Goal: Task Accomplishment & Management: Use online tool/utility

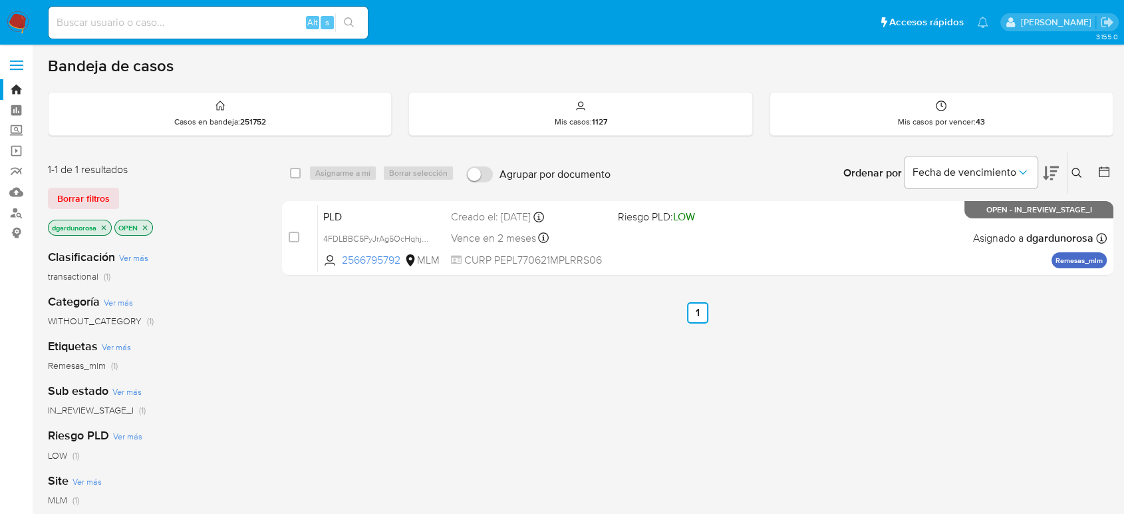
click at [589, 381] on div "select-all-cases-checkbox Asignarme a mí Borrar selección Agrupar por documento…" at bounding box center [698, 453] width 832 height 603
click at [1073, 168] on icon at bounding box center [1077, 173] width 10 height 10
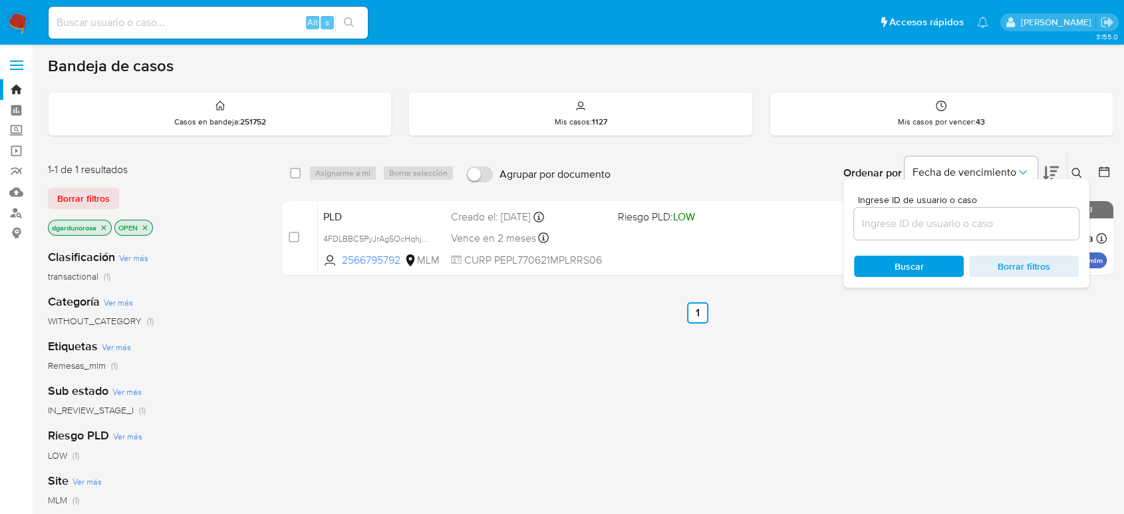
click at [950, 217] on input at bounding box center [966, 223] width 225 height 17
type input "319263669"
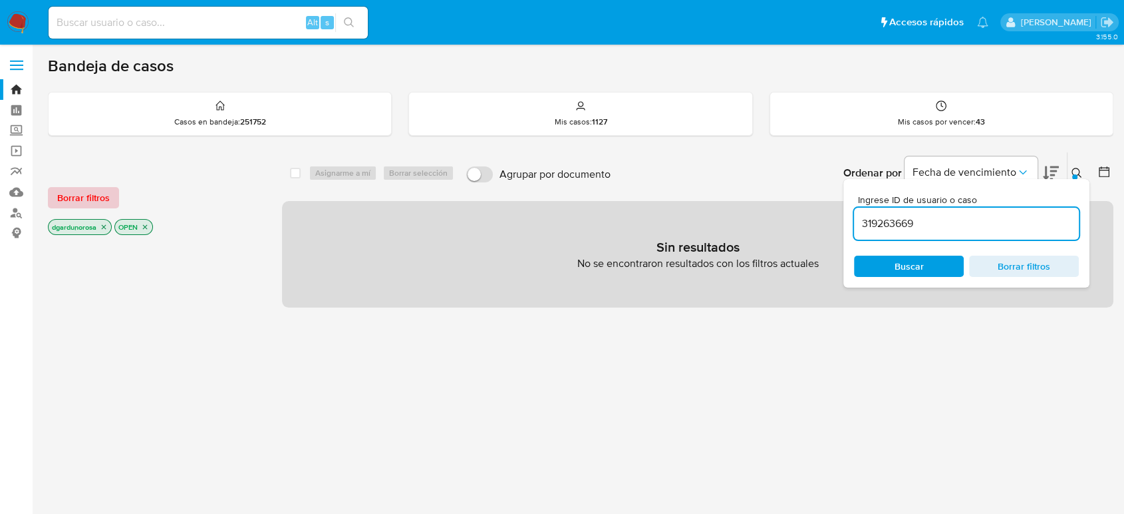
click at [106, 204] on span "Borrar filtros" at bounding box center [83, 197] width 53 height 19
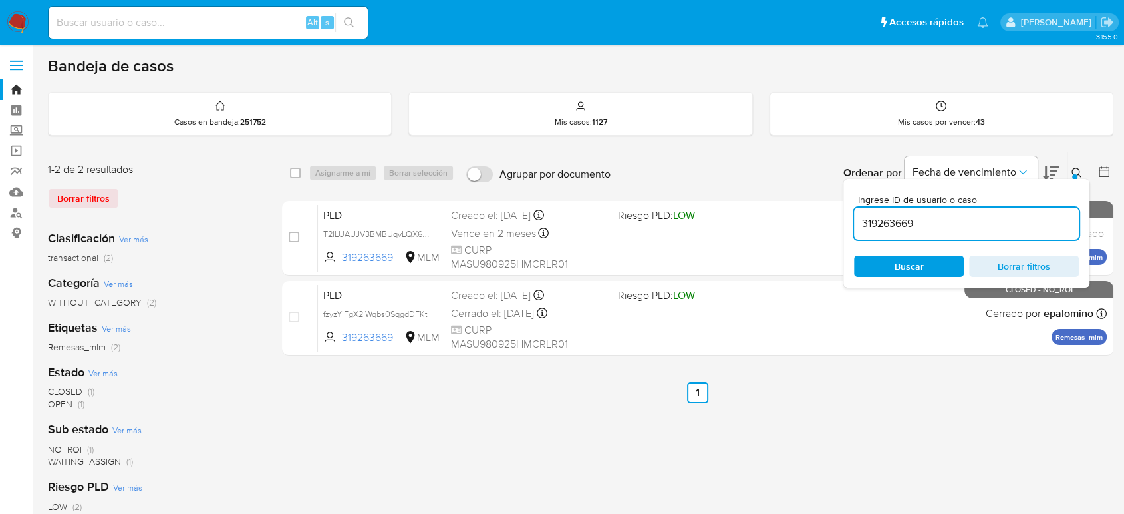
click at [1076, 165] on button at bounding box center [1079, 173] width 22 height 16
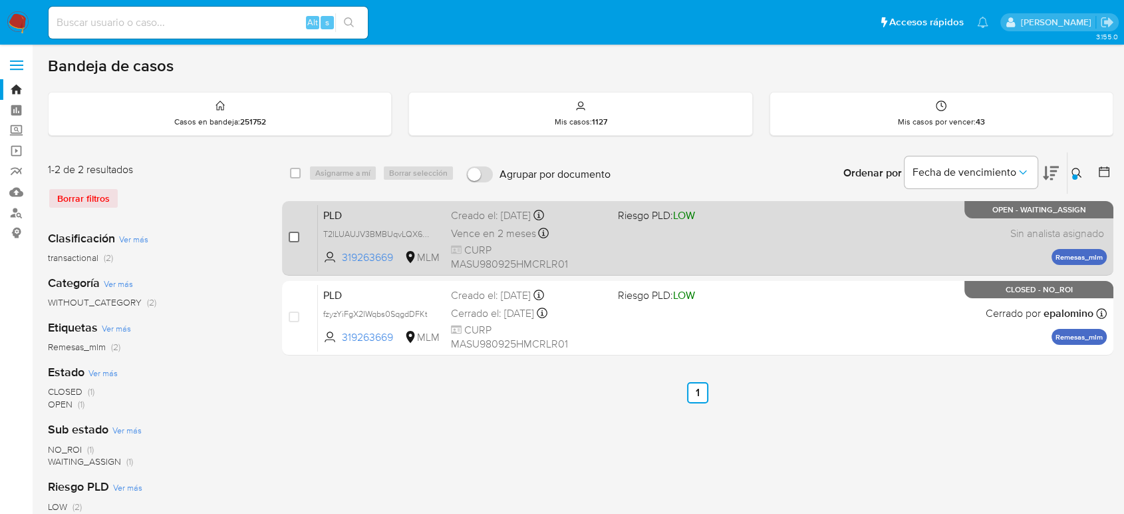
click at [291, 238] on input "checkbox" at bounding box center [294, 237] width 11 height 11
checkbox input "true"
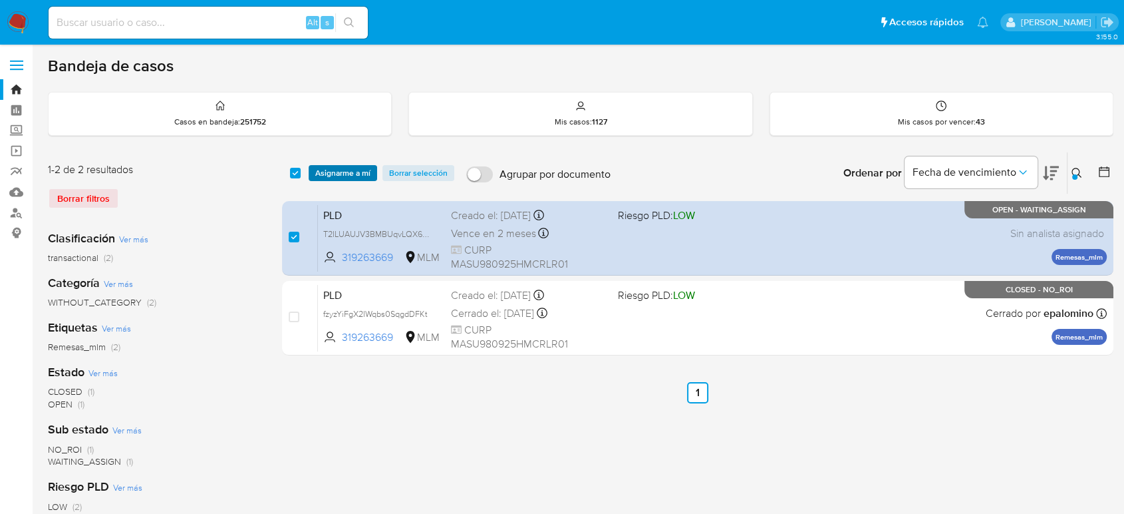
click at [349, 172] on span "Asignarme a mí" at bounding box center [342, 172] width 55 height 13
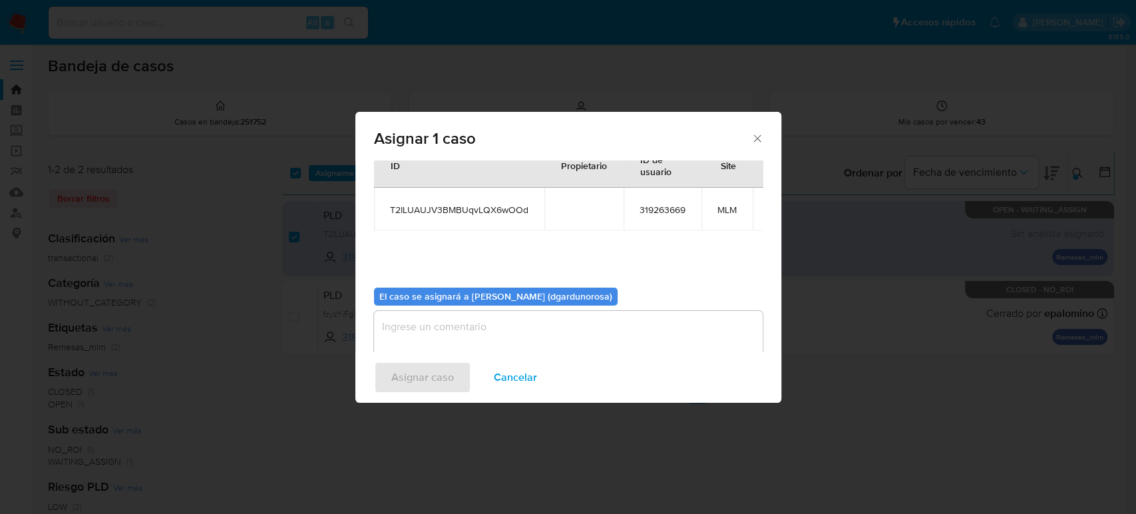
scroll to position [68, 0]
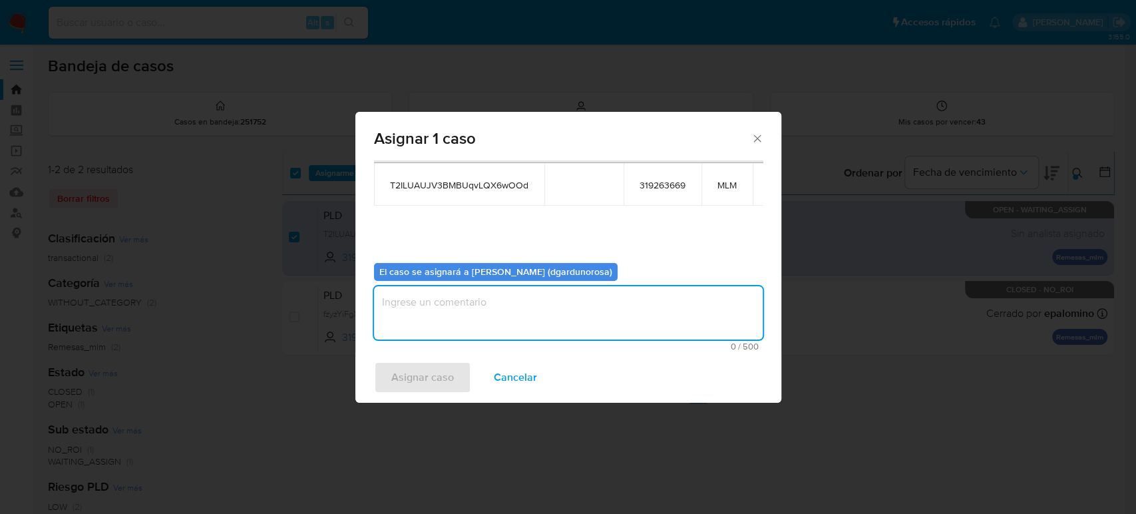
click at [506, 313] on textarea "assign-modal" at bounding box center [568, 312] width 389 height 53
type textarea "diego"
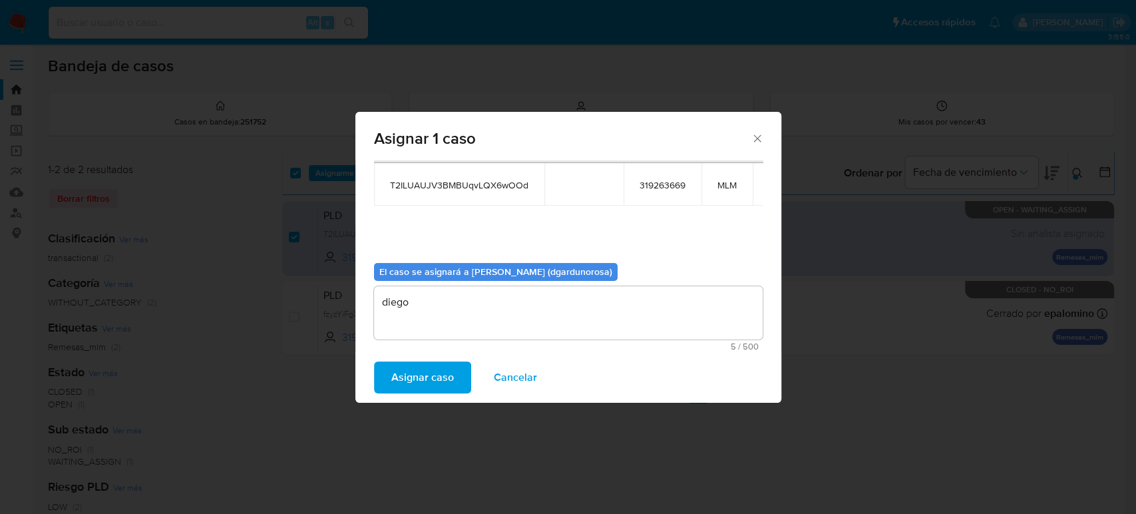
click at [490, 190] on span "T2ILUAUJV3BMBUqvLQX6wOOd" at bounding box center [459, 185] width 138 height 12
click at [469, 186] on span "T2ILUAUJV3BMBUqvLQX6wOOd" at bounding box center [459, 185] width 138 height 12
copy span "T2ILUAUJV3BMBUqvLQX6wOOd"
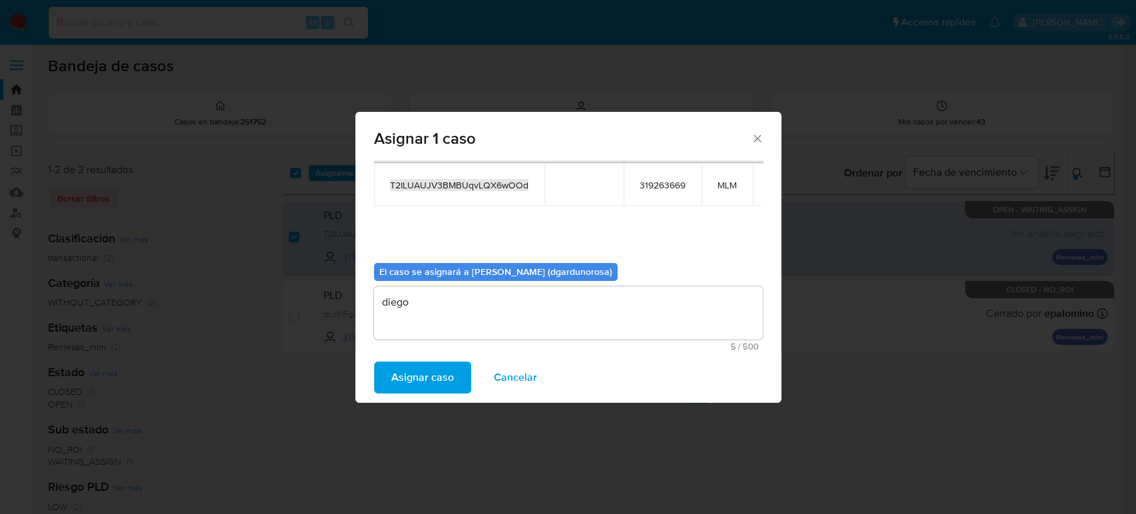
click at [428, 377] on span "Asignar caso" at bounding box center [422, 377] width 63 height 29
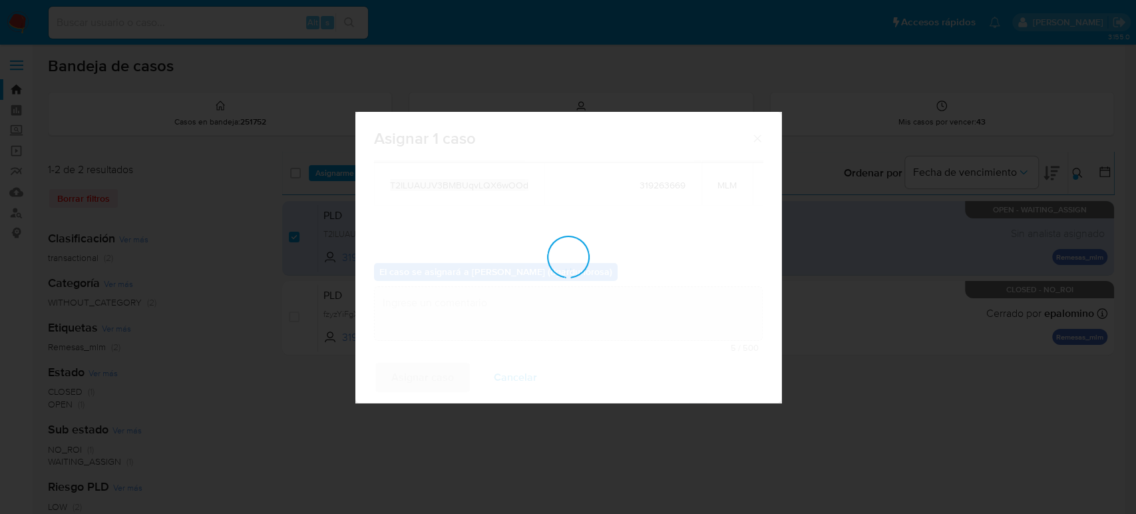
checkbox input "false"
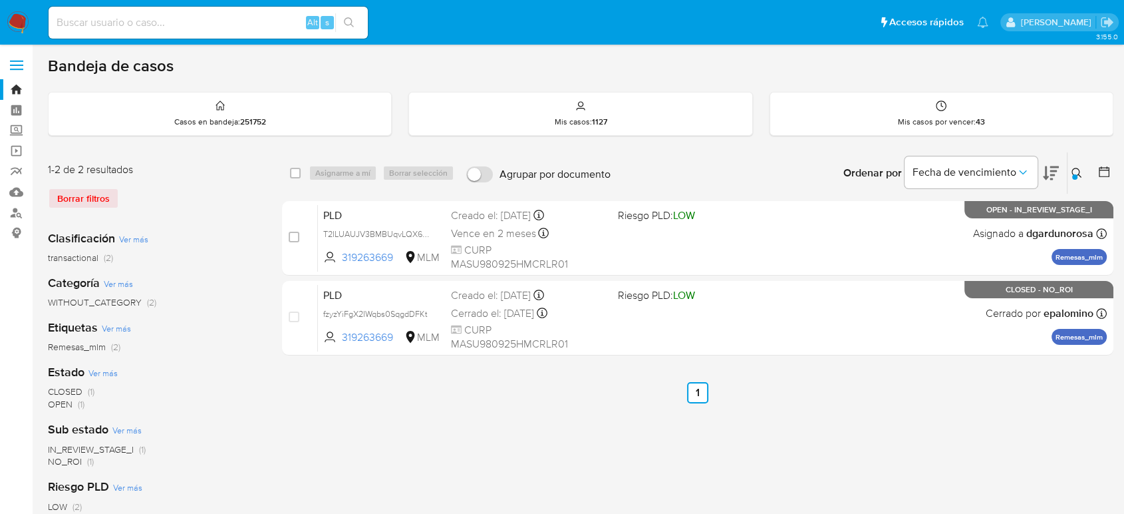
click at [1077, 171] on icon at bounding box center [1077, 173] width 11 height 11
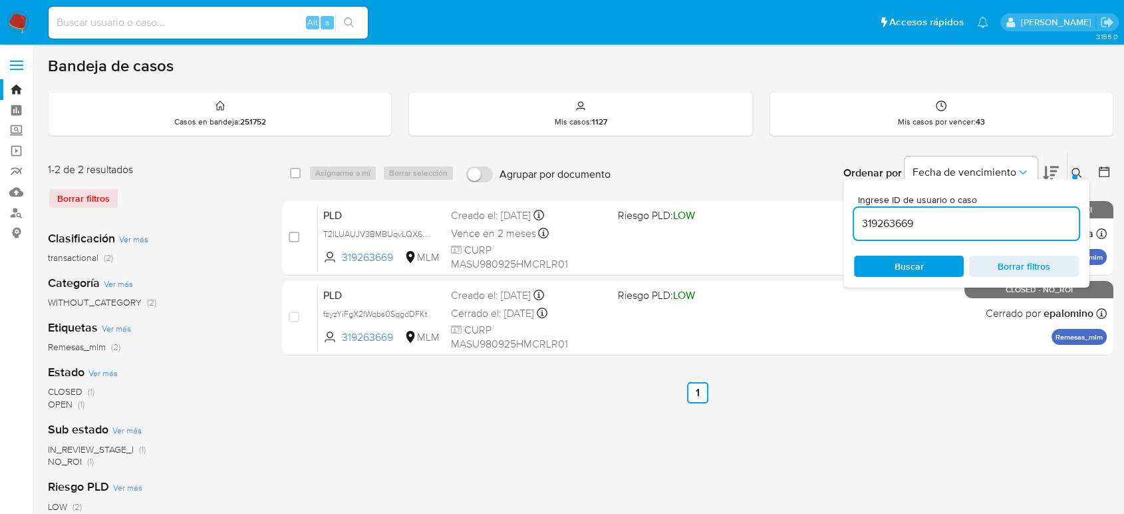
click at [900, 230] on input "319263669" at bounding box center [966, 223] width 225 height 17
type input "257005952"
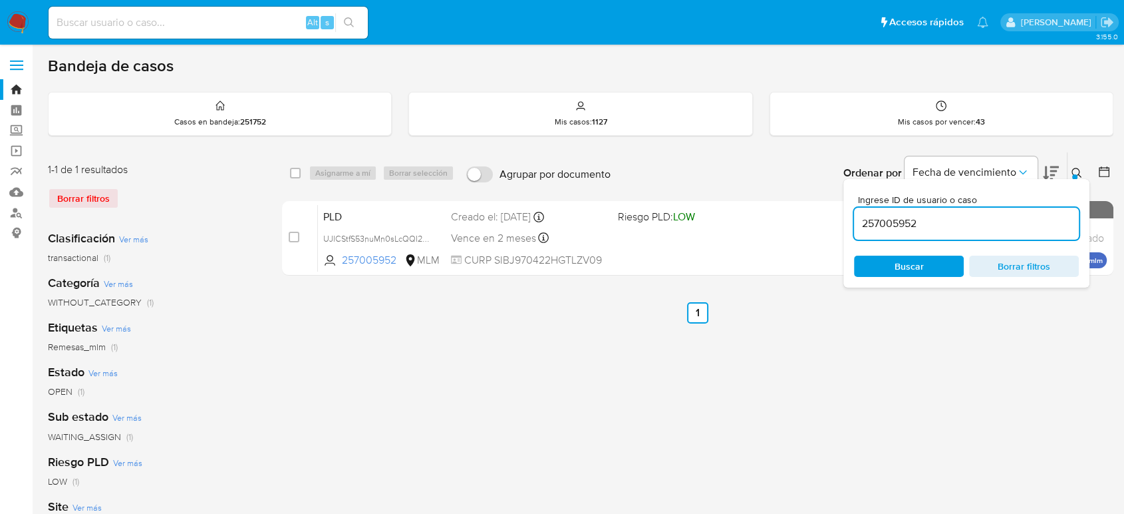
click at [1077, 174] on div at bounding box center [1075, 176] width 5 height 5
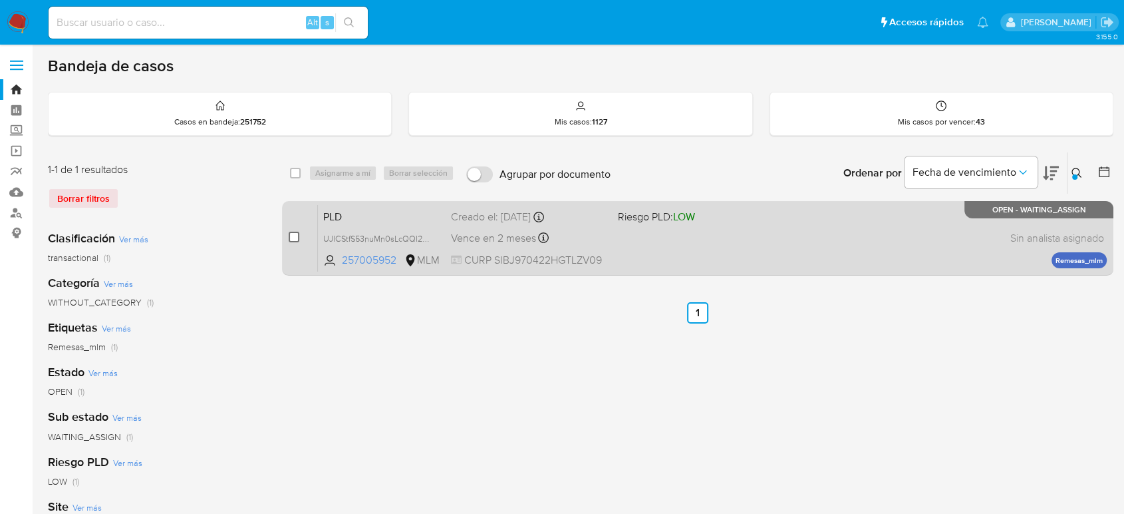
click at [291, 235] on input "checkbox" at bounding box center [294, 237] width 11 height 11
checkbox input "true"
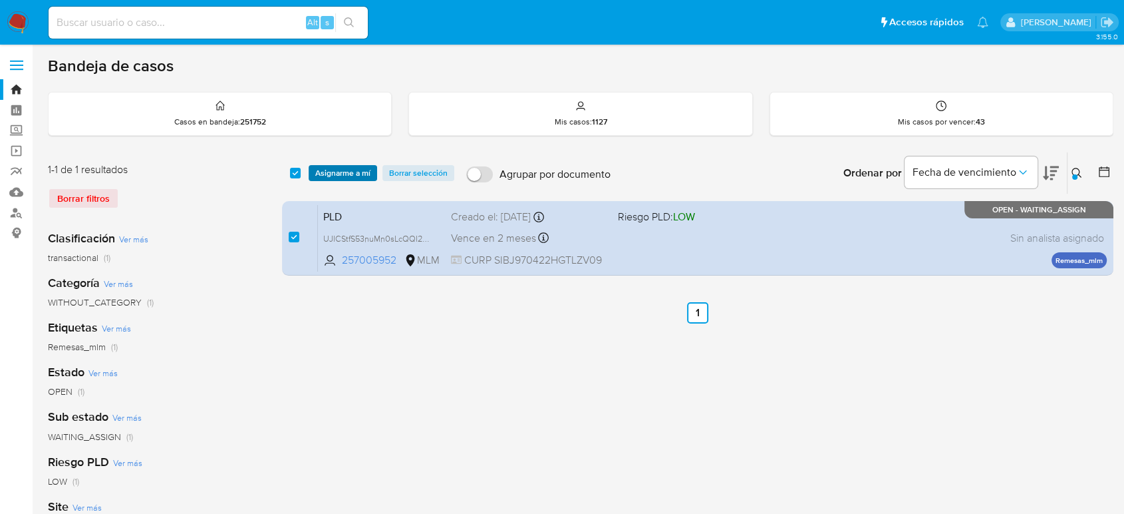
click at [346, 169] on span "Asignarme a mí" at bounding box center [342, 172] width 55 height 13
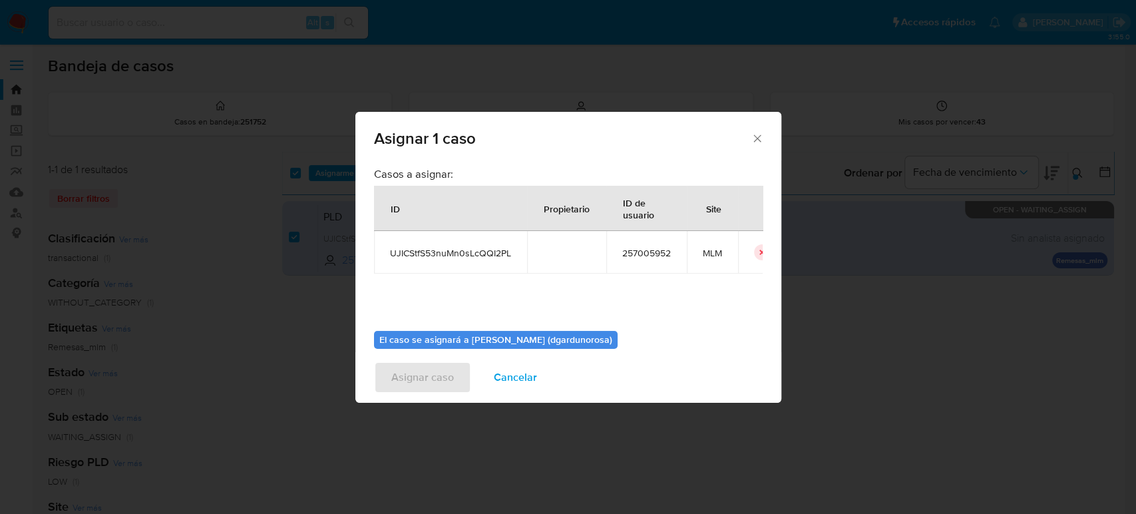
click at [432, 244] on td "UJICStfS53nuMn0sLcQQI2PL" at bounding box center [450, 252] width 153 height 43
copy span "UJICStfS53nuMn0sLcQQI2PL"
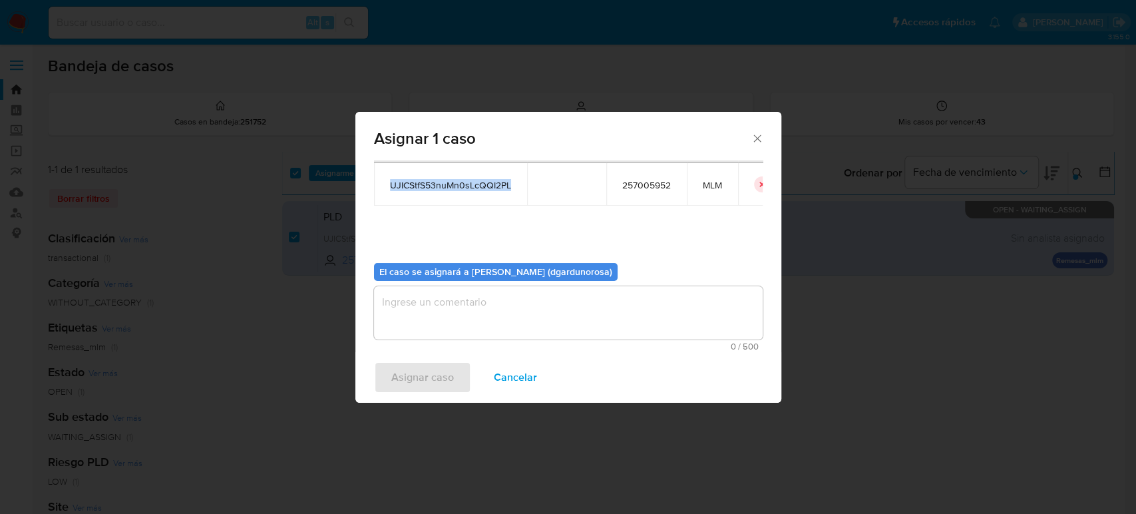
click at [465, 322] on textarea "assign-modal" at bounding box center [568, 312] width 389 height 53
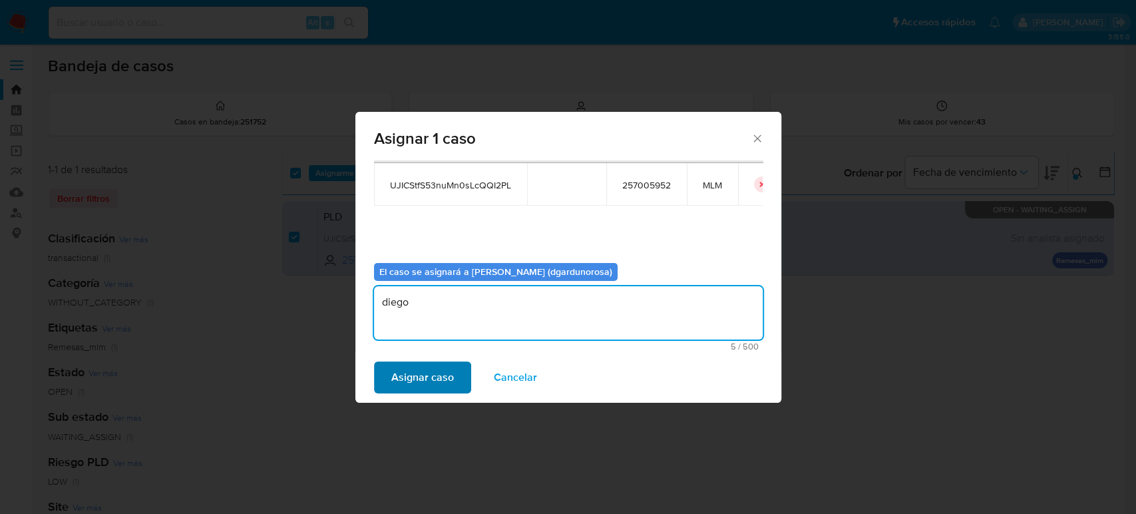
type textarea "diego"
click at [449, 372] on span "Asignar caso" at bounding box center [422, 377] width 63 height 29
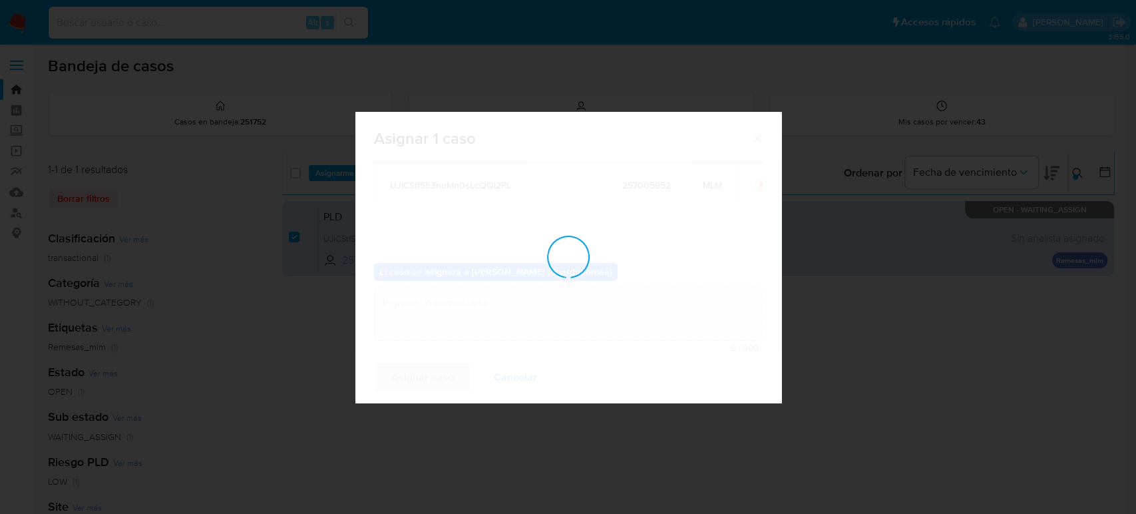
checkbox input "false"
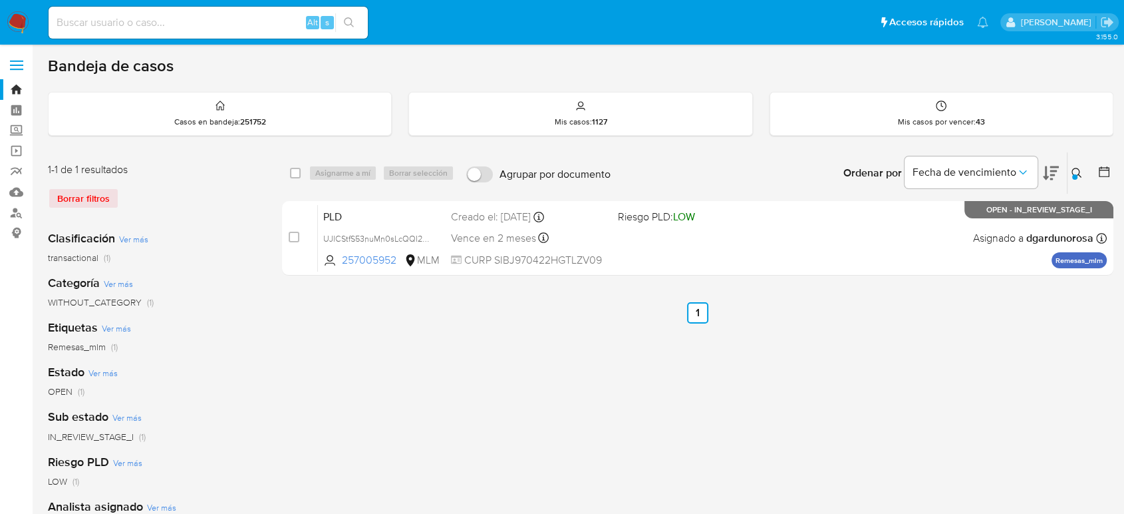
drag, startPoint x: 1074, startPoint y: 175, endPoint x: 1053, endPoint y: 208, distance: 39.5
click at [1074, 176] on div at bounding box center [1075, 176] width 5 height 5
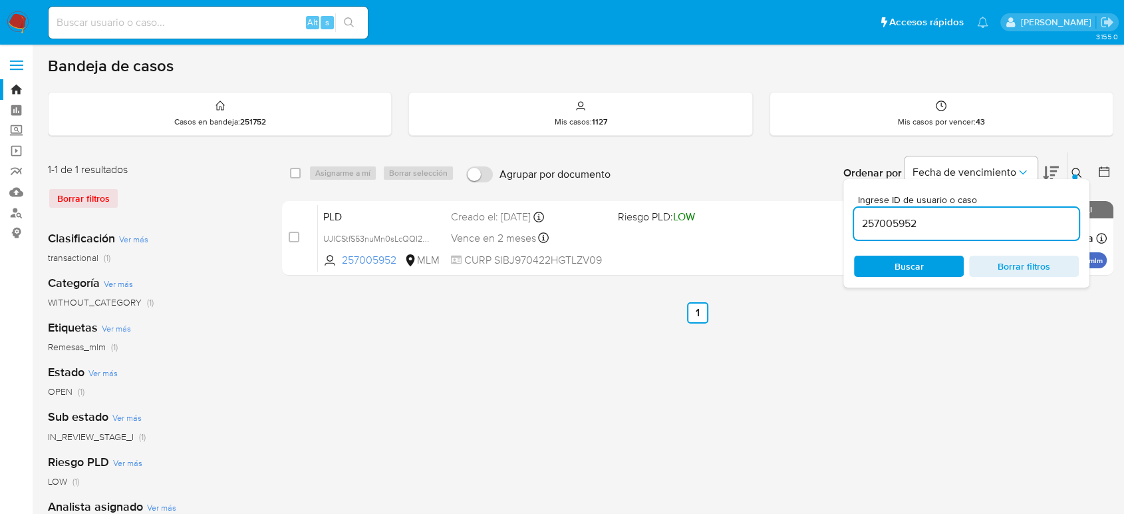
click at [912, 222] on input "257005952" at bounding box center [966, 223] width 225 height 17
type input "1678420233"
click at [1074, 172] on icon at bounding box center [1077, 173] width 11 height 11
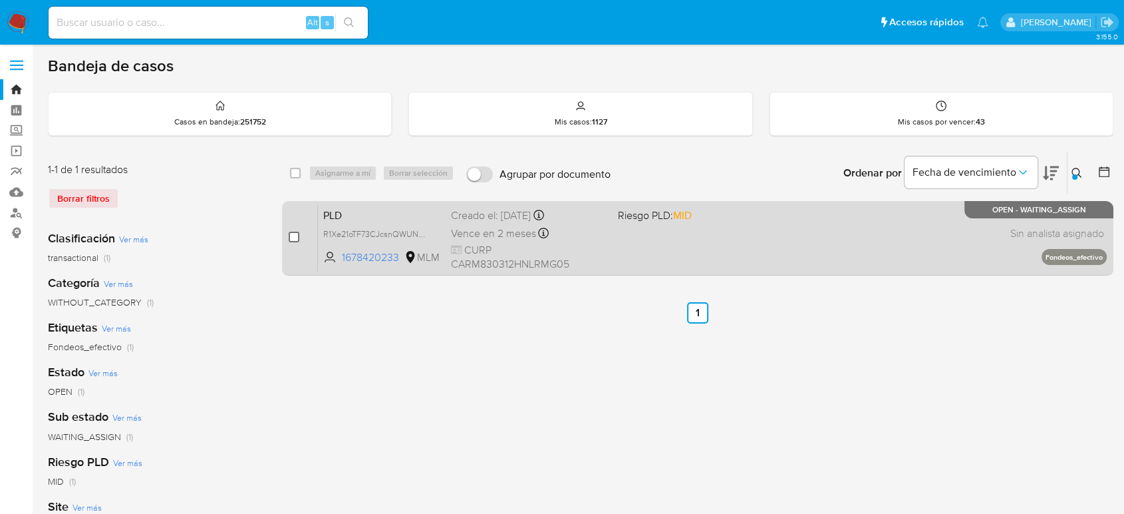
click at [291, 237] on input "checkbox" at bounding box center [294, 237] width 11 height 11
checkbox input "true"
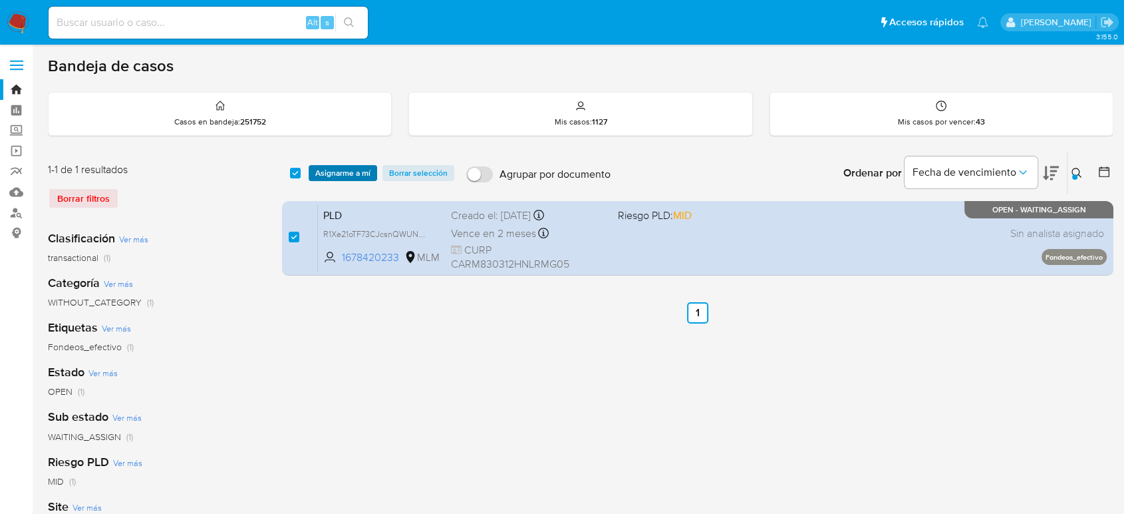
click at [343, 172] on span "Asignarme a mí" at bounding box center [342, 172] width 55 height 13
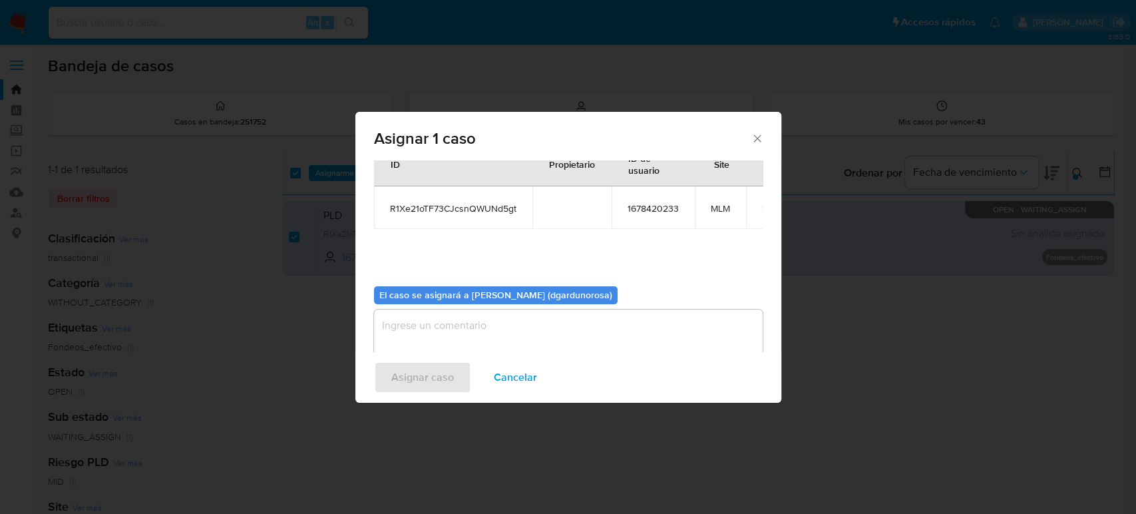
scroll to position [68, 0]
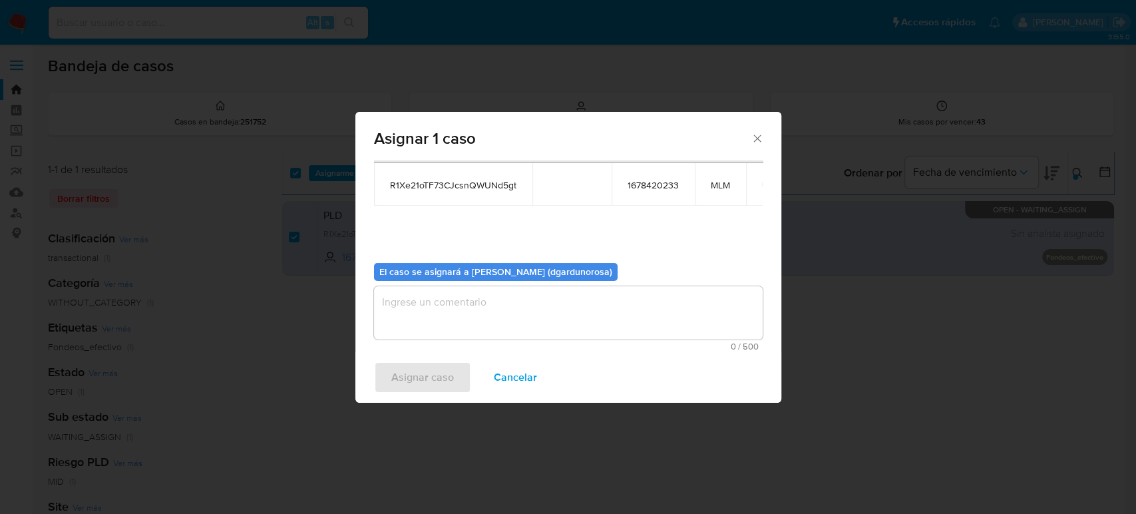
click at [486, 322] on textarea "assign-modal" at bounding box center [568, 312] width 389 height 53
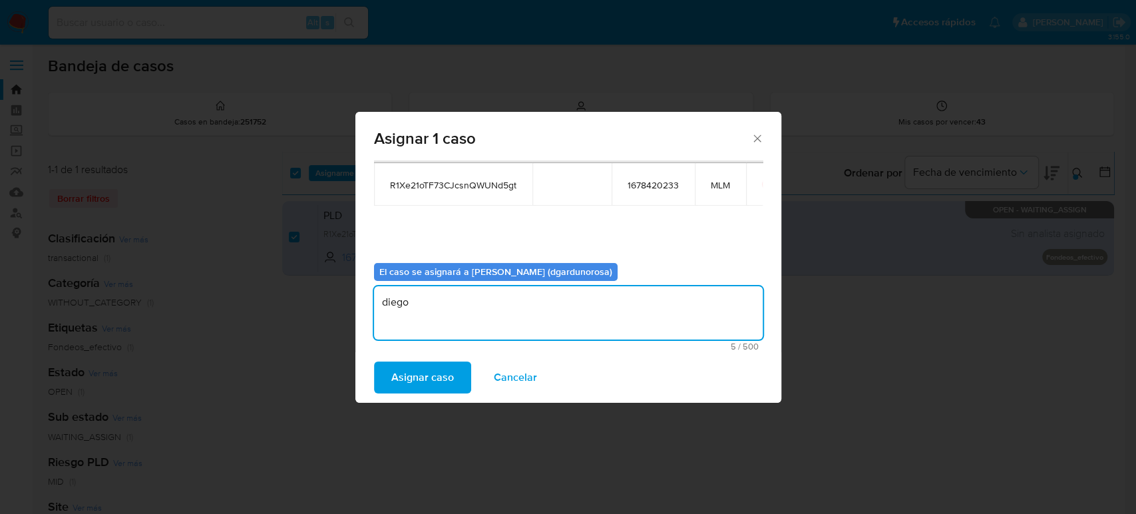
type textarea "diego"
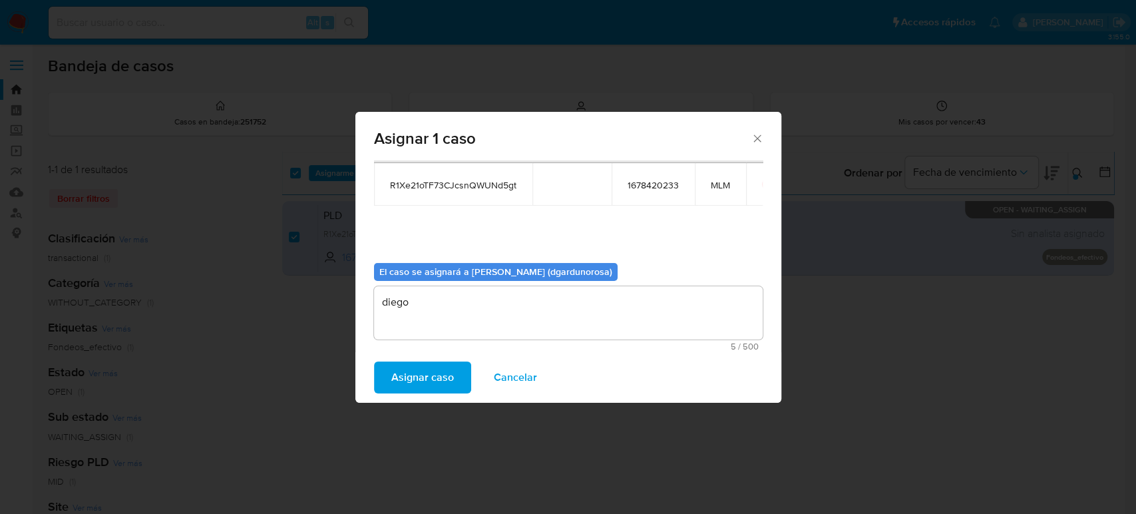
click at [431, 182] on span "R1Xe21oTF73CJcsnQWUNd5gt" at bounding box center [453, 185] width 126 height 12
click at [430, 182] on span "R1Xe21oTF73CJcsnQWUNd5gt" at bounding box center [453, 185] width 126 height 12
copy span "R1Xe21oTF73CJcsnQWUNd5gt"
click at [413, 381] on span "Asignar caso" at bounding box center [422, 377] width 63 height 29
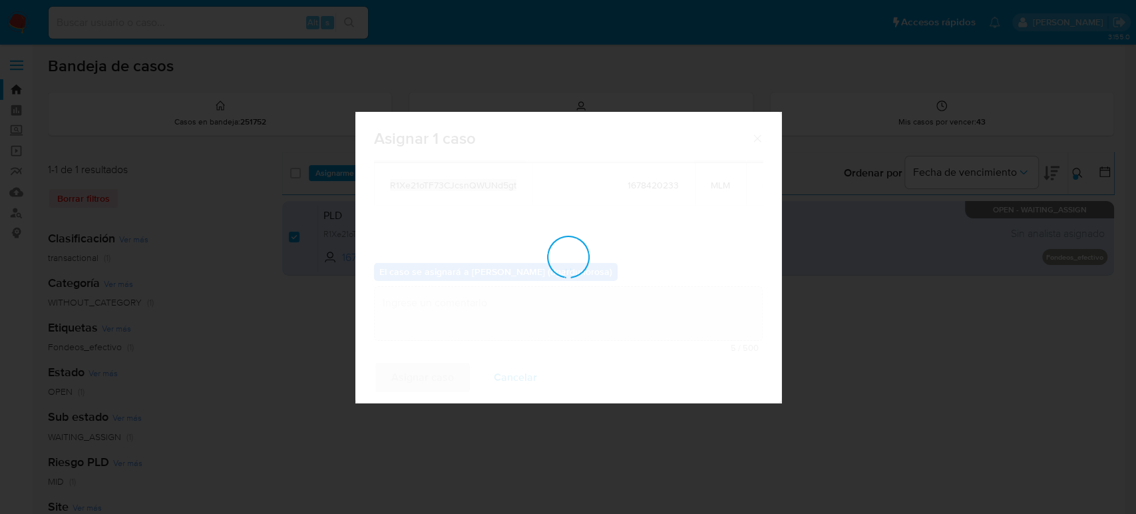
checkbox input "false"
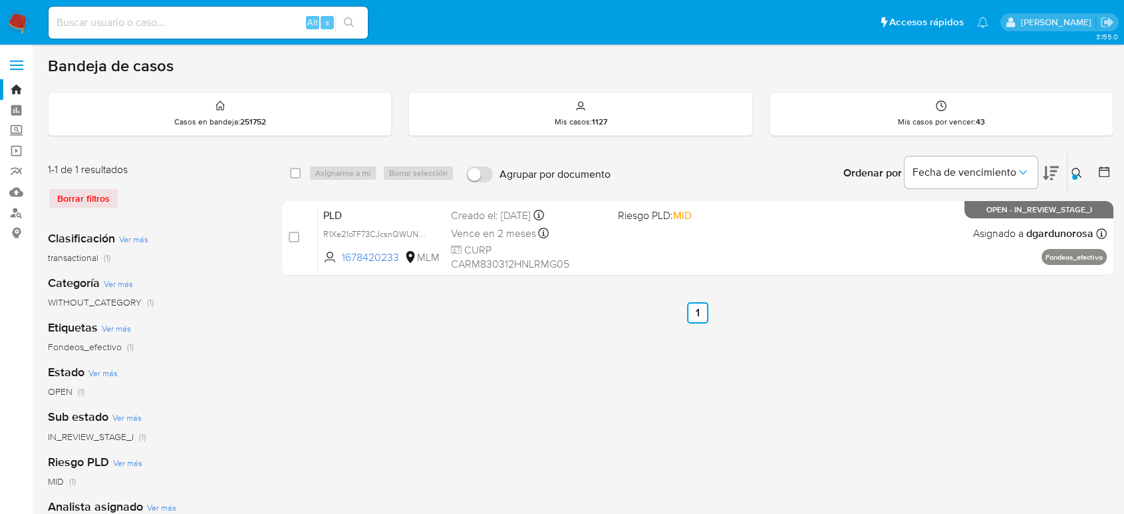
click at [1077, 172] on icon at bounding box center [1077, 173] width 11 height 11
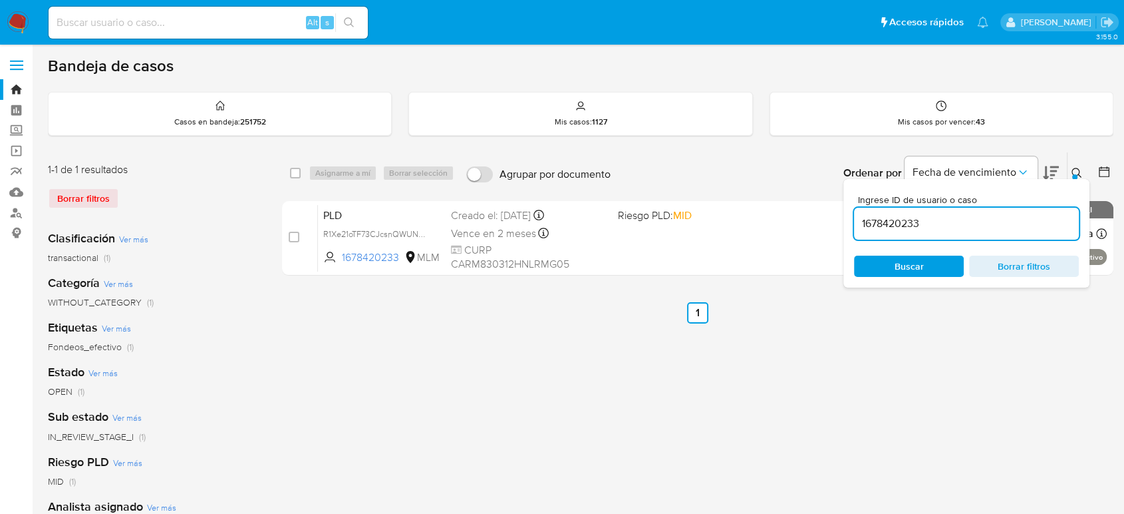
click at [902, 223] on input "1678420233" at bounding box center [966, 223] width 225 height 17
type input "127737657"
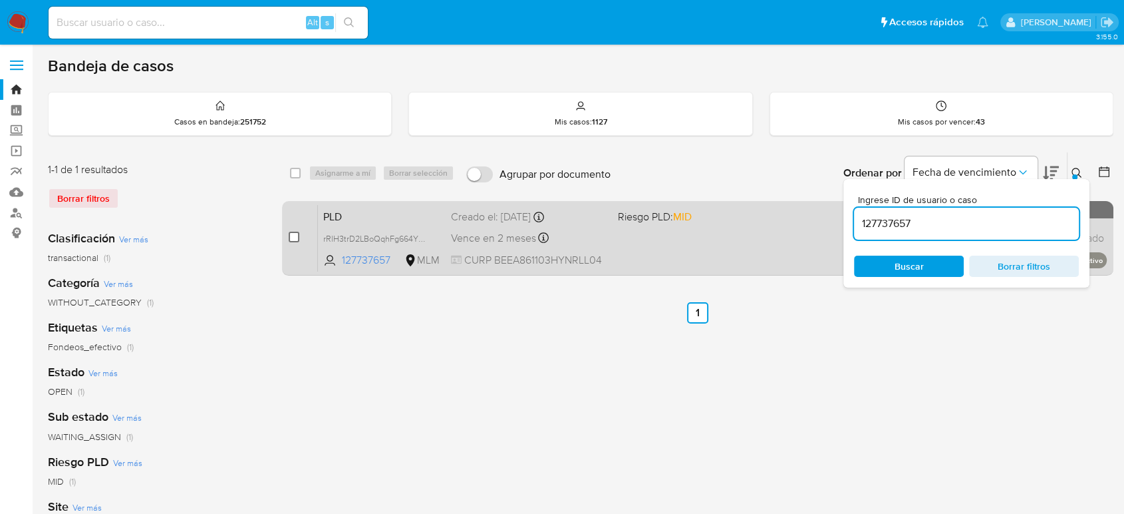
click at [291, 238] on input "checkbox" at bounding box center [294, 237] width 11 height 11
checkbox input "true"
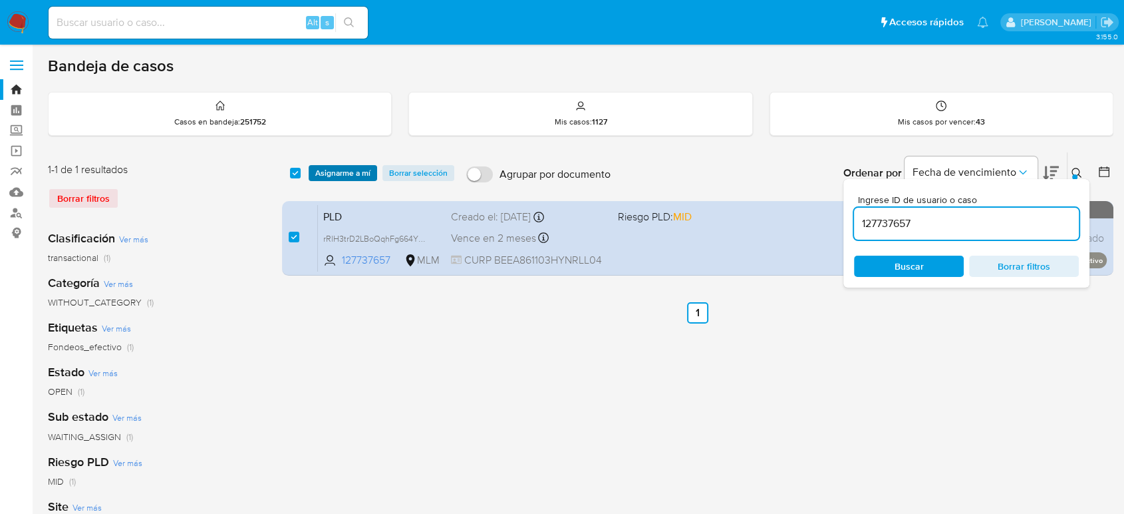
click at [361, 176] on span "Asignarme a mí" at bounding box center [342, 172] width 55 height 13
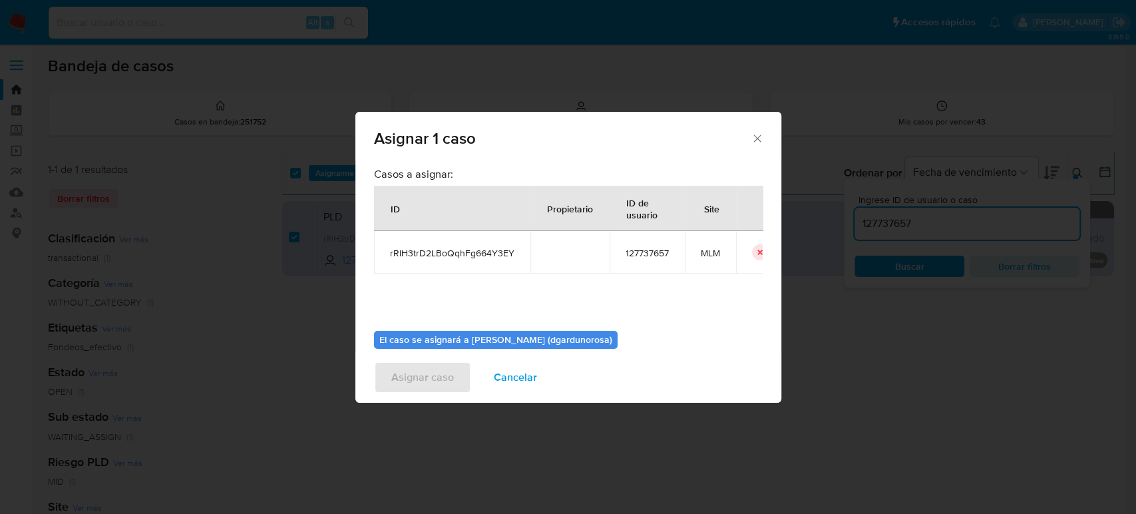
click at [430, 248] on span "rRlH3trD2LBoQqhFg664Y3EY" at bounding box center [452, 253] width 124 height 12
copy span "rRlH3trD2LBoQqhFg664Y3EY"
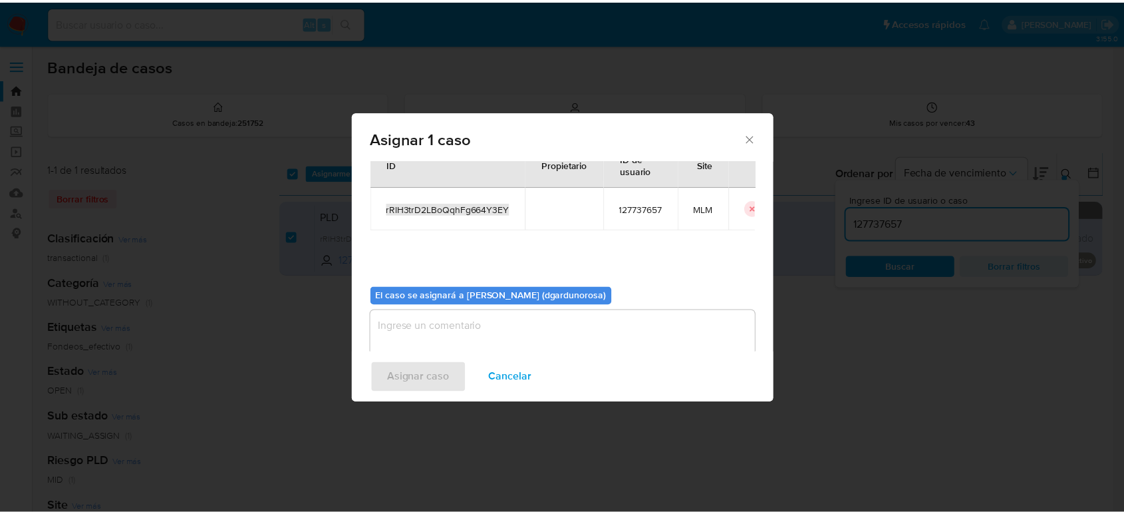
scroll to position [68, 0]
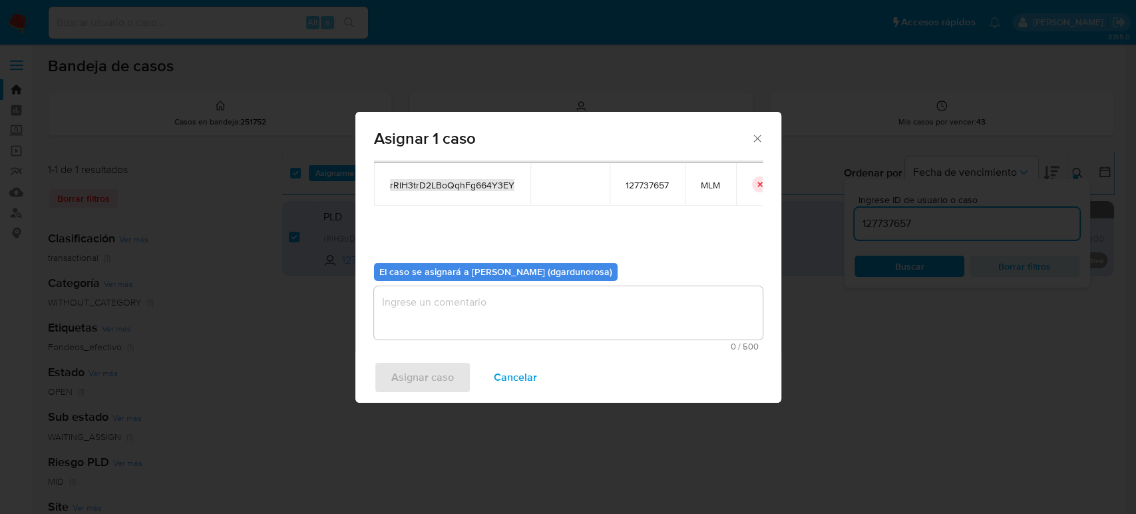
click at [500, 349] on span "0 / 500" at bounding box center [568, 346] width 381 height 9
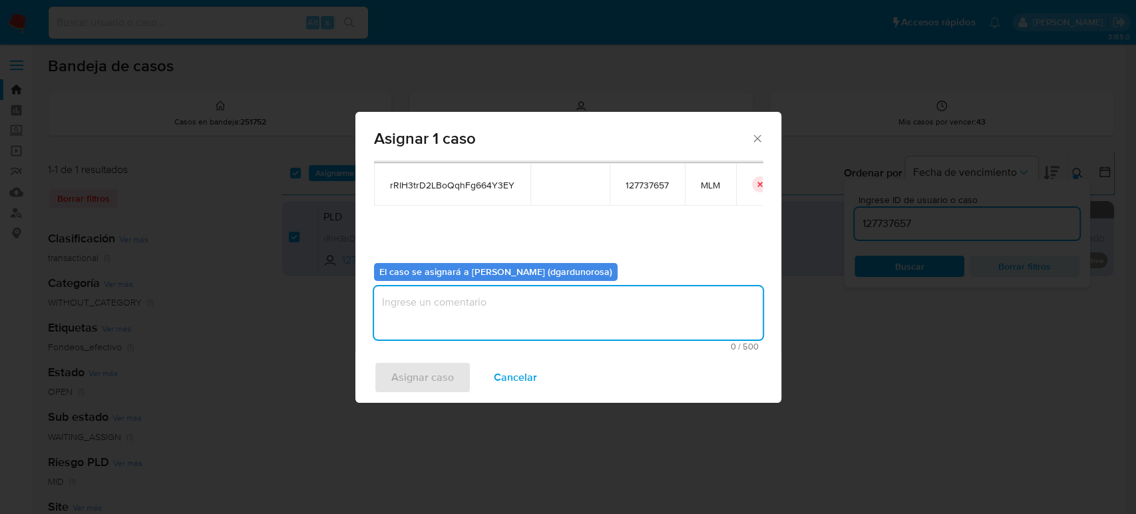
click at [501, 329] on textarea "assign-modal" at bounding box center [568, 312] width 389 height 53
type textarea "diego"
click at [431, 379] on span "Asignar caso" at bounding box center [422, 377] width 63 height 29
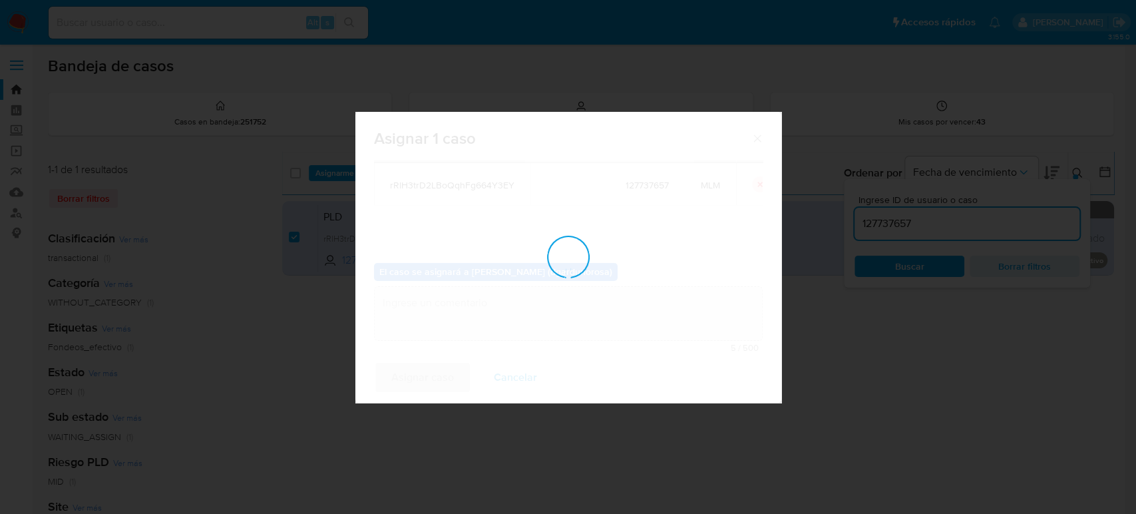
checkbox input "false"
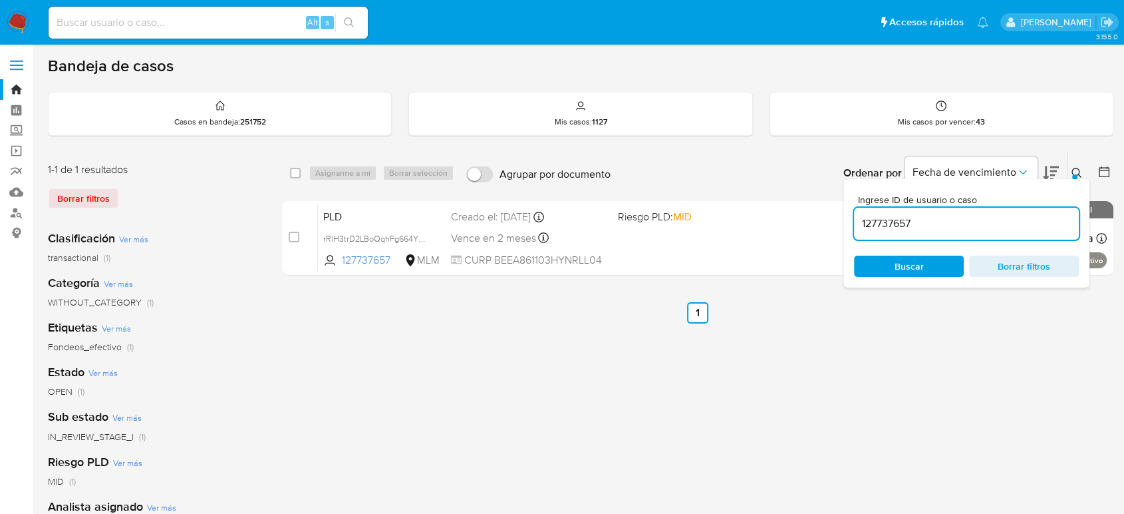
click at [1070, 169] on button at bounding box center [1079, 173] width 22 height 16
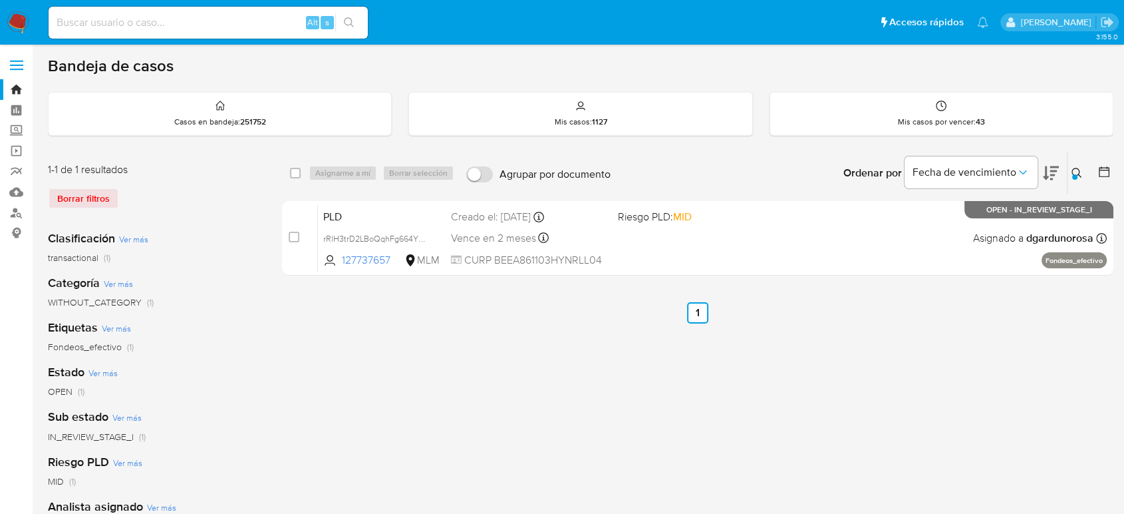
drag, startPoint x: 1076, startPoint y: 171, endPoint x: 1057, endPoint y: 174, distance: 18.9
click at [1075, 171] on icon at bounding box center [1077, 173] width 11 height 11
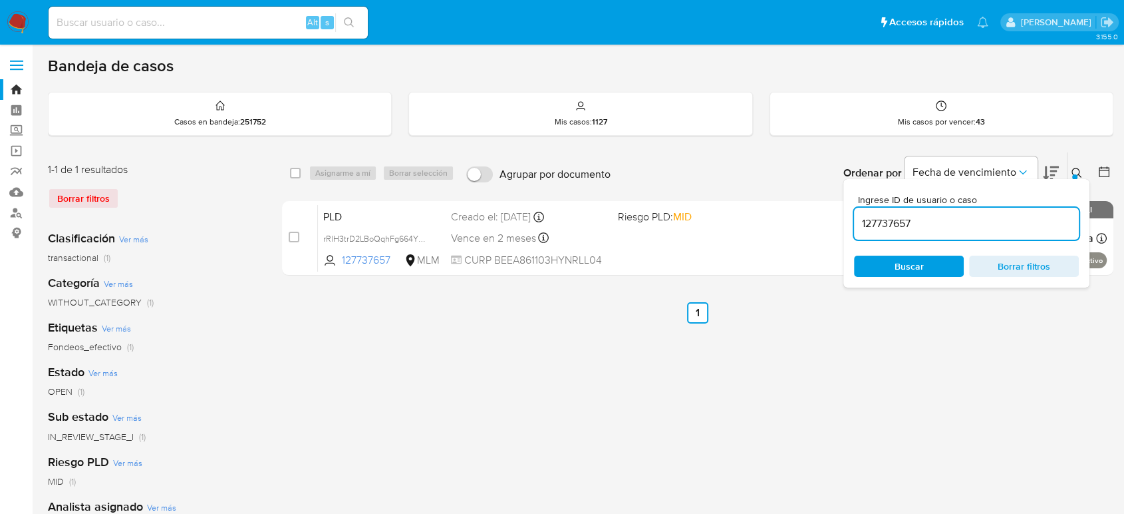
click at [881, 223] on input "127737657" at bounding box center [966, 223] width 225 height 17
type input "2566795792"
click at [1083, 169] on button at bounding box center [1079, 173] width 22 height 16
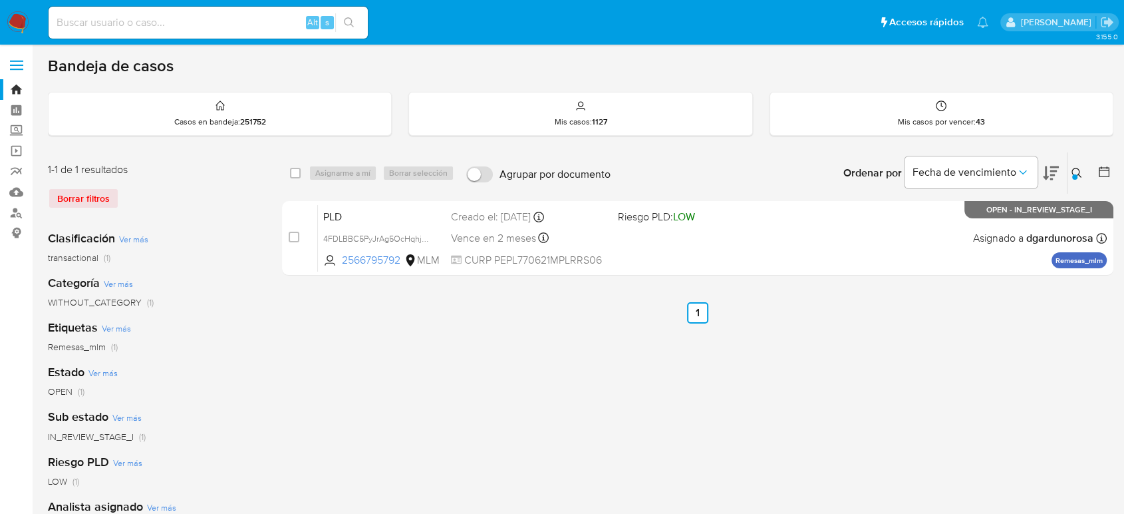
click at [797, 399] on div "select-all-cases-checkbox Asignarme a mí Borrar selección Agrupar por documento…" at bounding box center [698, 444] width 832 height 584
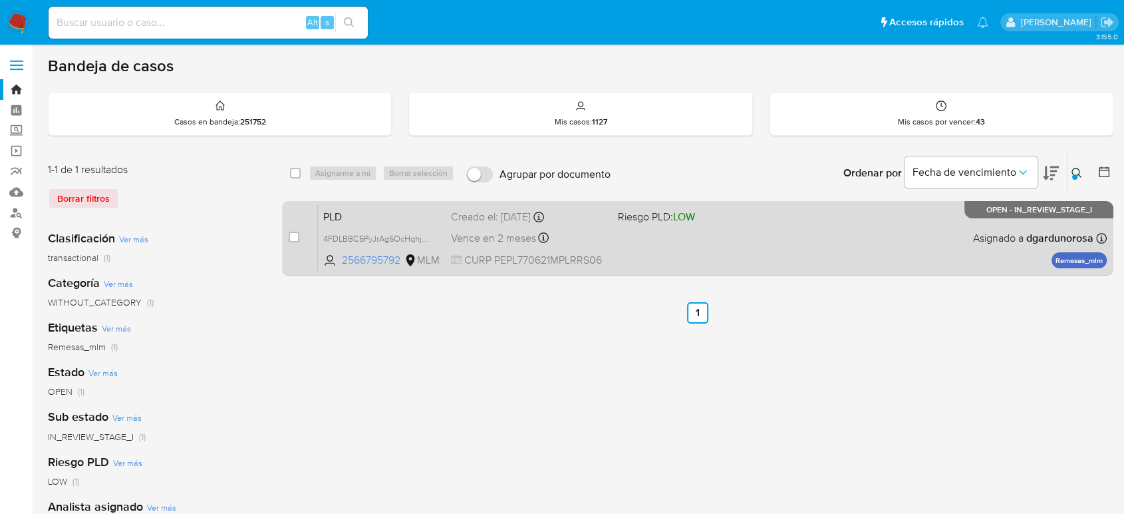
click at [803, 242] on div "PLD 4FDLBBC5PyJrAg5OcHqhjmGB 2566795792 MLM Riesgo PLD: LOW Creado el: 12/08/20…" at bounding box center [712, 237] width 789 height 67
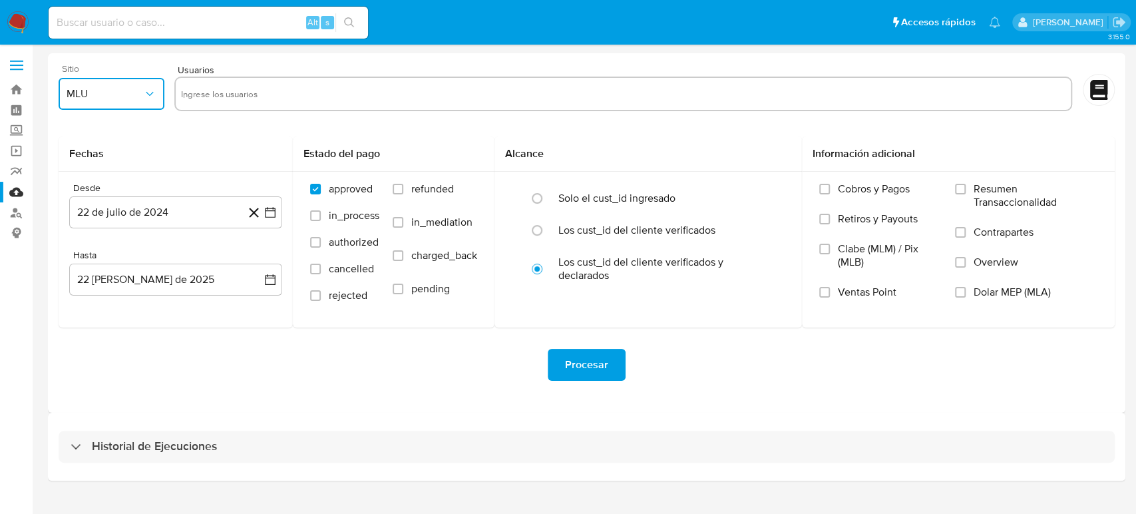
click at [146, 102] on button "MLU" at bounding box center [112, 94] width 106 height 32
click at [106, 289] on div "MLM" at bounding box center [108, 289] width 82 height 32
click at [271, 212] on icon "button" at bounding box center [269, 212] width 13 height 13
click at [203, 261] on icon "Seleccionar mes y año" at bounding box center [202, 260] width 11 height 11
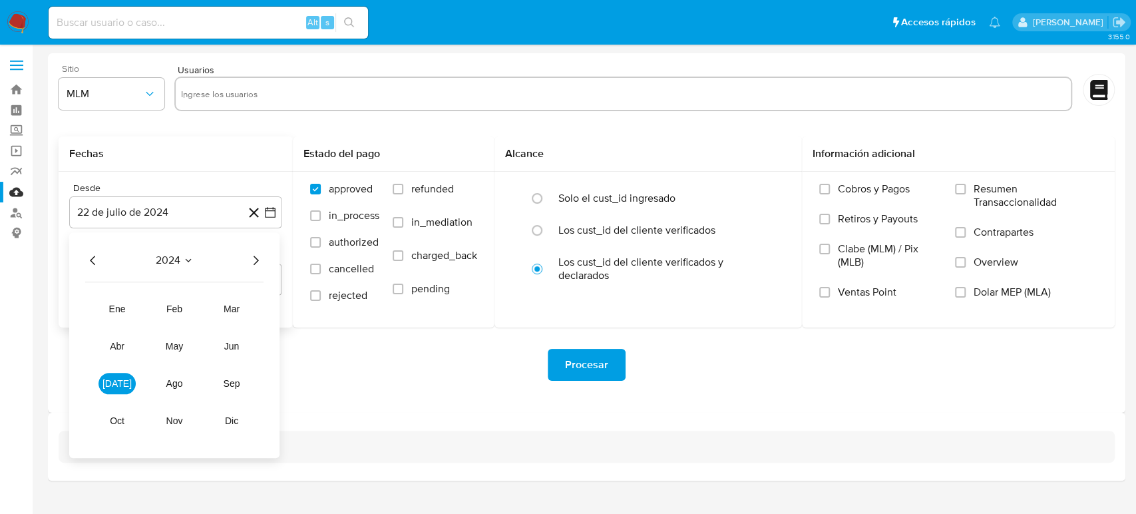
click at [252, 257] on icon "Año siguiente" at bounding box center [256, 260] width 16 height 16
click at [112, 345] on span "abr" at bounding box center [117, 346] width 15 height 11
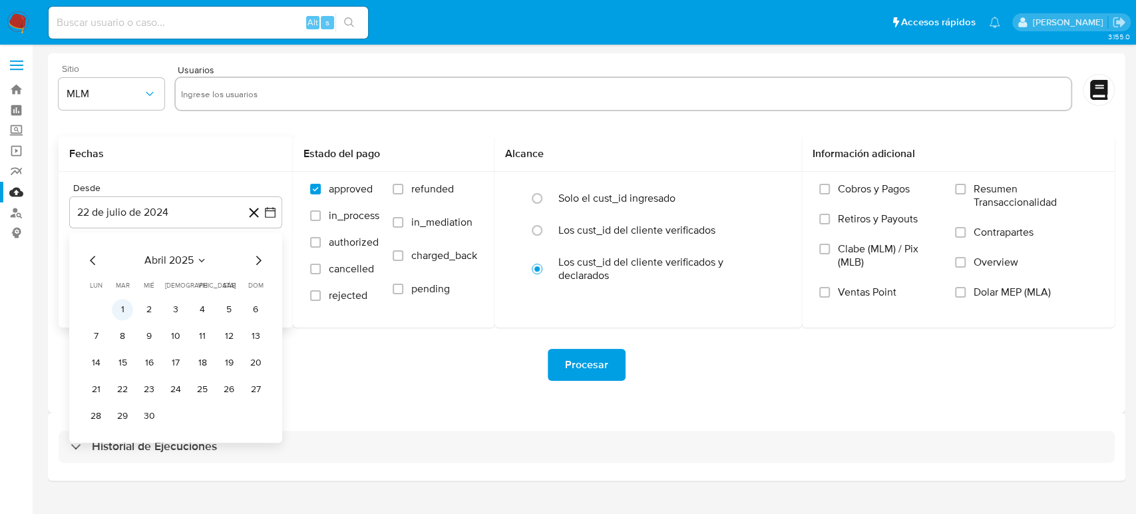
click at [124, 311] on button "1" at bounding box center [122, 309] width 21 height 21
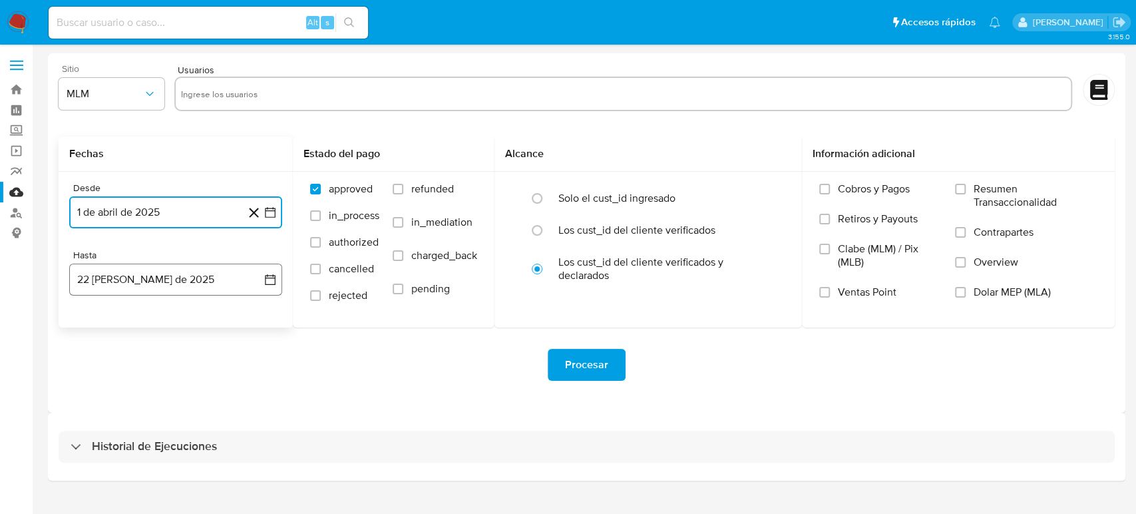
click at [269, 286] on button "22 de agosto de 2025" at bounding box center [175, 279] width 213 height 32
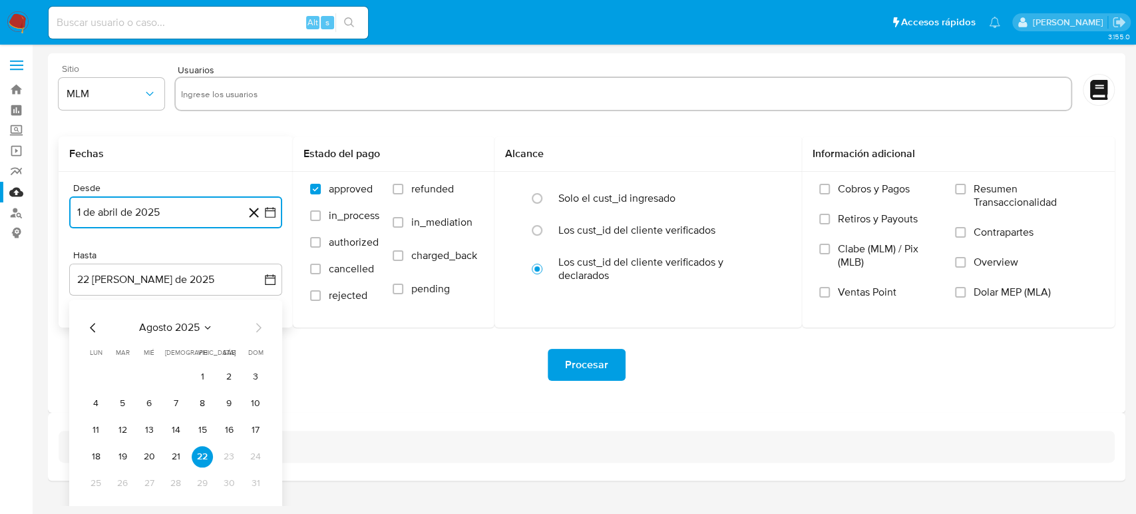
click at [91, 332] on icon "Mes anterior" at bounding box center [93, 327] width 16 height 16
click at [181, 478] on button "31" at bounding box center [175, 482] width 21 height 21
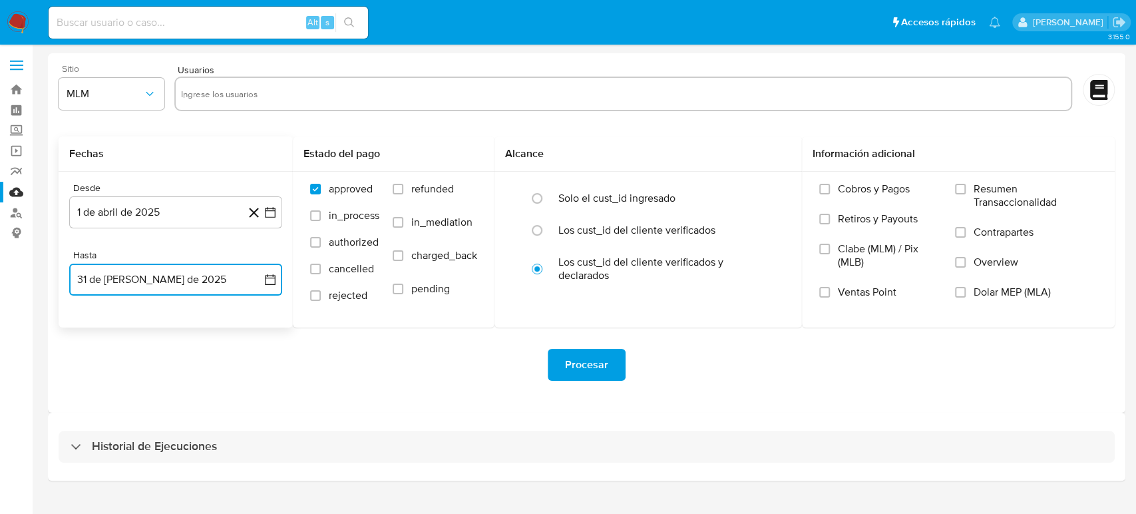
click at [292, 100] on input "text" at bounding box center [623, 93] width 884 height 21
type input "319263669"
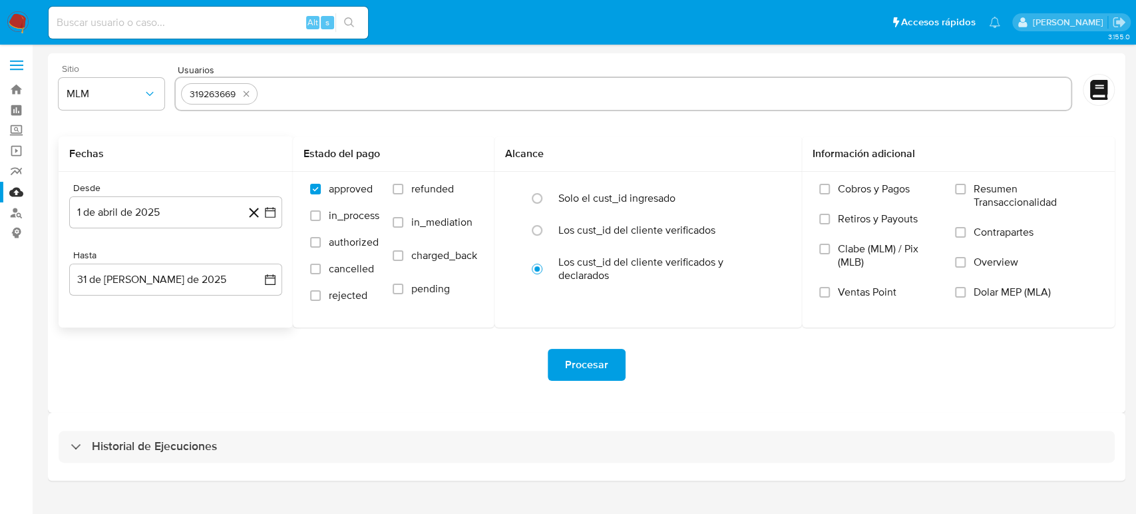
click at [305, 97] on input "text" at bounding box center [664, 93] width 802 height 21
paste input "257005952"
type input "257005952"
click at [410, 94] on input "text" at bounding box center [706, 93] width 718 height 21
paste input "1678420233"
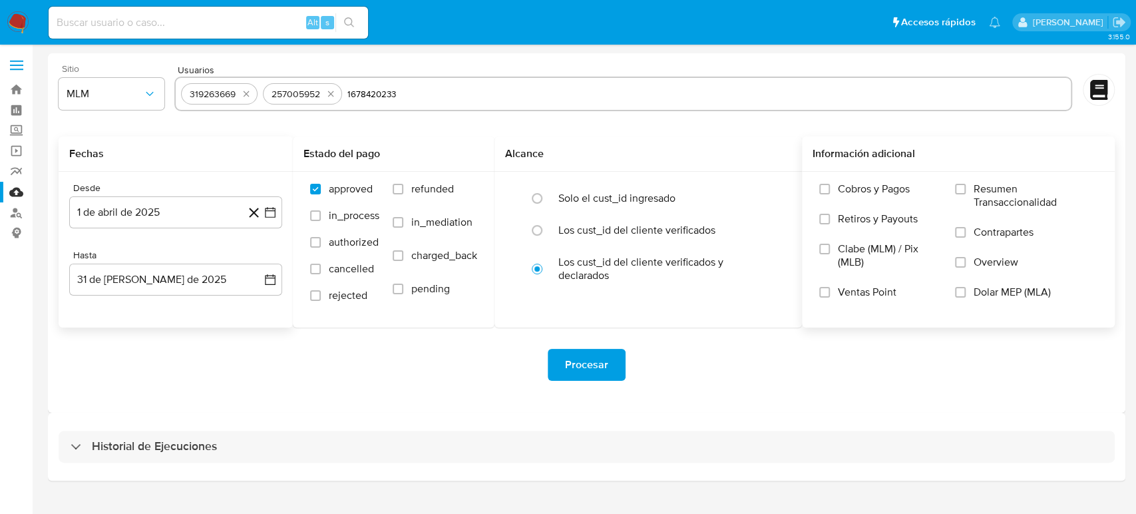
type input "1678420233"
click at [489, 86] on input "text" at bounding box center [749, 93] width 631 height 21
paste input "127737657"
type input "127737657"
click at [810, 374] on div "Procesar" at bounding box center [587, 365] width 1056 height 32
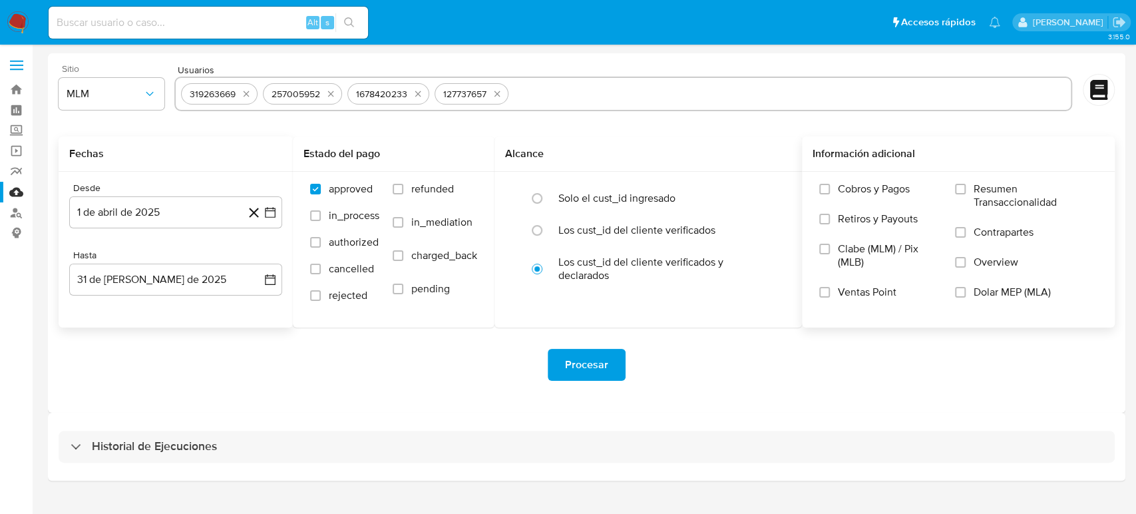
click at [601, 374] on span "Procesar" at bounding box center [586, 364] width 43 height 29
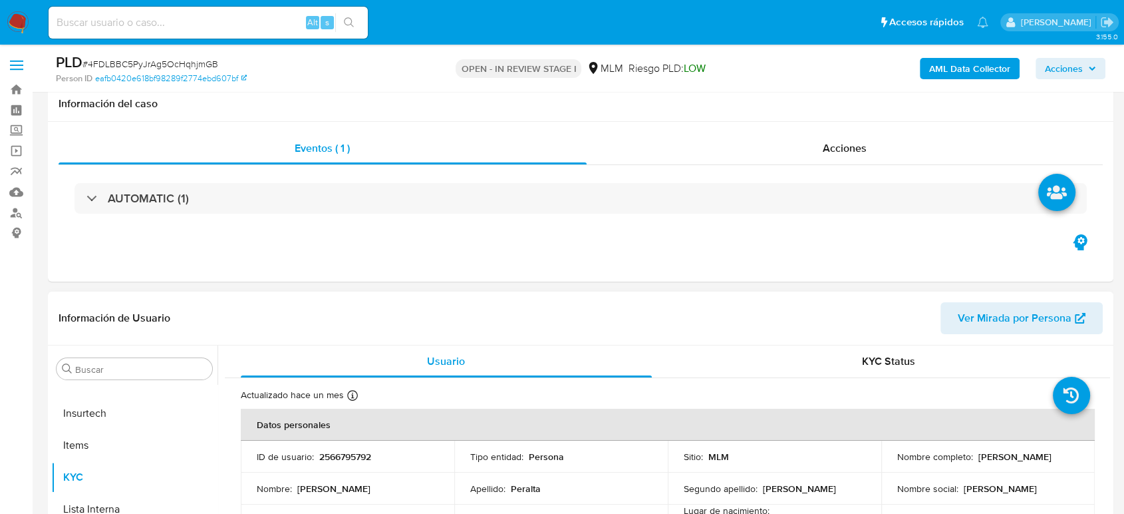
scroll to position [295, 0]
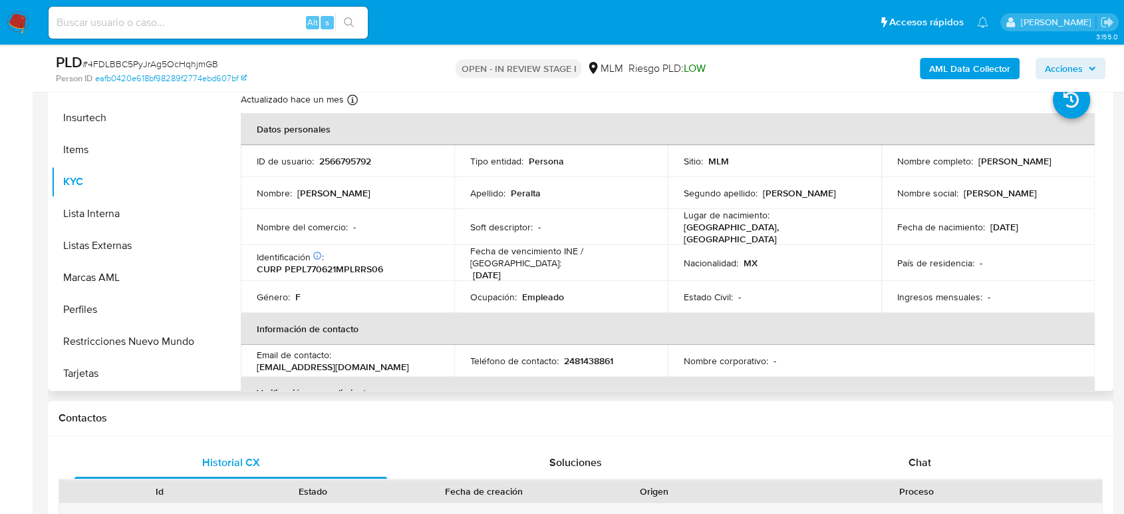
select select "10"
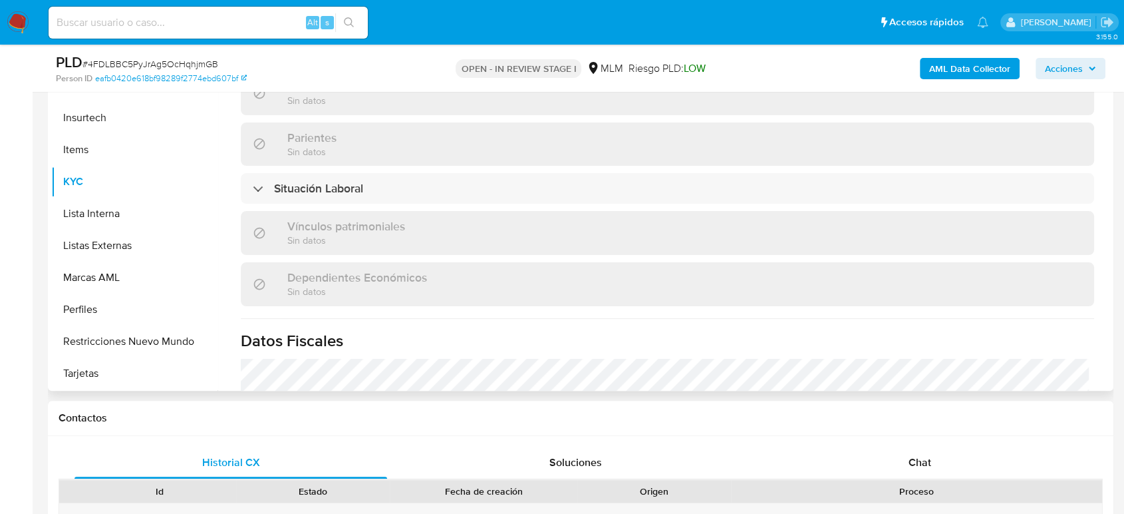
scroll to position [836, 0]
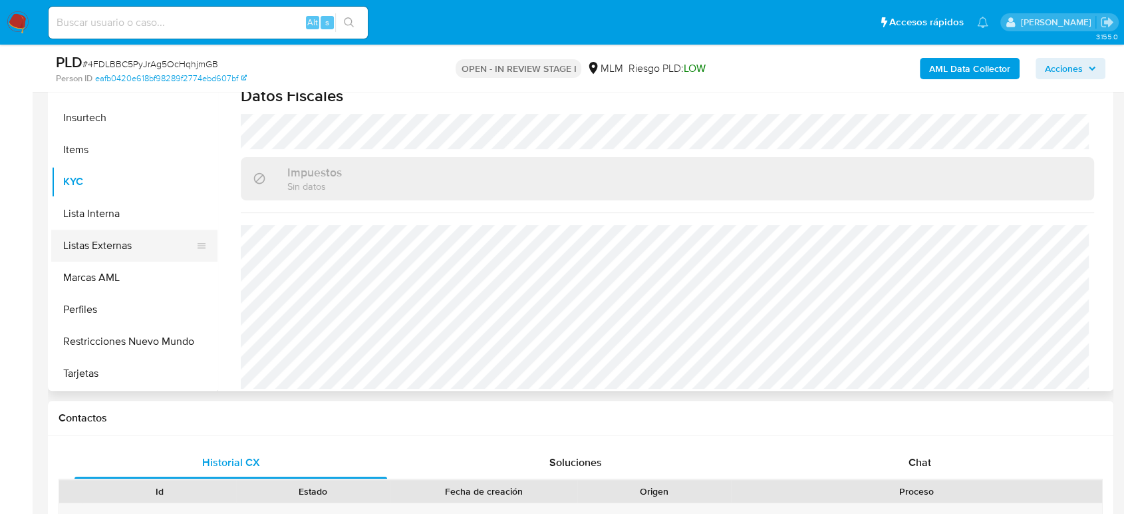
click at [134, 250] on button "Listas Externas" at bounding box center [129, 246] width 156 height 32
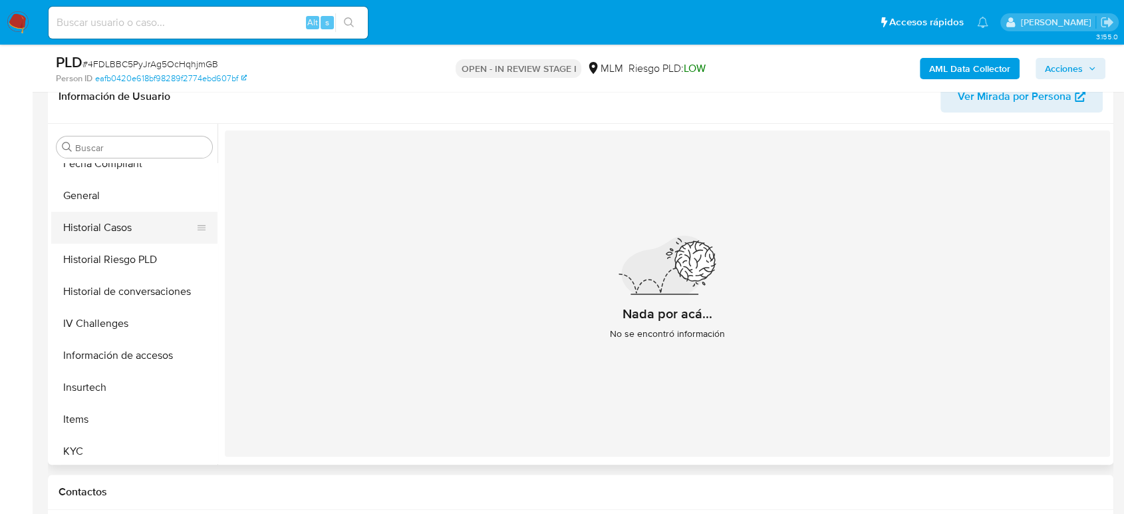
scroll to position [341, 0]
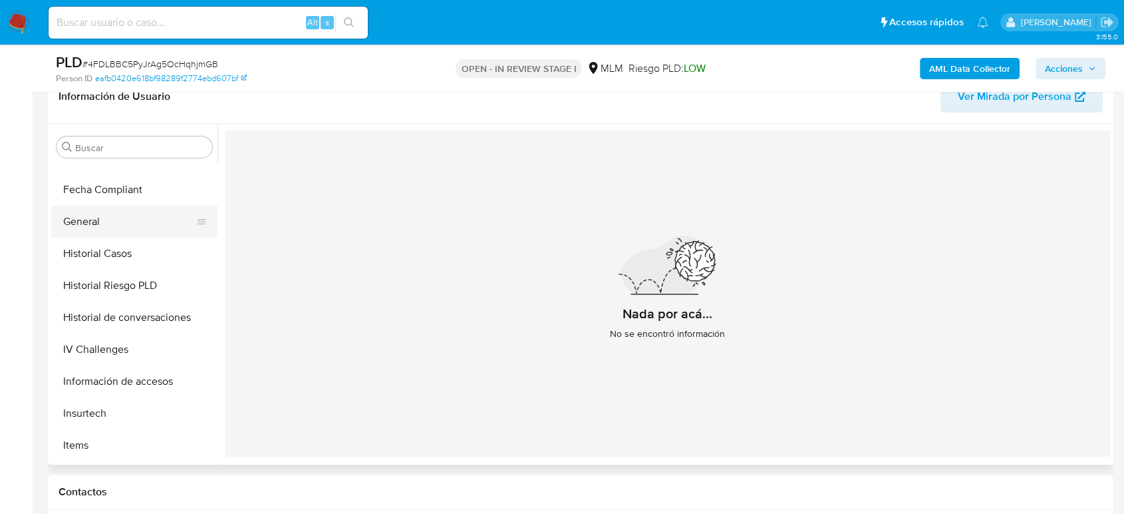
click at [93, 224] on button "General" at bounding box center [129, 222] width 156 height 32
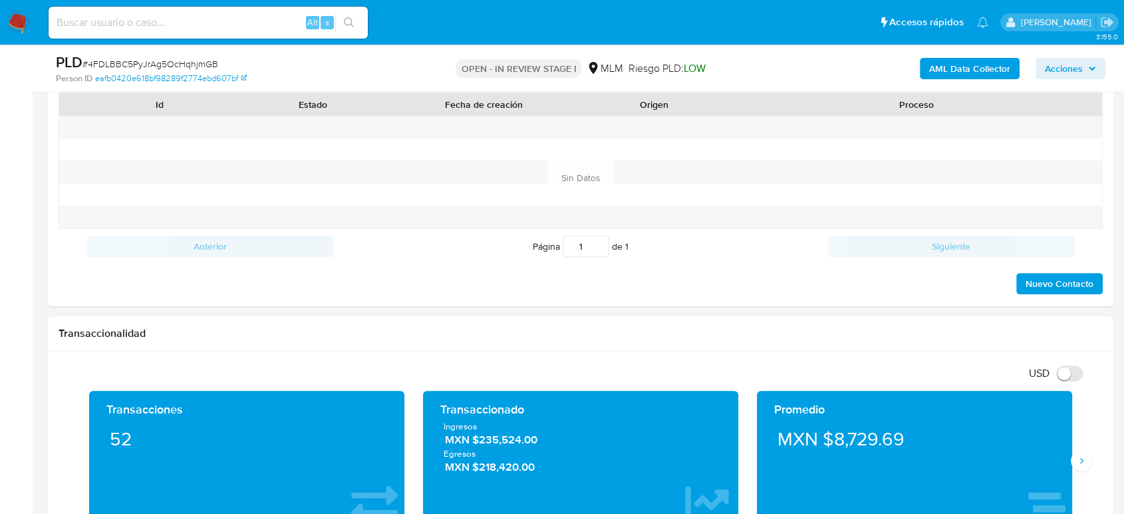
scroll to position [813, 0]
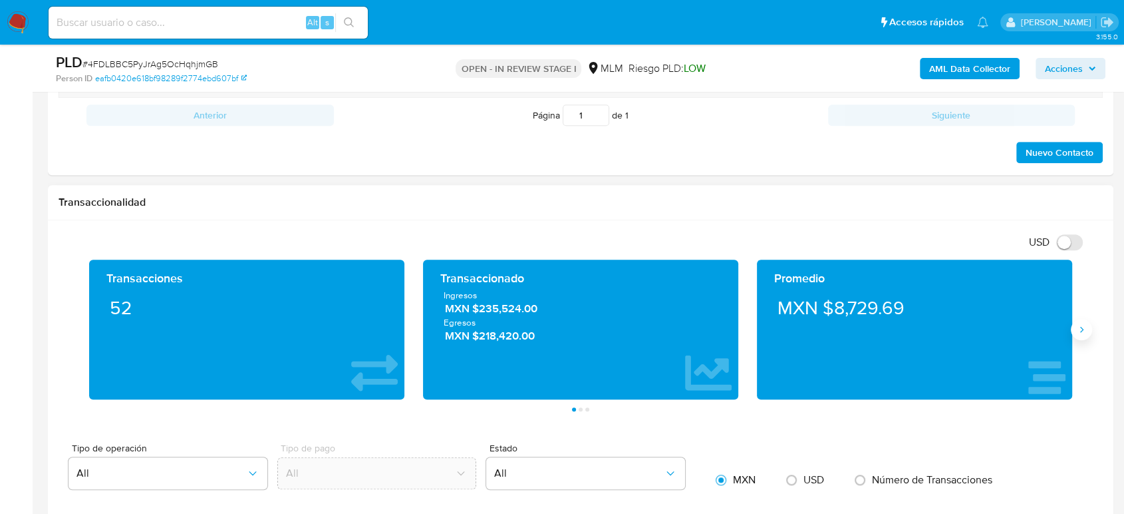
click at [1079, 335] on button "Siguiente" at bounding box center [1081, 329] width 21 height 21
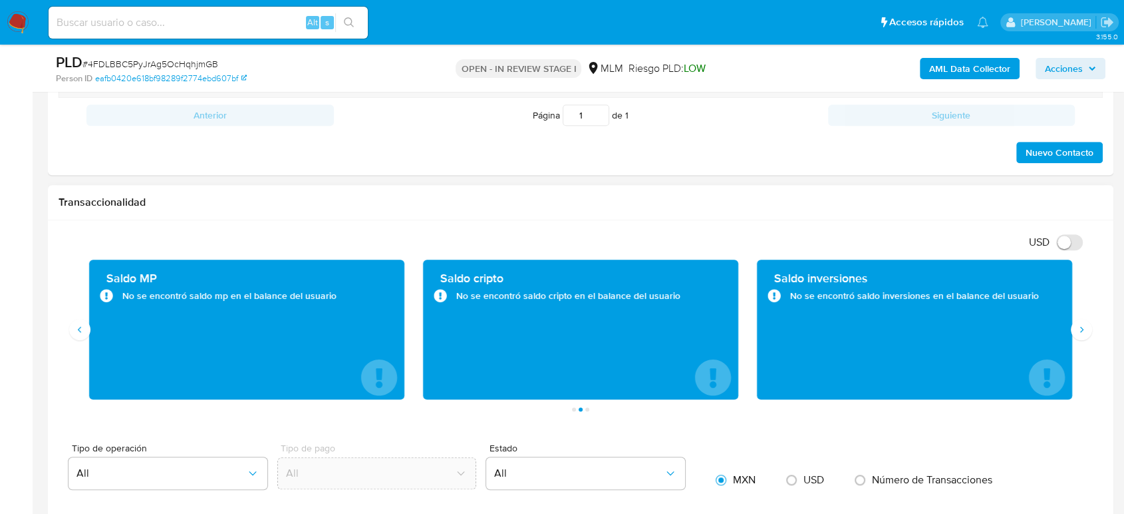
drag, startPoint x: 349, startPoint y: 299, endPoint x: 336, endPoint y: 306, distance: 14.9
click at [336, 306] on div "Saldo MP No se encontró saldo mp en el balance del usuario" at bounding box center [247, 329] width 294 height 118
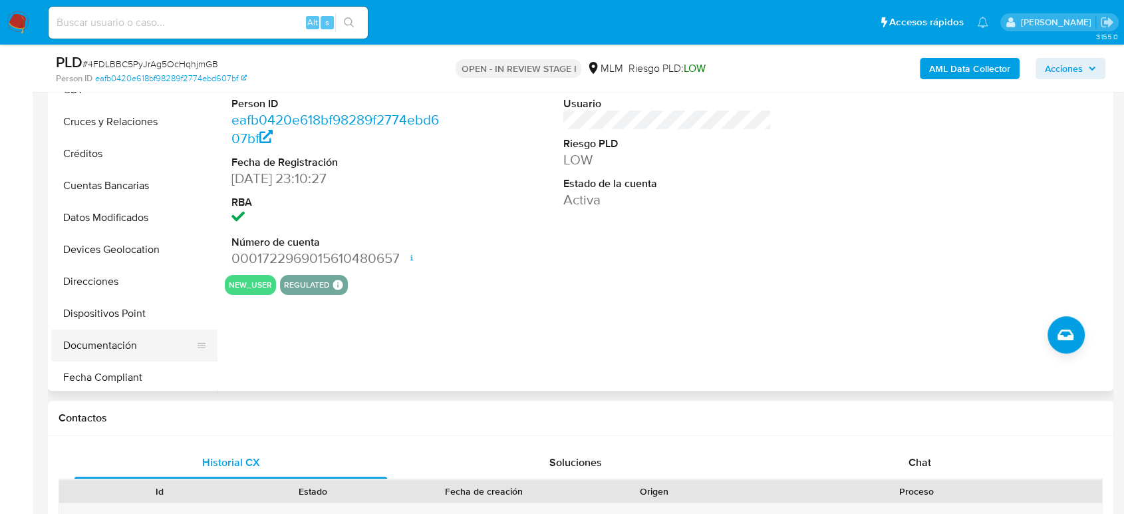
scroll to position [45, 0]
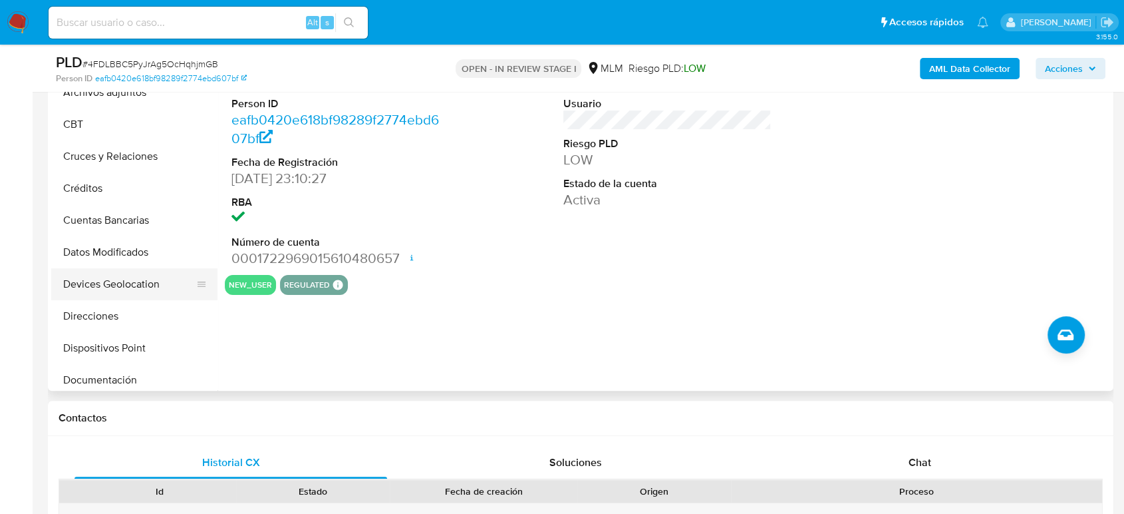
drag, startPoint x: 141, startPoint y: 287, endPoint x: 157, endPoint y: 291, distance: 16.6
click at [141, 287] on button "Devices Geolocation" at bounding box center [129, 284] width 156 height 32
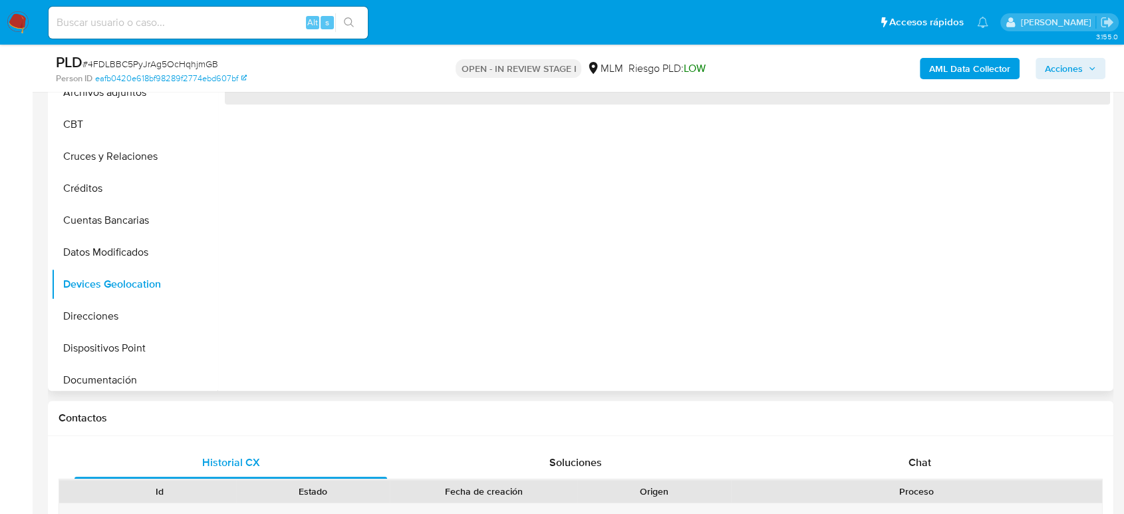
scroll to position [222, 0]
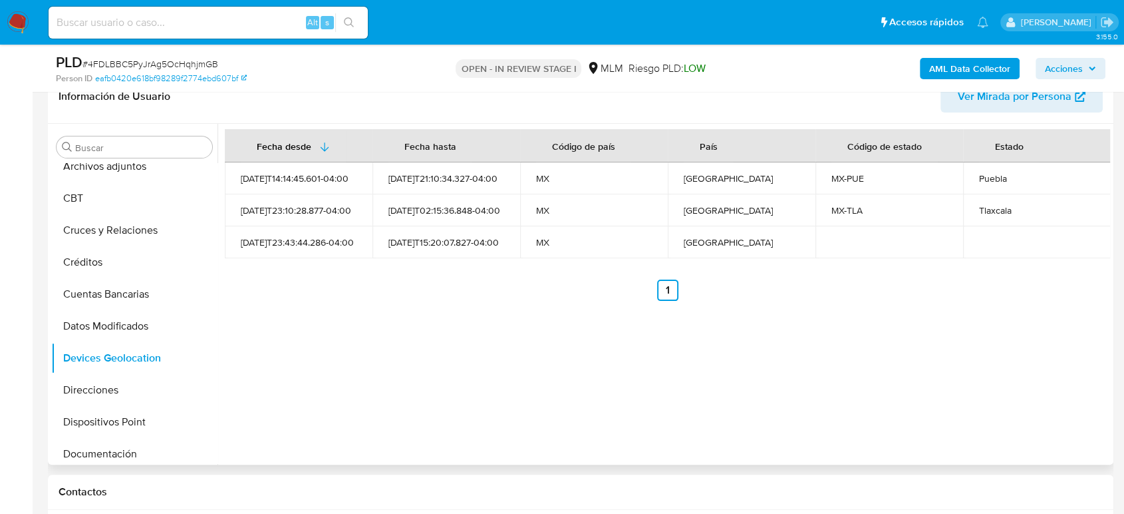
drag, startPoint x: 640, startPoint y: 400, endPoint x: 738, endPoint y: 369, distance: 102.5
click at [640, 400] on div "Fecha desde Fecha hasta Código de país País Código de estado Estado 2025-07-17T…" at bounding box center [664, 294] width 893 height 341
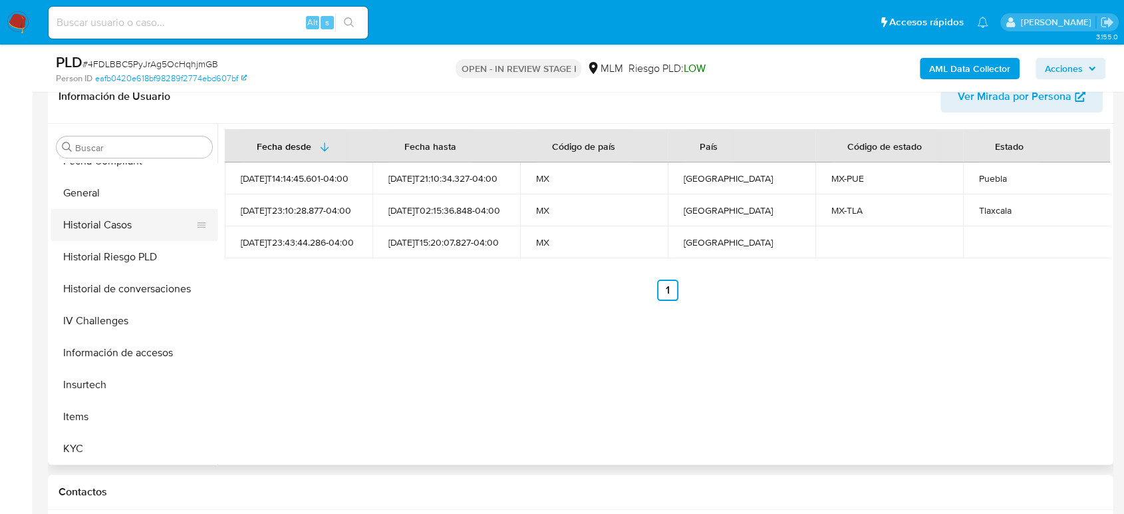
click at [98, 232] on button "Historial Casos" at bounding box center [129, 225] width 156 height 32
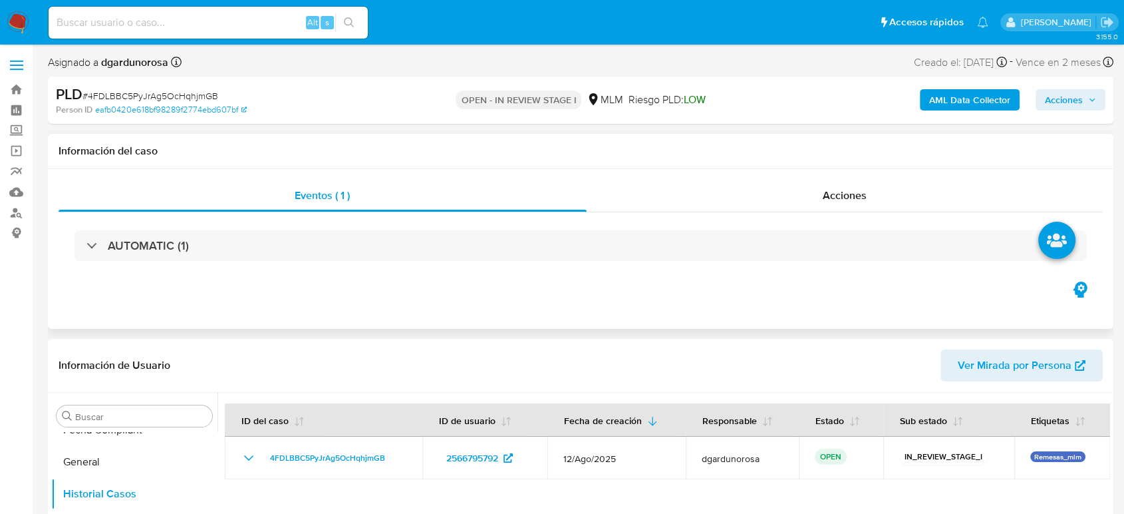
scroll to position [0, 0]
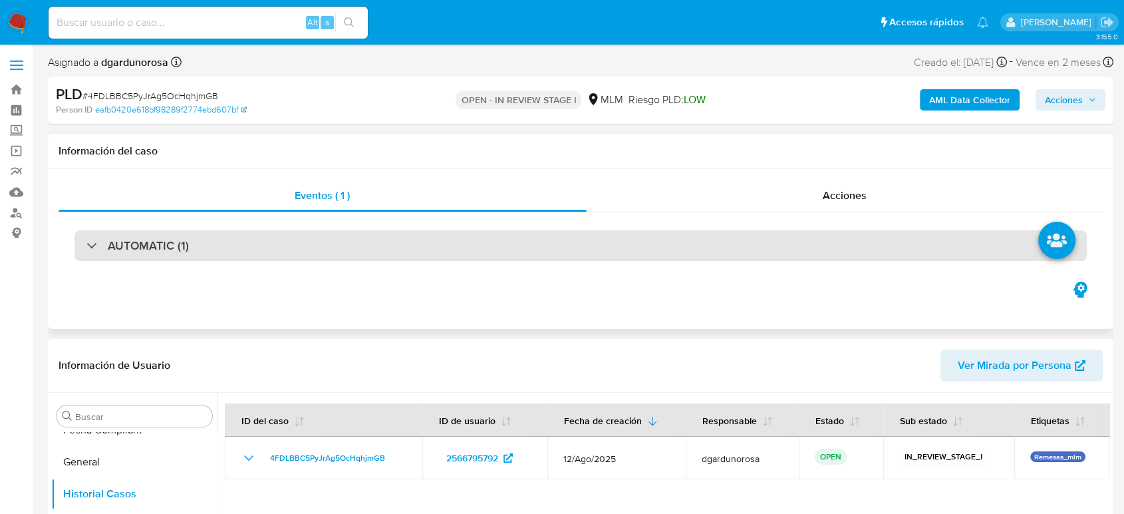
click at [405, 240] on div "AUTOMATIC (1)" at bounding box center [581, 245] width 1013 height 31
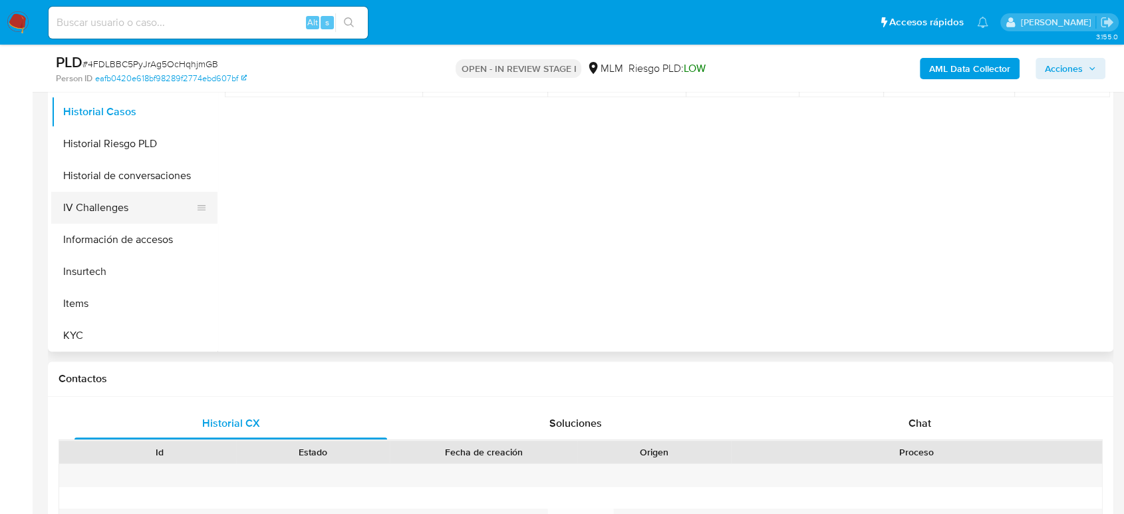
scroll to position [295, 0]
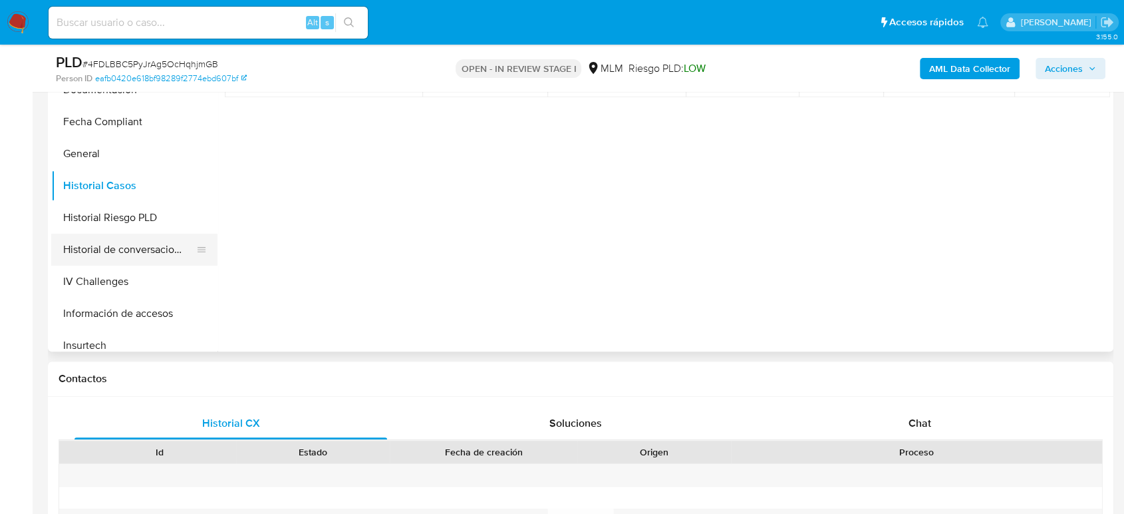
click at [151, 252] on button "Historial de conversaciones" at bounding box center [129, 250] width 156 height 32
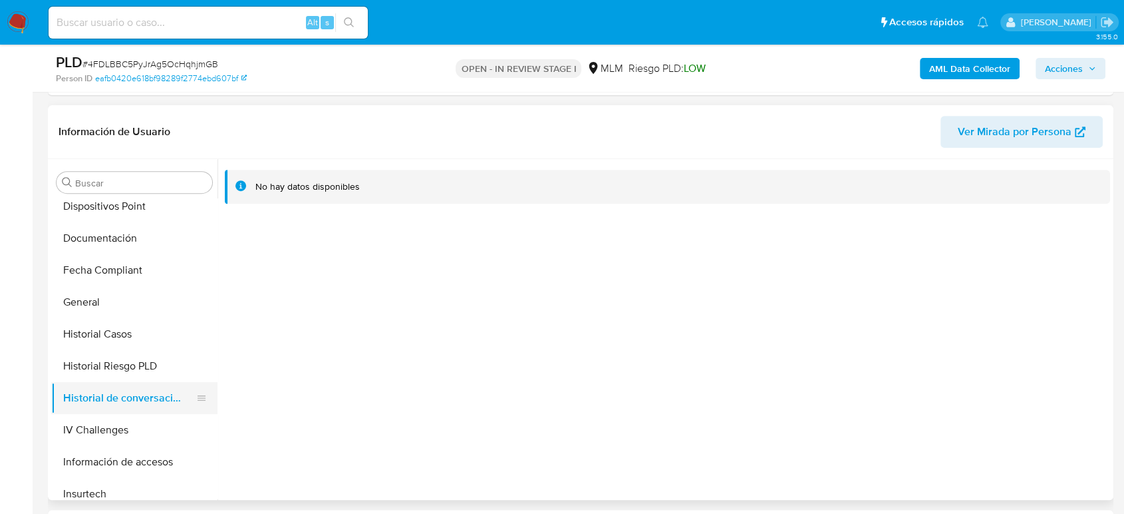
scroll to position [517, 0]
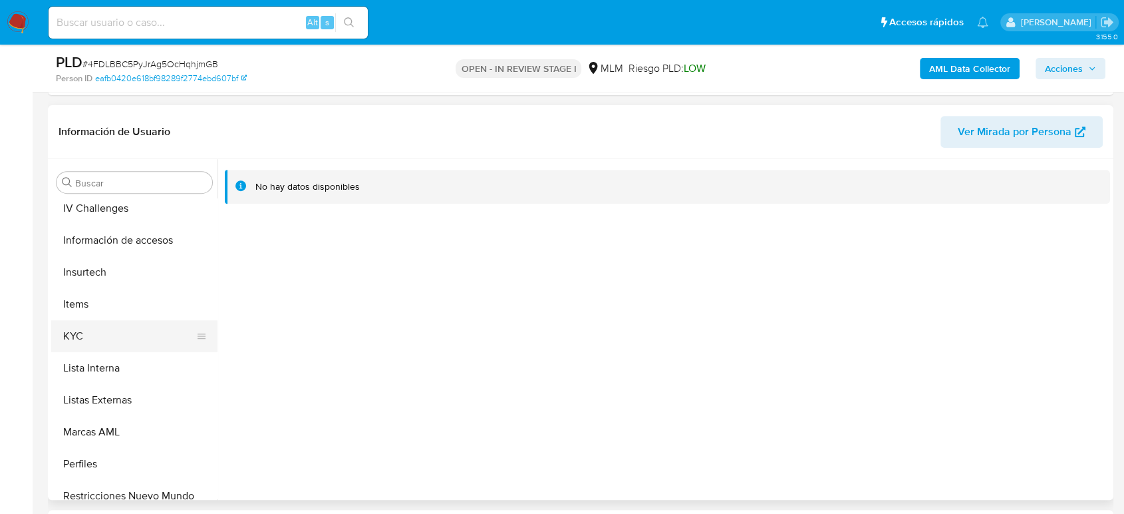
click at [75, 342] on button "KYC" at bounding box center [129, 336] width 156 height 32
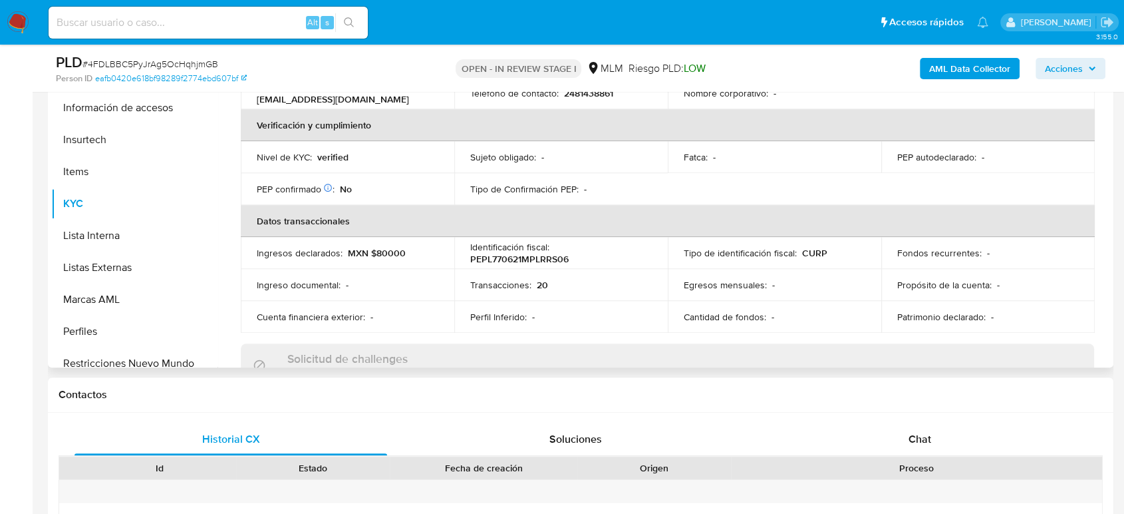
scroll to position [170, 0]
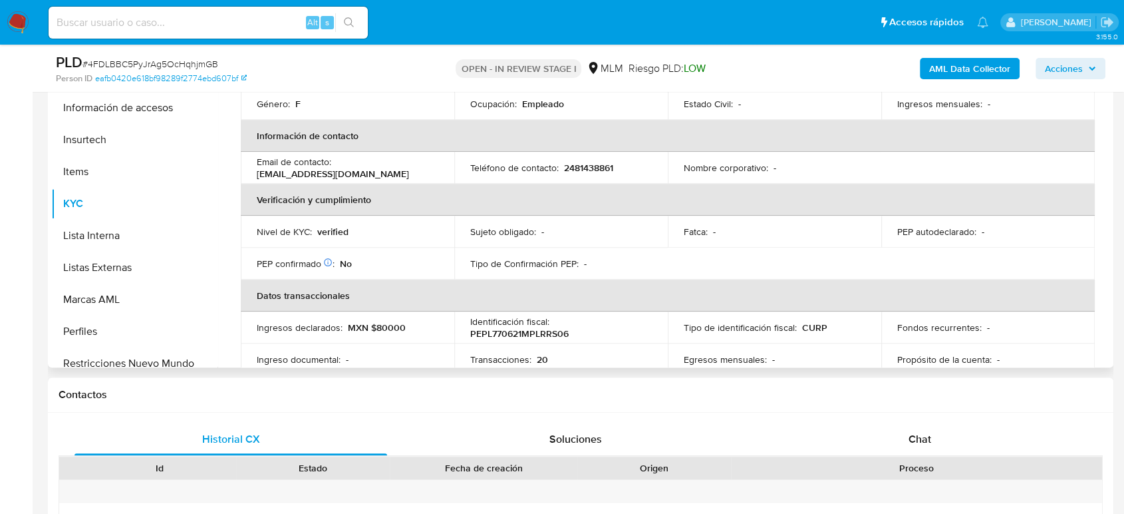
click at [592, 162] on p "2481438861" at bounding box center [588, 168] width 49 height 12
copy p "2481438861"
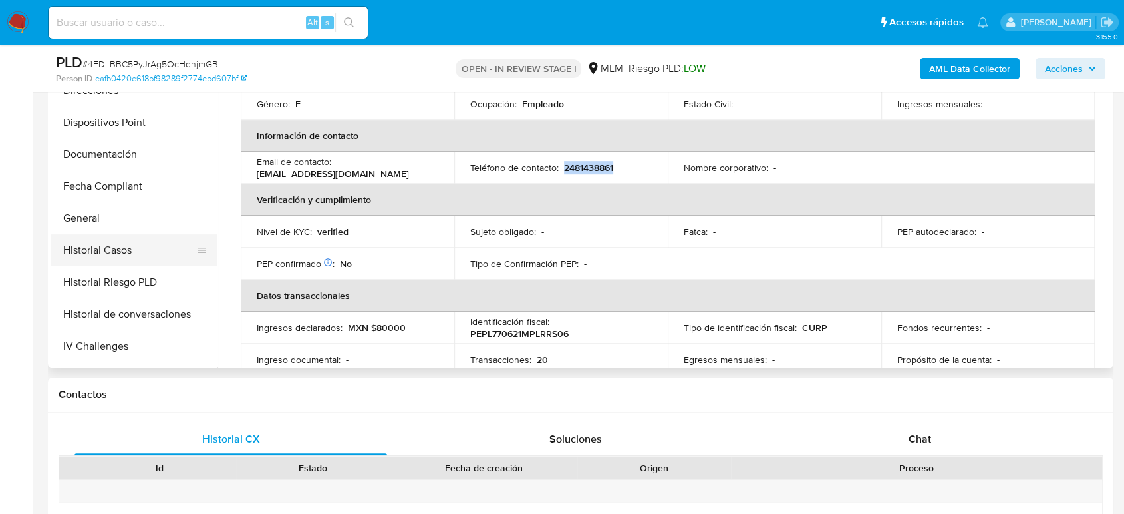
scroll to position [222, 0]
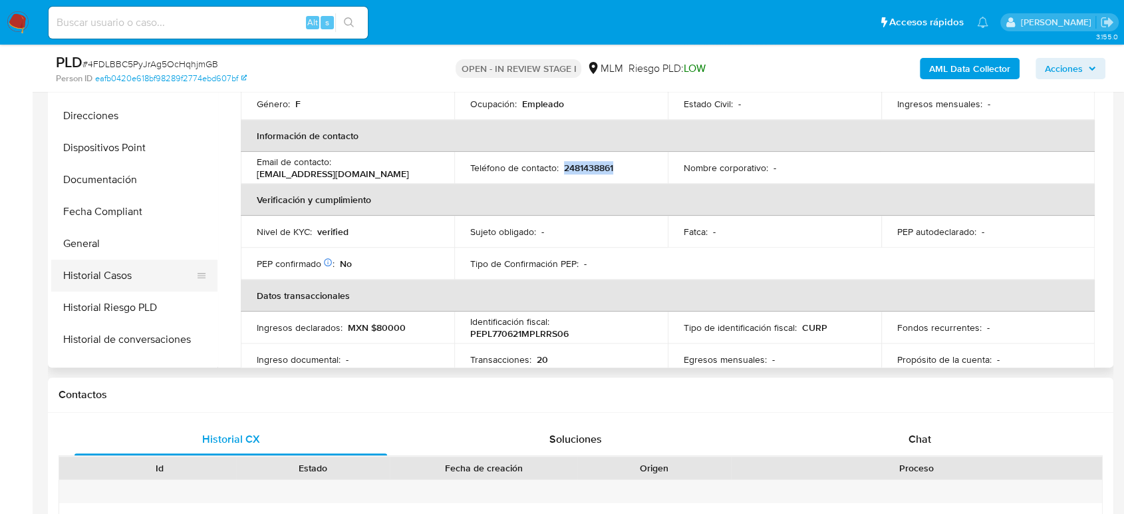
click at [104, 279] on button "Historial Casos" at bounding box center [129, 275] width 156 height 32
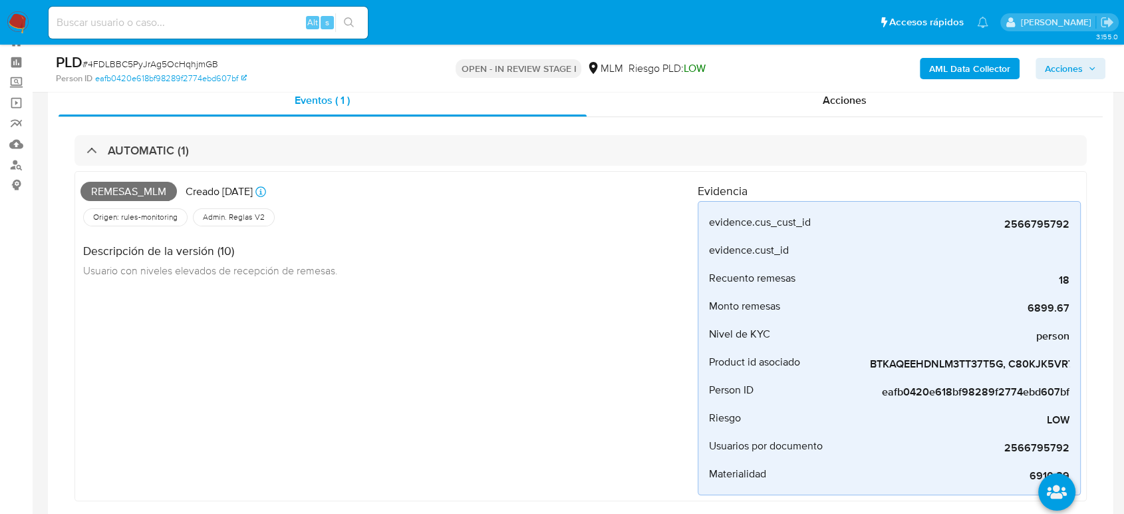
scroll to position [74, 0]
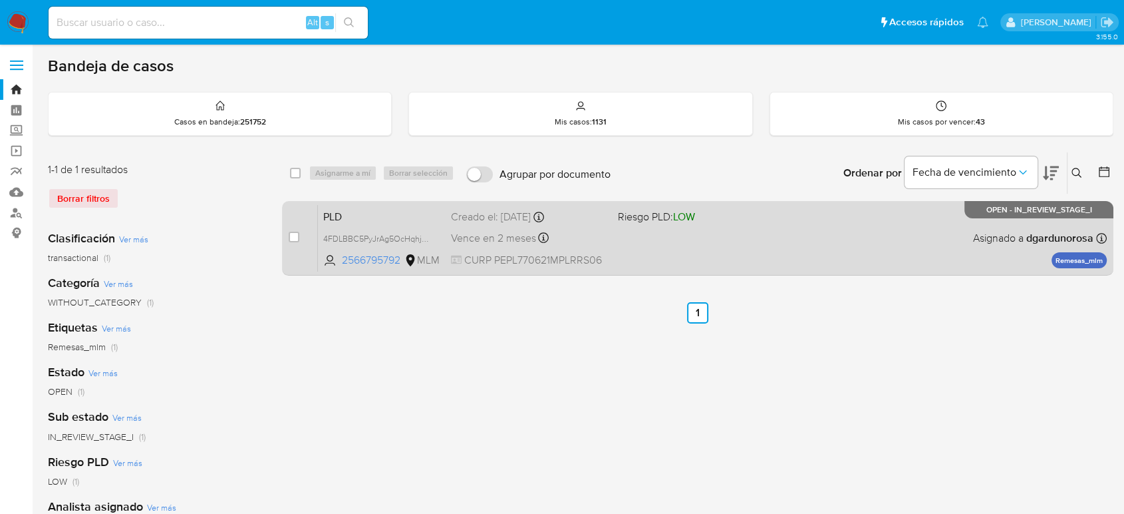
click at [655, 235] on div "PLD 4FDLBBC5PyJrAg5OcHqhjmGB 2566795792 MLM Riesgo PLD: LOW Creado el: 12/08/20…" at bounding box center [712, 237] width 789 height 67
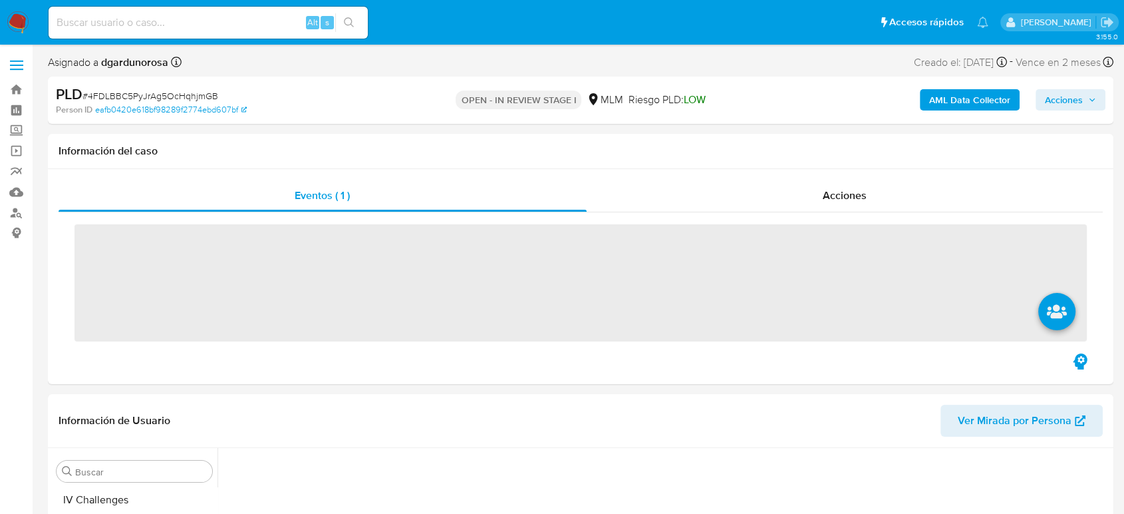
scroll to position [562, 0]
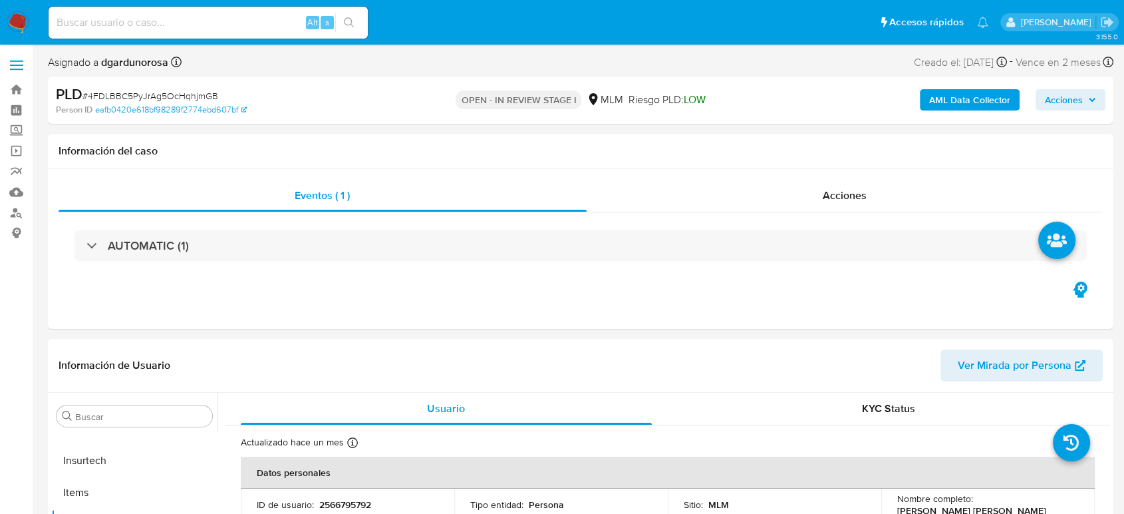
select select "10"
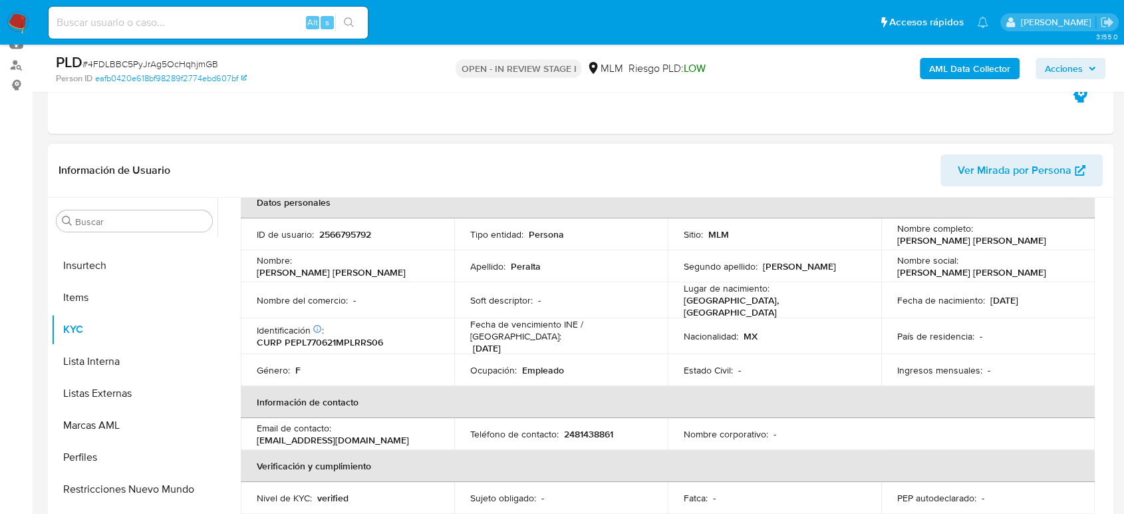
scroll to position [74, 0]
select select "10"
click at [141, 26] on input at bounding box center [208, 22] width 319 height 17
paste input "2544439576"
type input "2544439576"
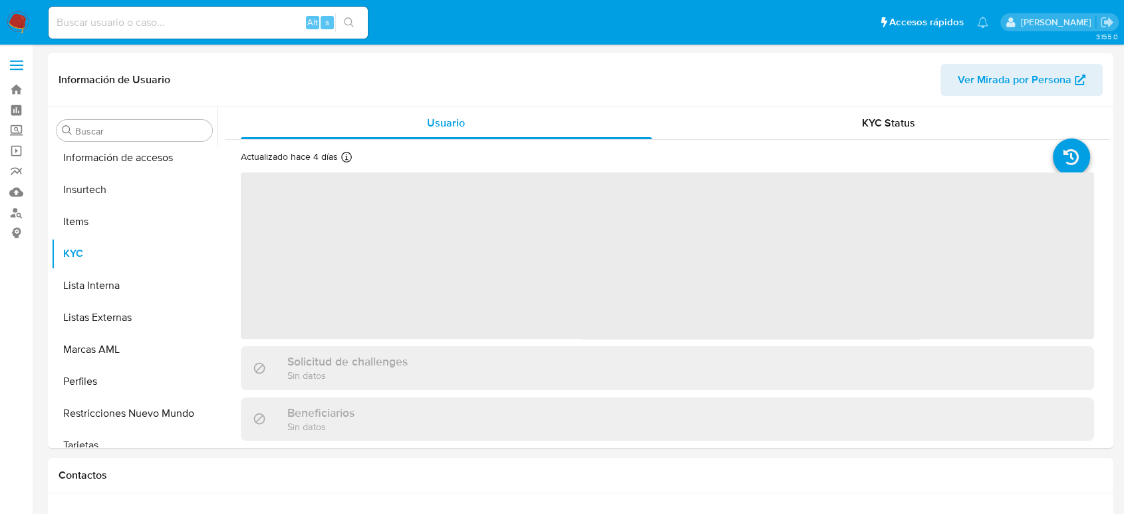
scroll to position [562, 0]
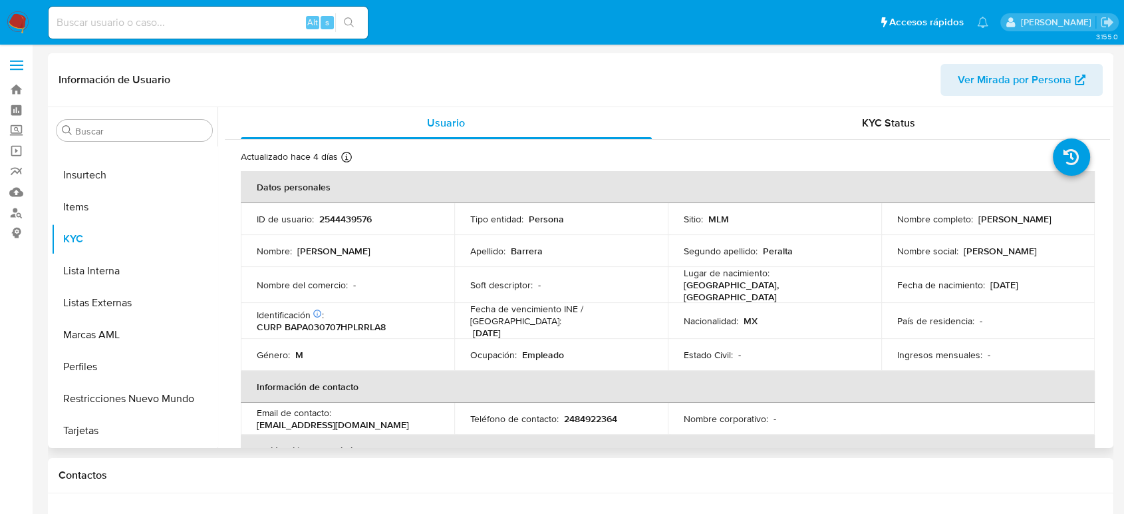
select select "10"
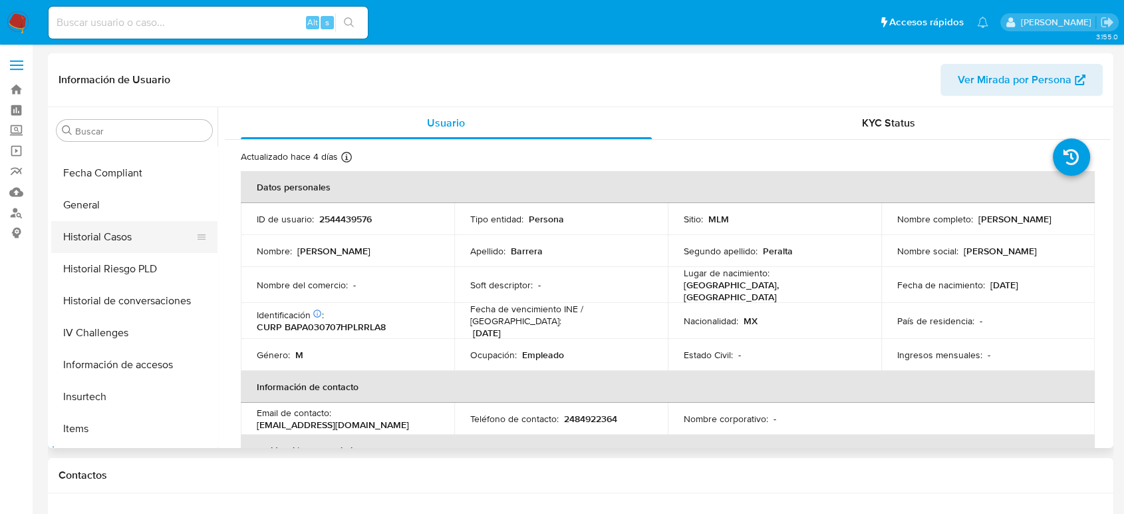
click at [114, 248] on button "Historial Casos" at bounding box center [129, 237] width 156 height 32
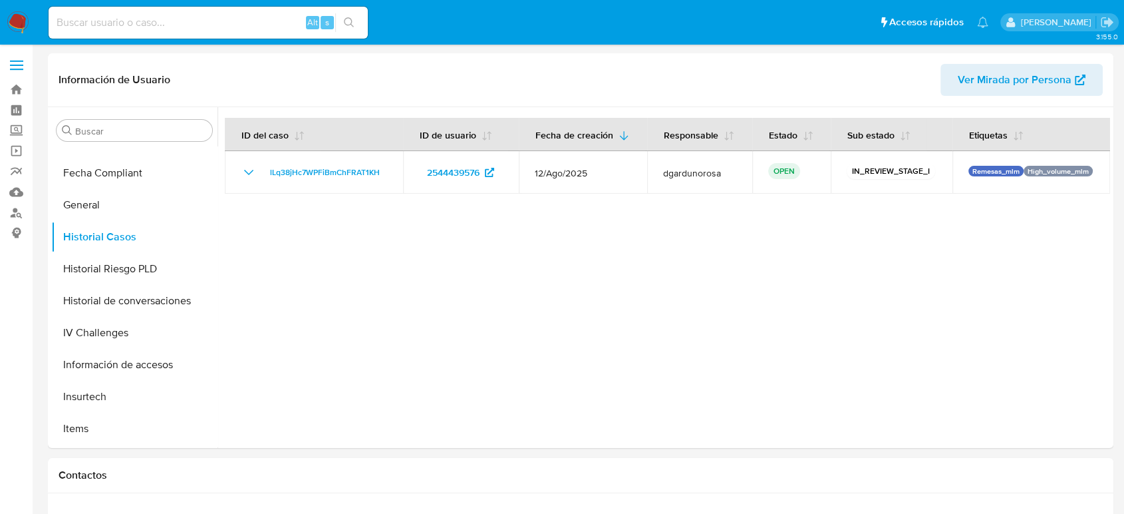
click at [140, 20] on input at bounding box center [208, 22] width 319 height 17
paste input "714103083"
type input "714103083"
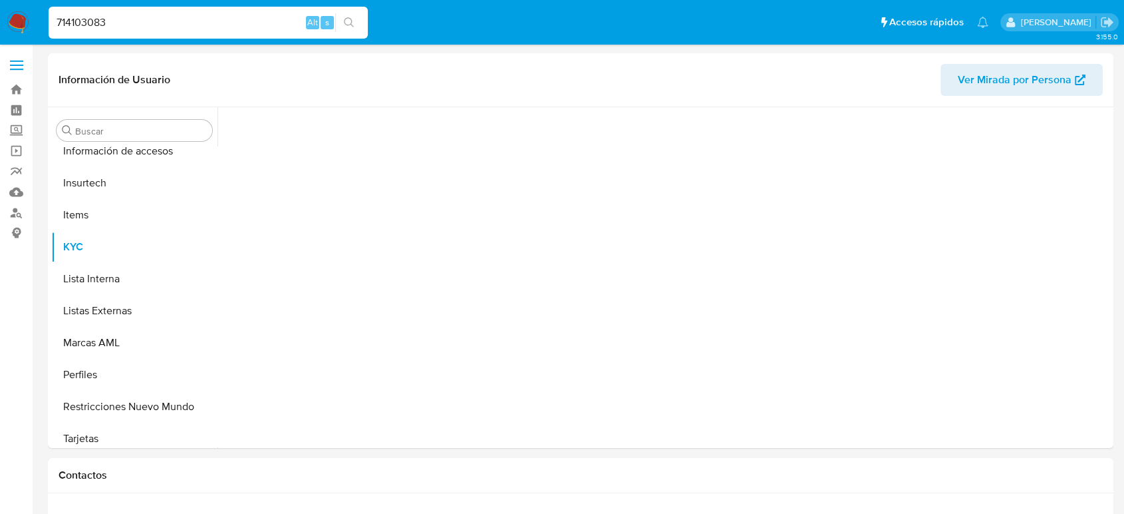
scroll to position [562, 0]
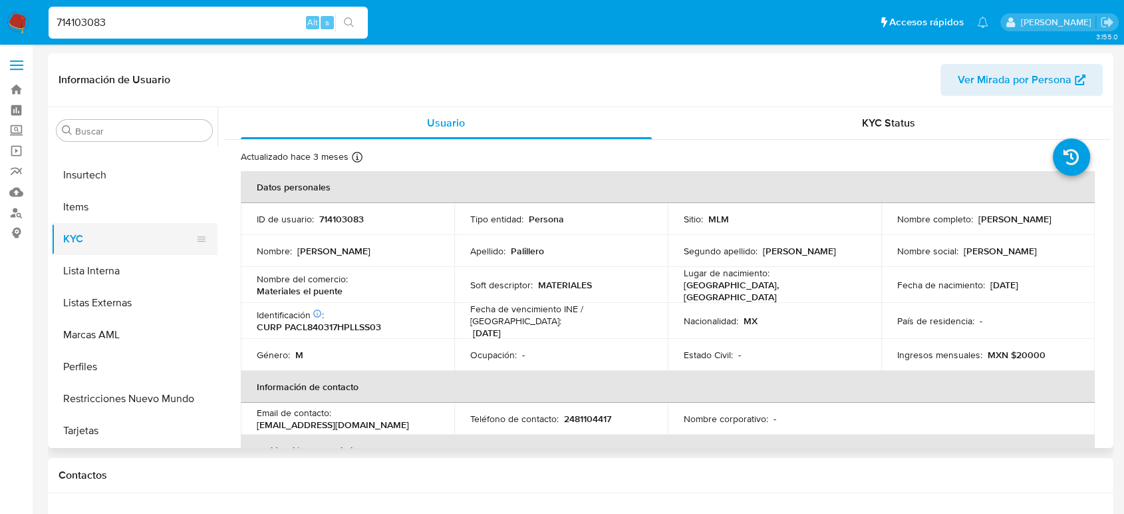
select select "10"
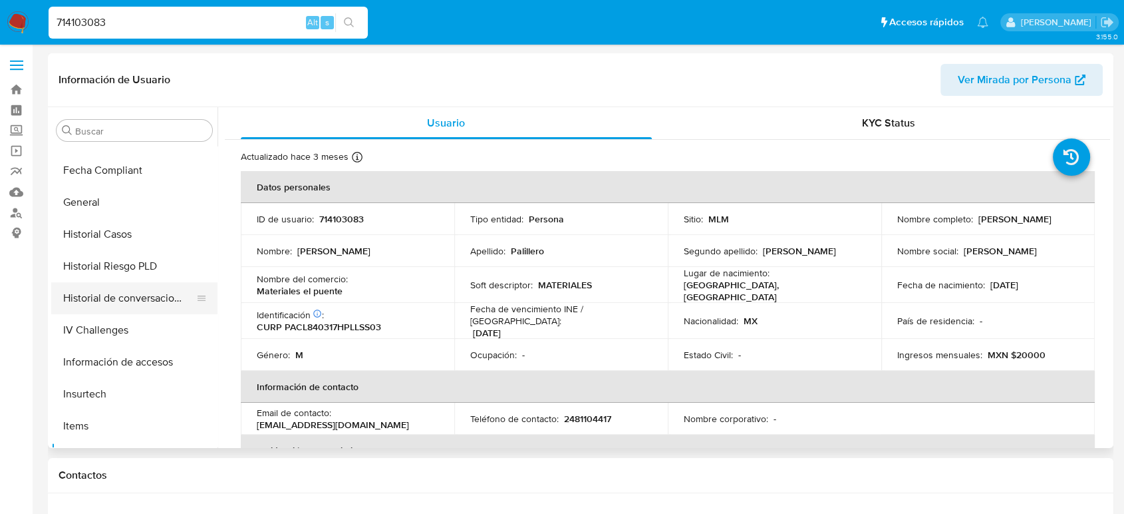
scroll to position [341, 0]
click at [136, 240] on button "Historial Casos" at bounding box center [129, 237] width 156 height 32
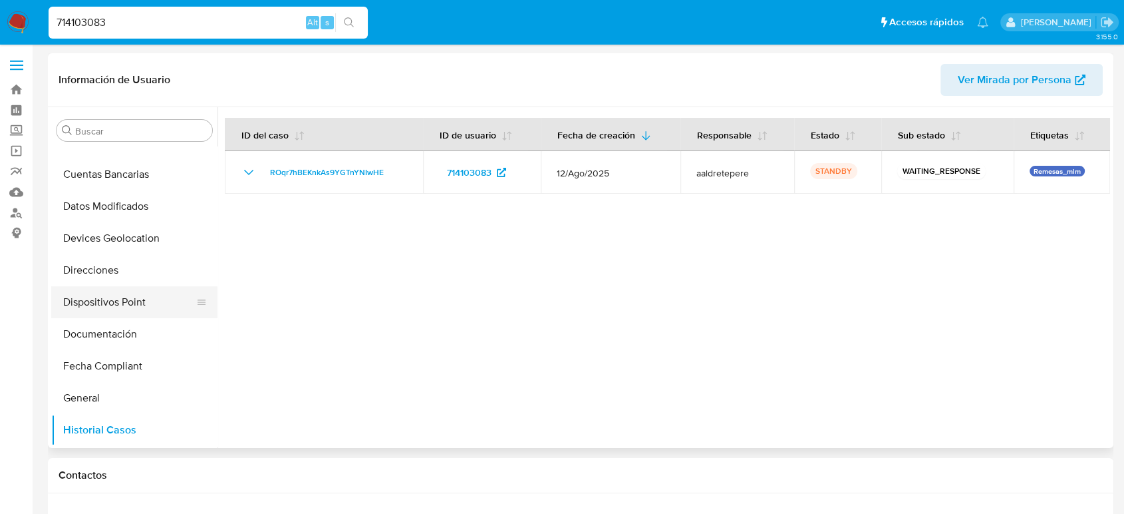
scroll to position [0, 0]
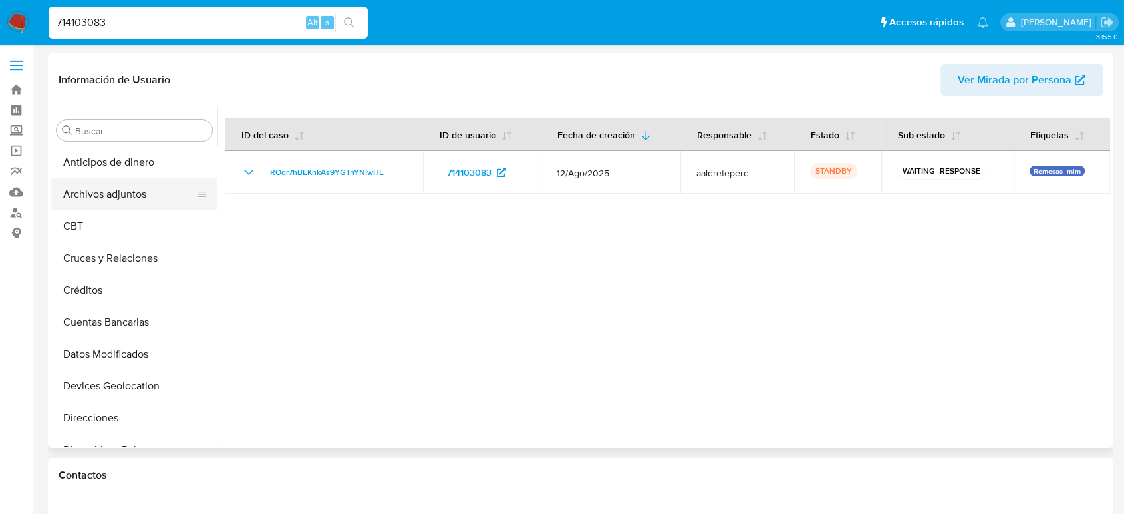
click at [125, 196] on button "Archivos adjuntos" at bounding box center [129, 194] width 156 height 32
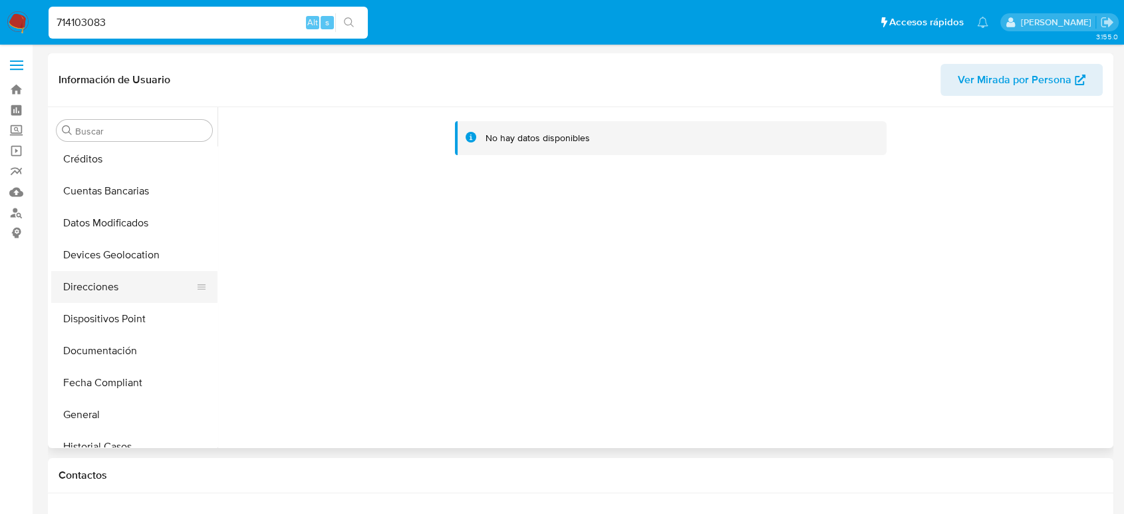
scroll to position [148, 0]
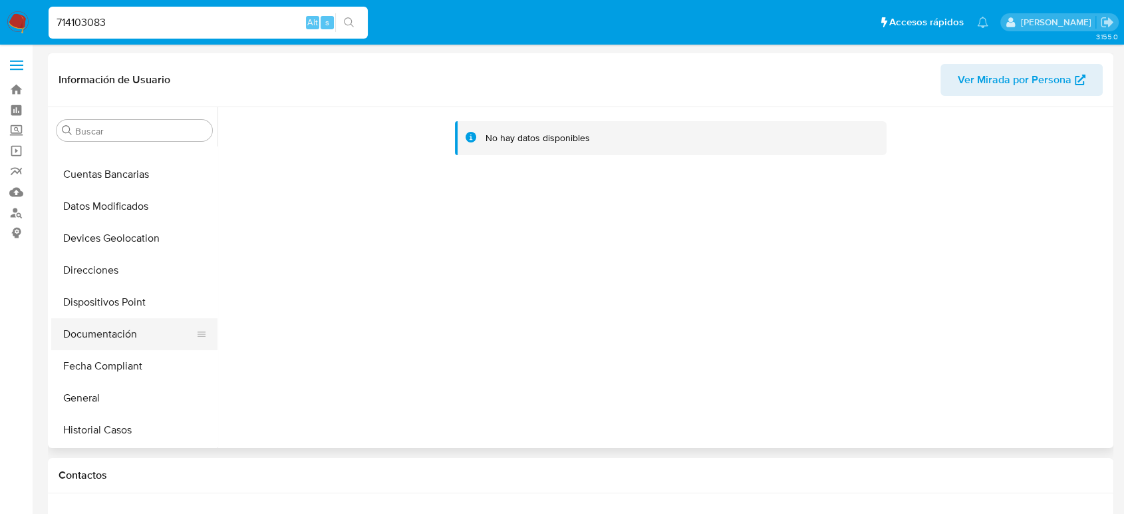
click at [123, 333] on button "Documentación" at bounding box center [129, 334] width 156 height 32
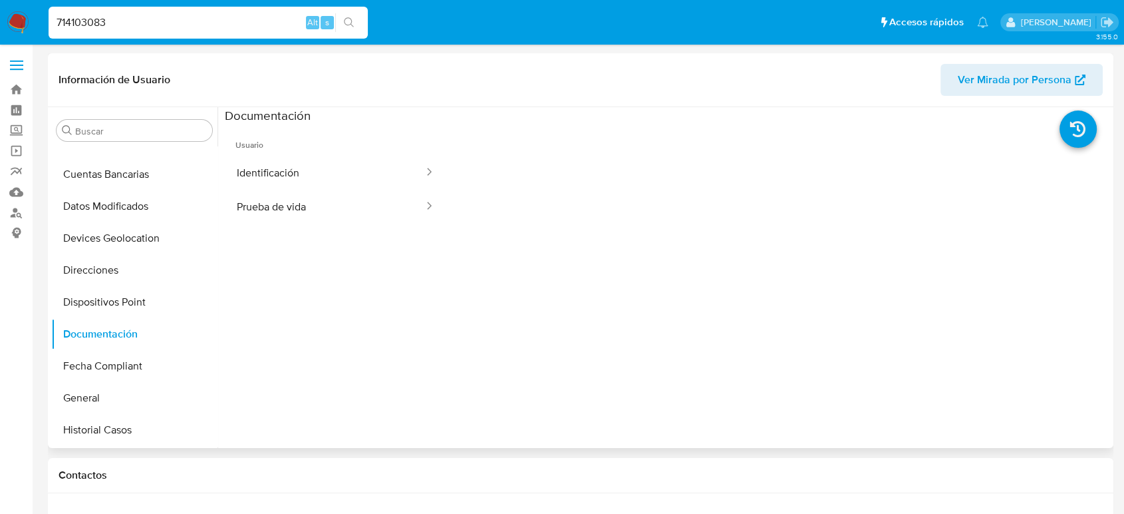
click at [321, 232] on ul "Usuario Identificación Prueba de vida" at bounding box center [336, 315] width 222 height 383
click at [317, 217] on button "Prueba de vida" at bounding box center [325, 207] width 200 height 34
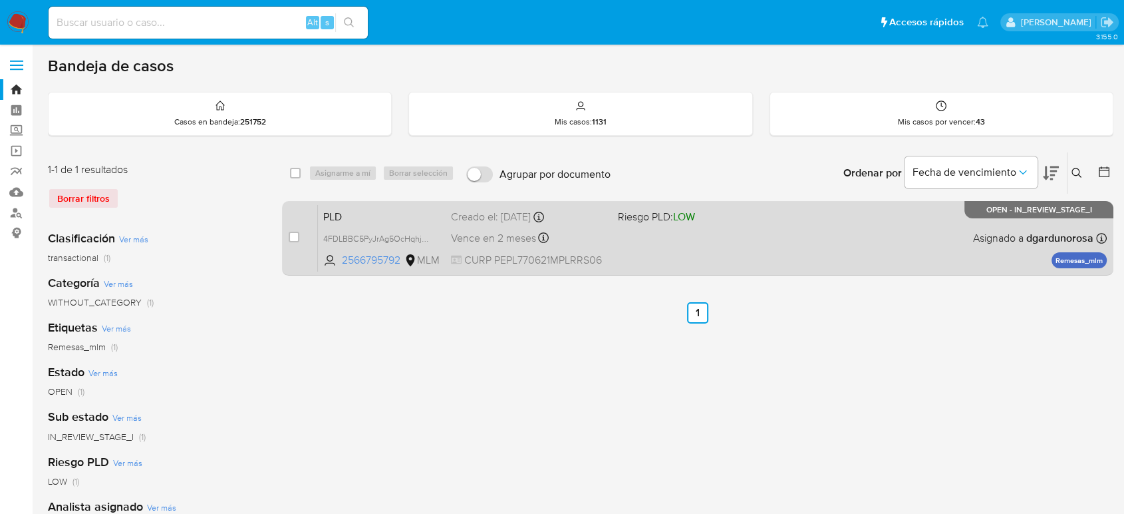
click at [725, 208] on span "Riesgo PLD: LOW" at bounding box center [696, 215] width 156 height 17
click at [611, 222] on div "PLD 4FDLBBC5PyJrAg5OcHqhjmGB 2566795792 MLM Riesgo PLD: LOW Creado el: [DATE] C…" at bounding box center [712, 237] width 789 height 67
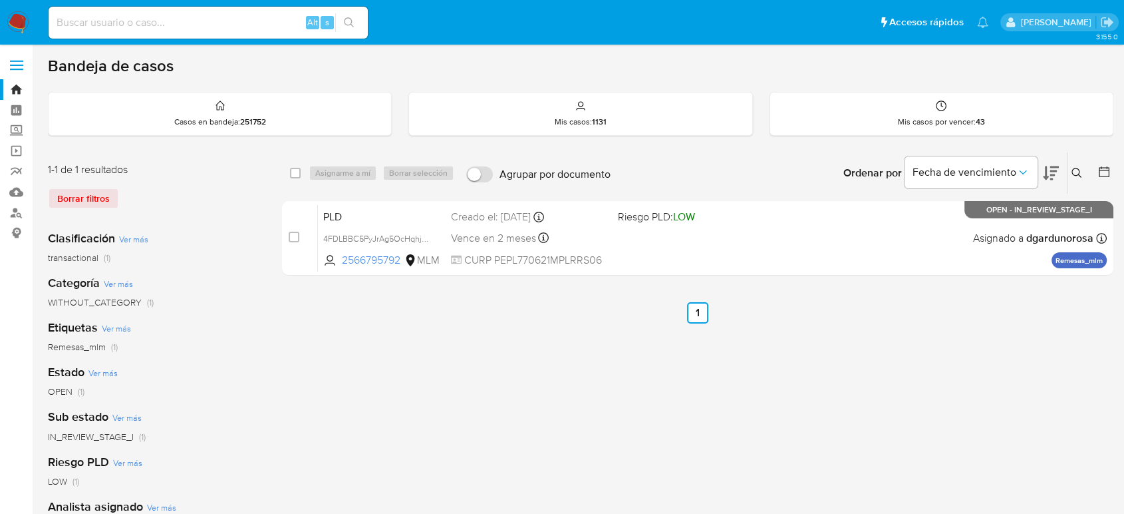
click at [1077, 173] on icon at bounding box center [1077, 173] width 11 height 11
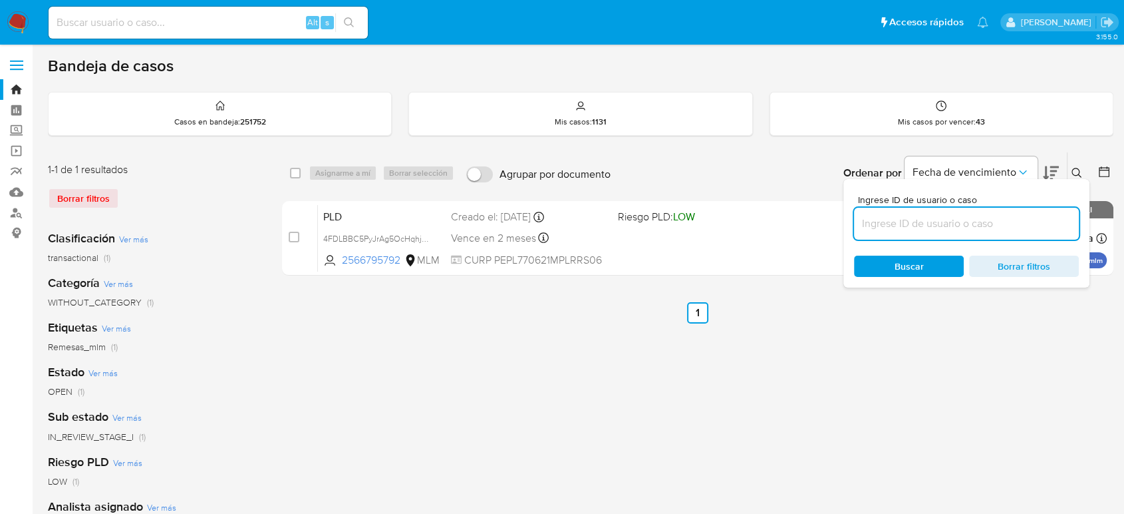
click at [944, 222] on input at bounding box center [966, 223] width 225 height 17
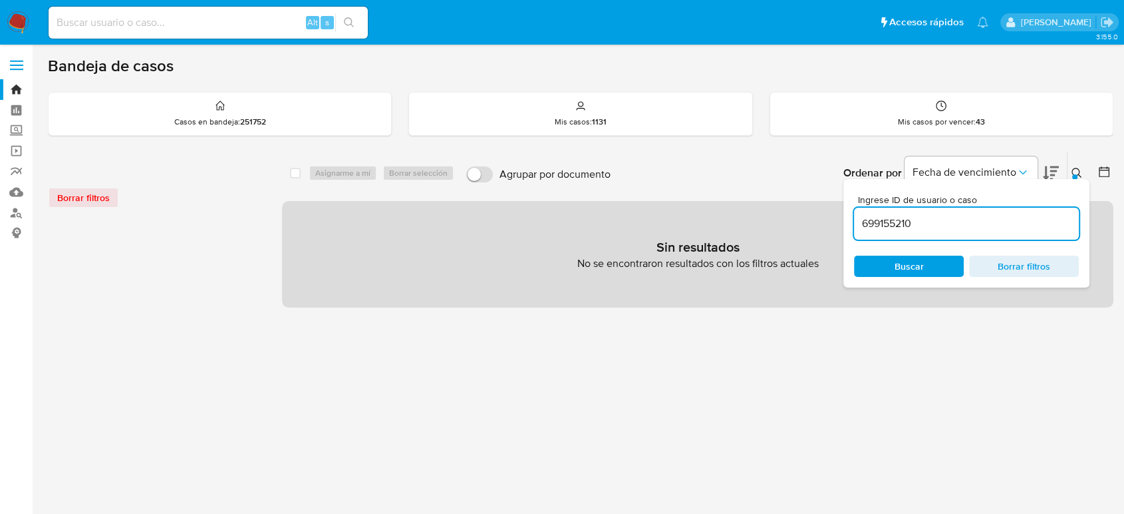
click at [979, 233] on div "699155210" at bounding box center [966, 224] width 225 height 32
click at [972, 224] on input "699155210" at bounding box center [966, 223] width 225 height 17
type input "699155210"
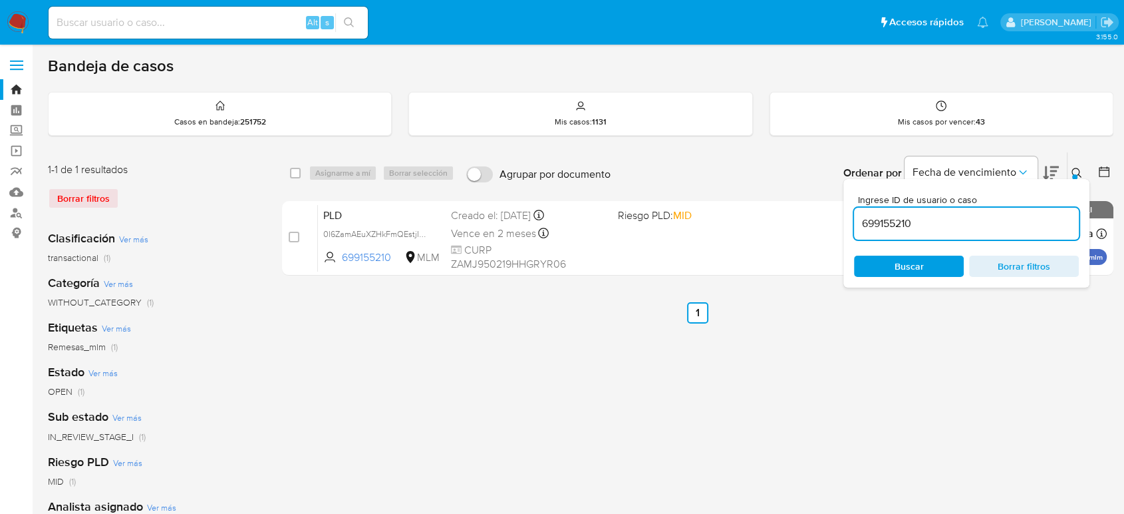
click at [1075, 168] on icon at bounding box center [1077, 173] width 11 height 11
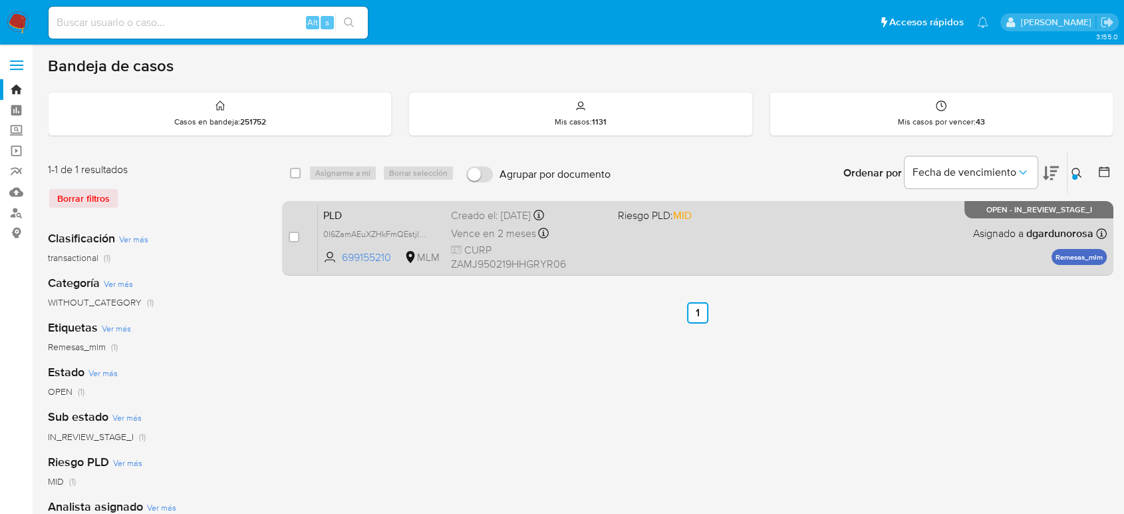
click at [893, 249] on div "PLD 0I6ZamAEuXZHkFmQEstjIbKv 699155210 MLM Riesgo PLD: MID Creado el: 12/08/202…" at bounding box center [712, 237] width 789 height 67
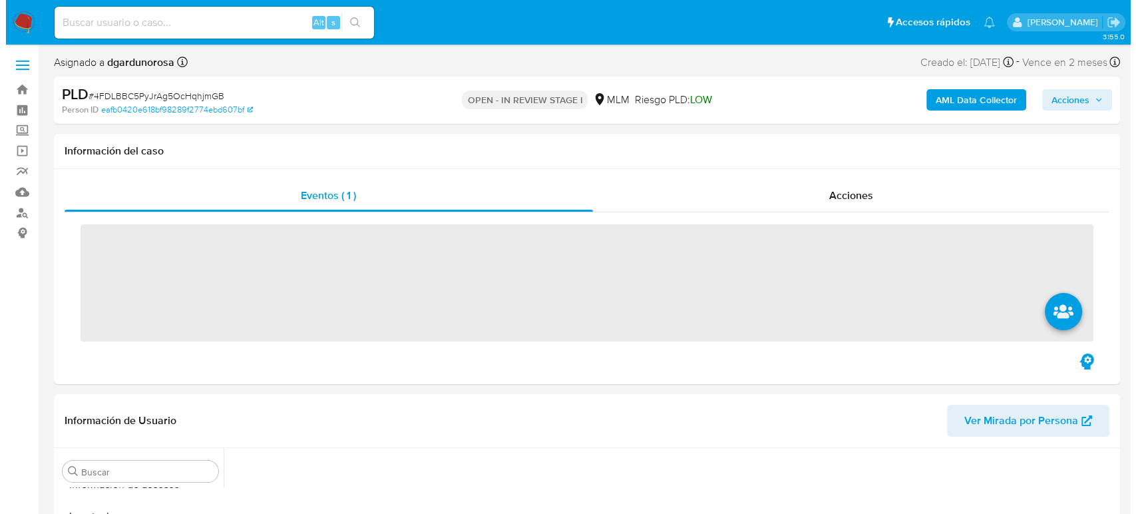
scroll to position [562, 0]
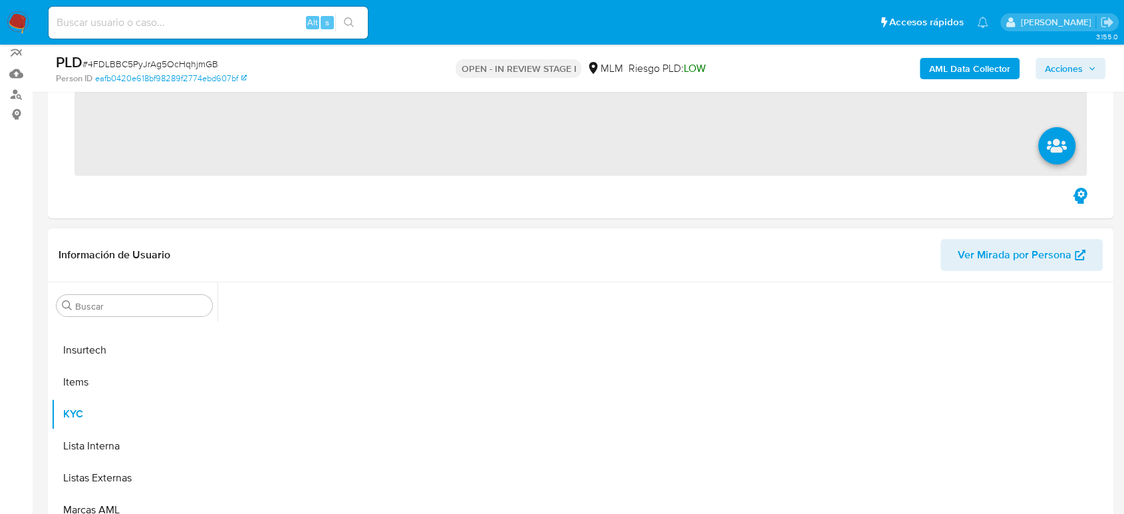
scroll to position [148, 0]
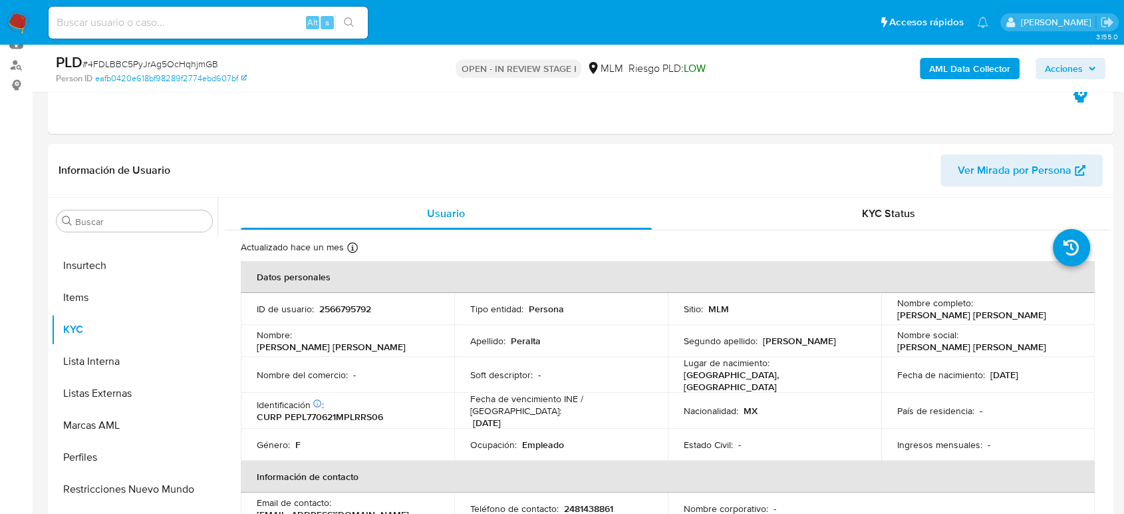
select select "10"
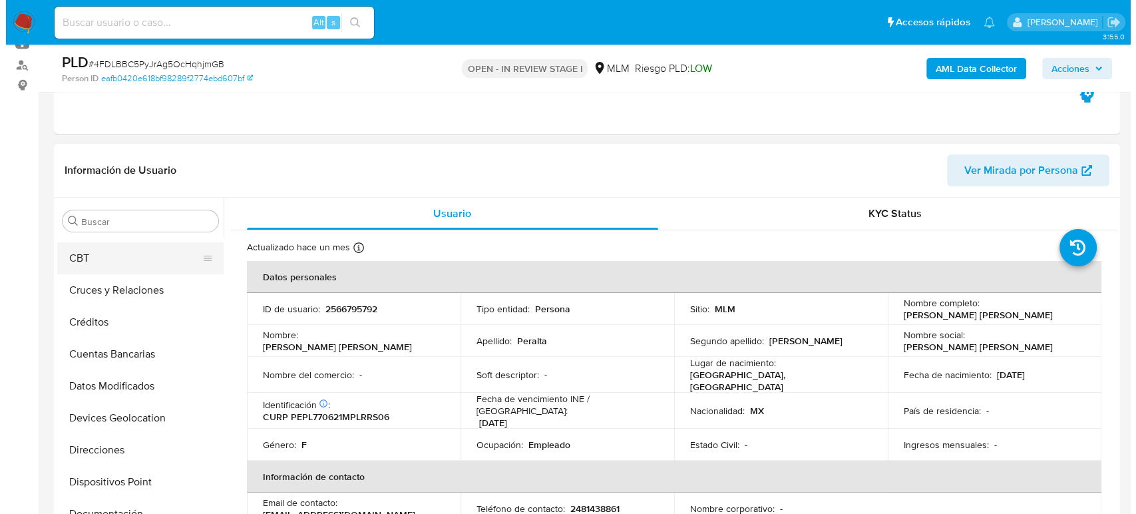
scroll to position [0, 0]
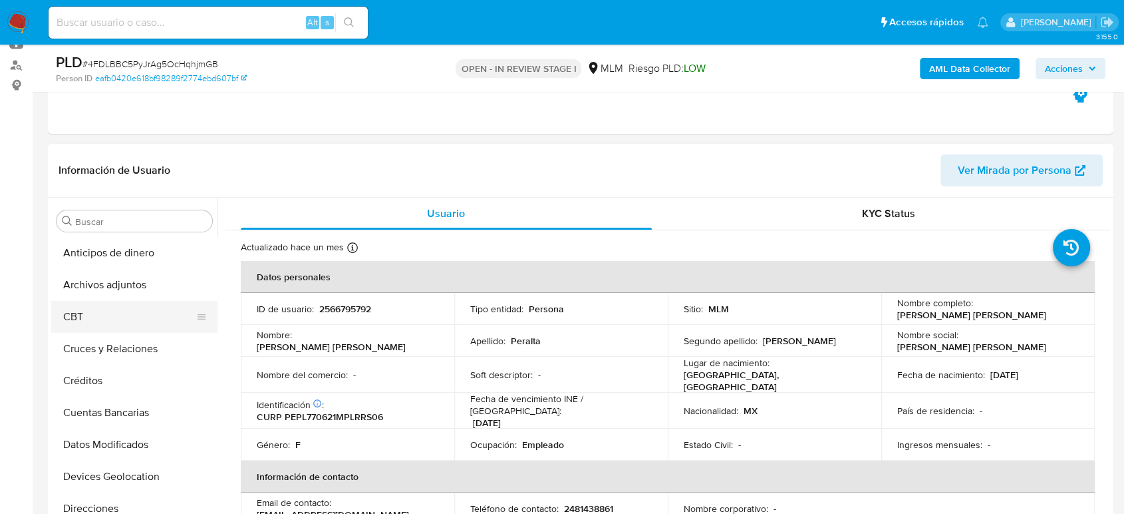
click at [122, 300] on ul "Anticipos de dinero Archivos adjuntos CBT Cruces y Relaciones Créditos Cuentas …" at bounding box center [134, 387] width 166 height 300
click at [128, 288] on button "Archivos adjuntos" at bounding box center [129, 285] width 156 height 32
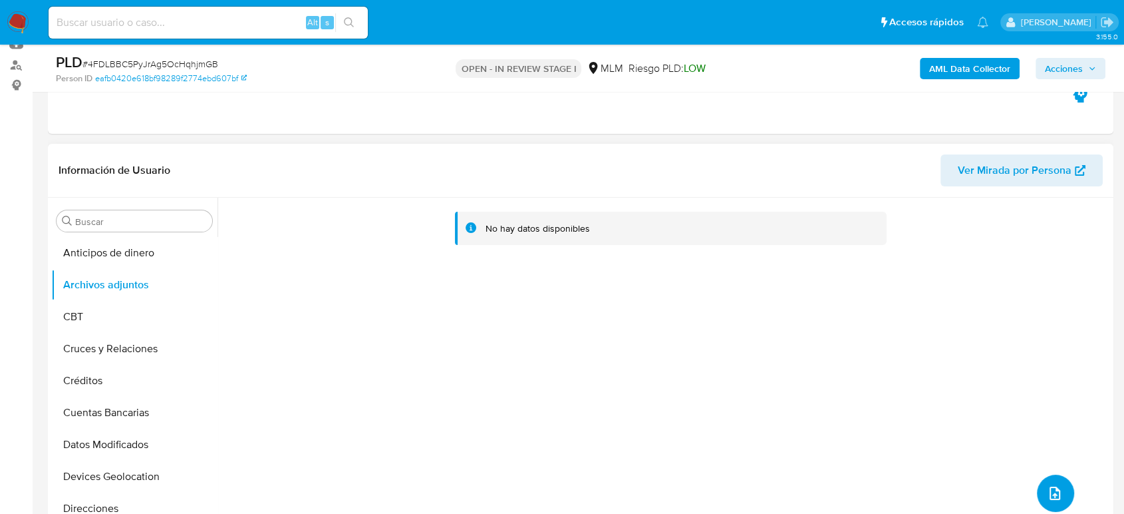
click at [1047, 492] on icon "upload-file" at bounding box center [1055, 493] width 16 height 16
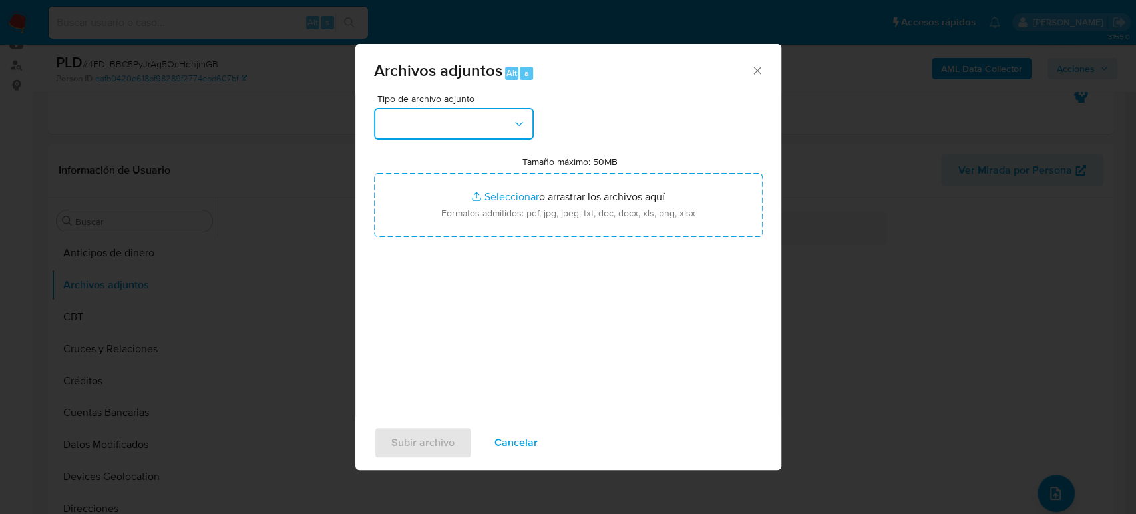
click at [442, 116] on button "button" at bounding box center [454, 124] width 160 height 32
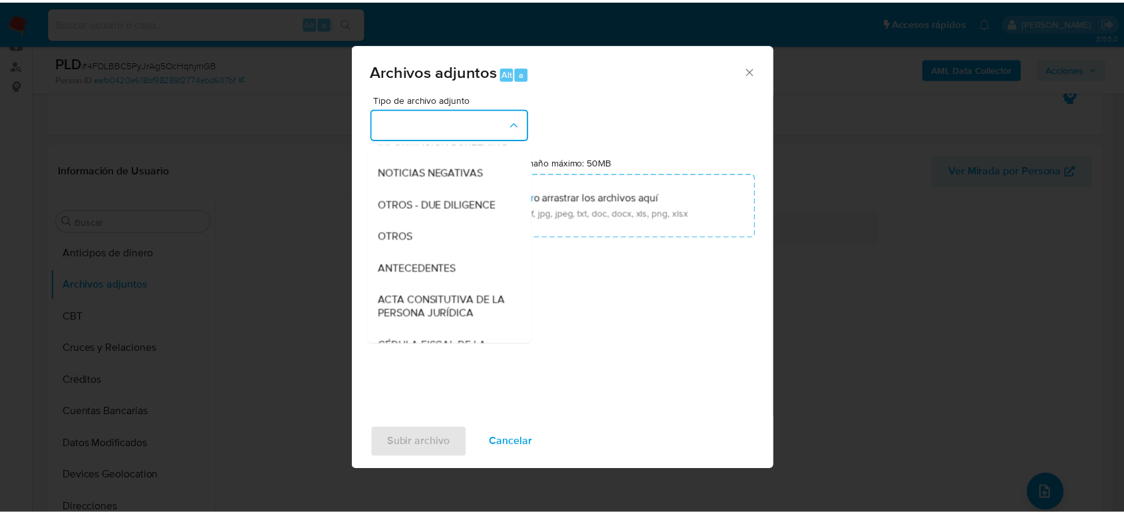
scroll to position [148, 0]
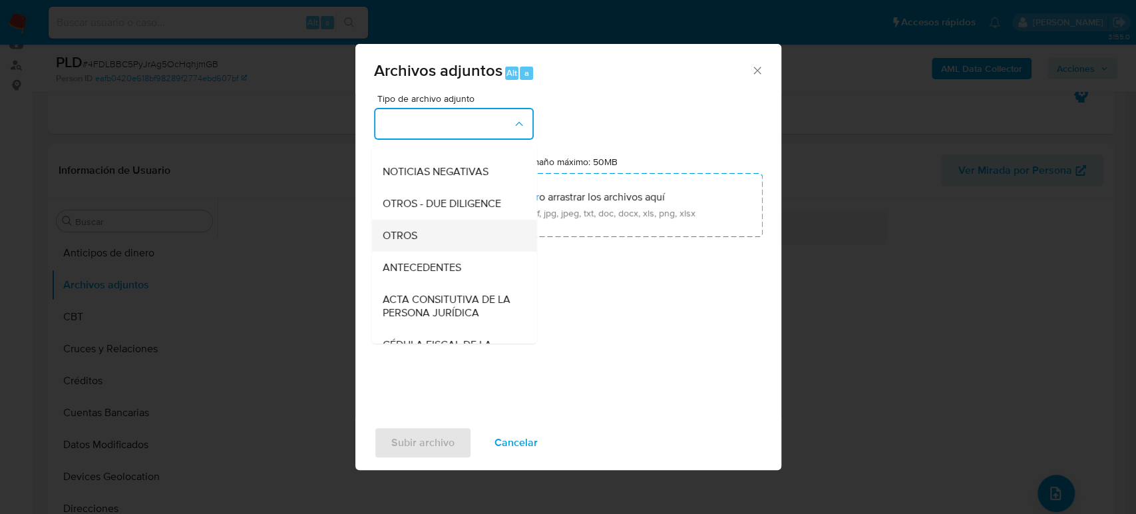
click at [443, 249] on div "OTROS" at bounding box center [450, 236] width 136 height 32
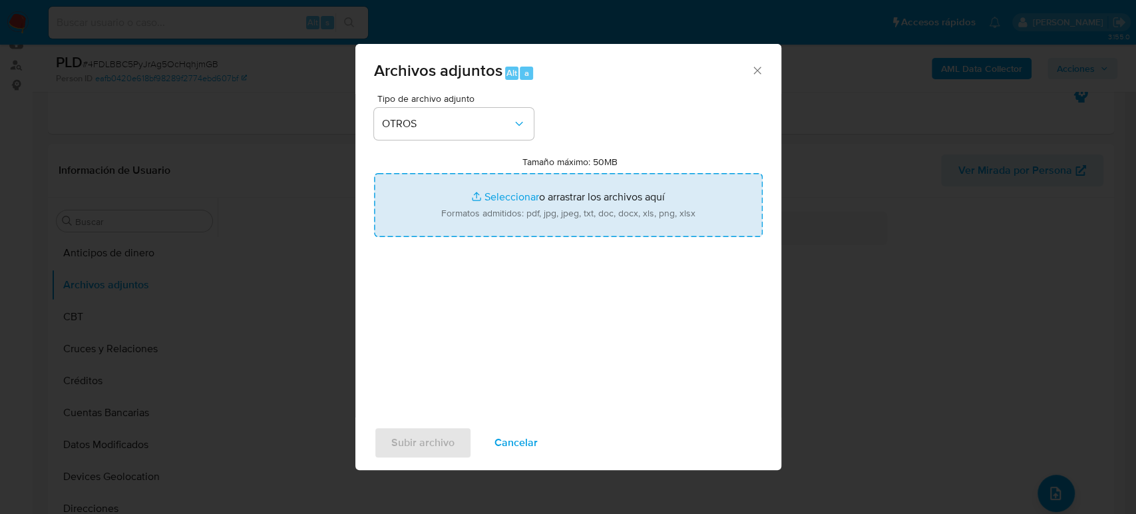
type input "C:\fakepath\2566795792_Maria Luisa_Julio2025.pdf"
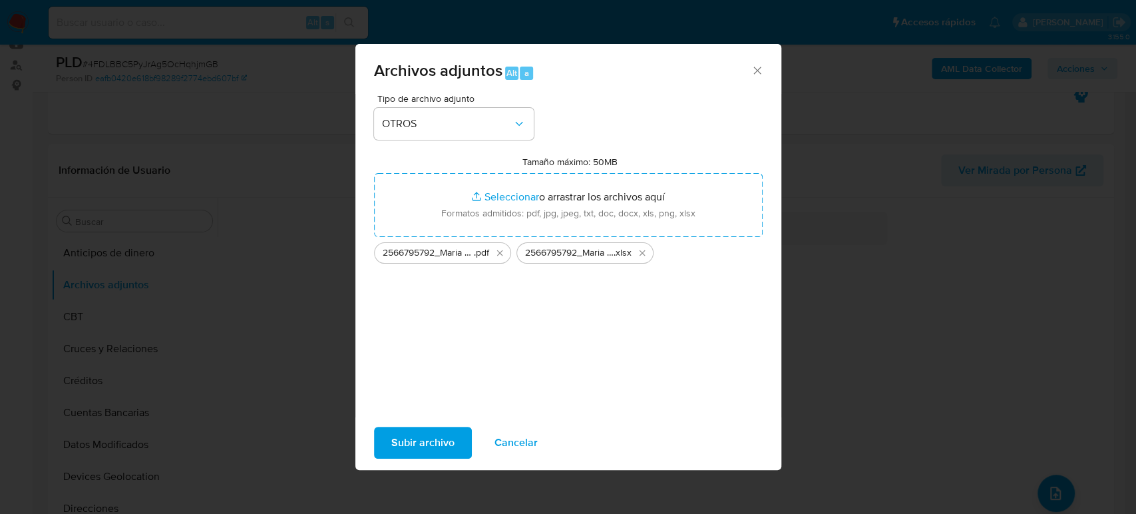
click at [434, 440] on span "Subir archivo" at bounding box center [422, 442] width 63 height 29
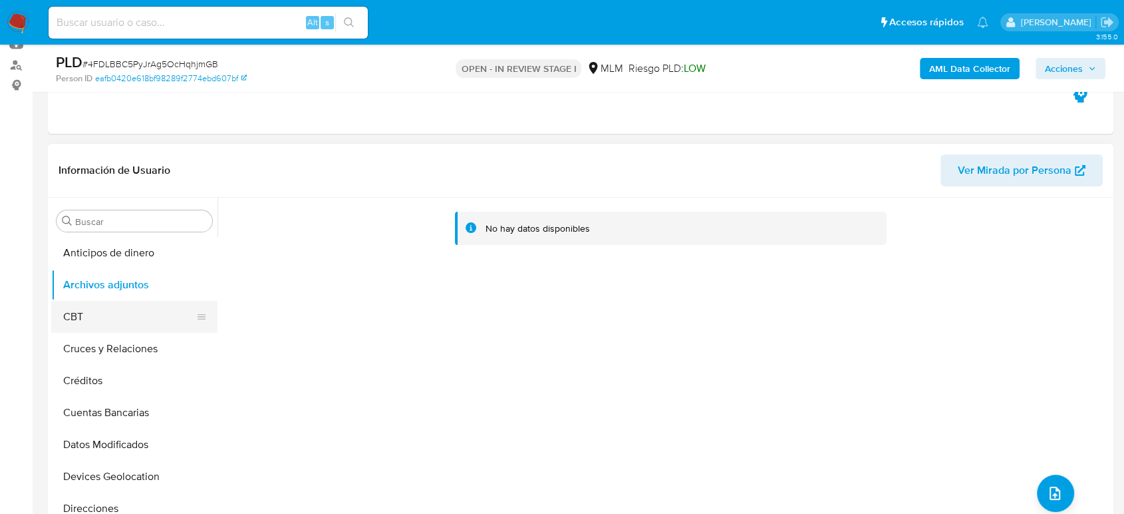
click at [108, 319] on button "CBT" at bounding box center [129, 317] width 156 height 32
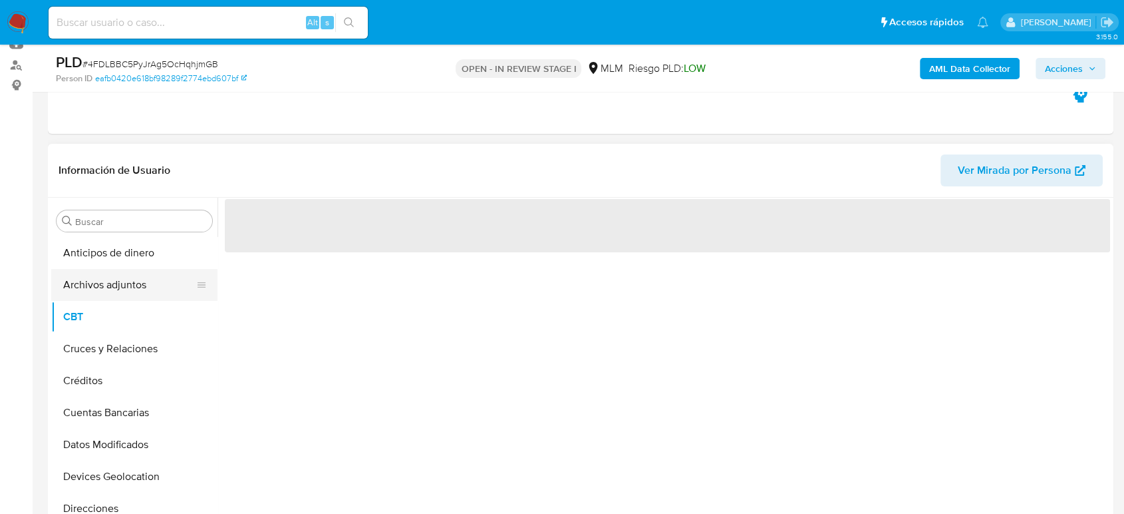
click at [102, 273] on button "Archivos adjuntos" at bounding box center [129, 285] width 156 height 32
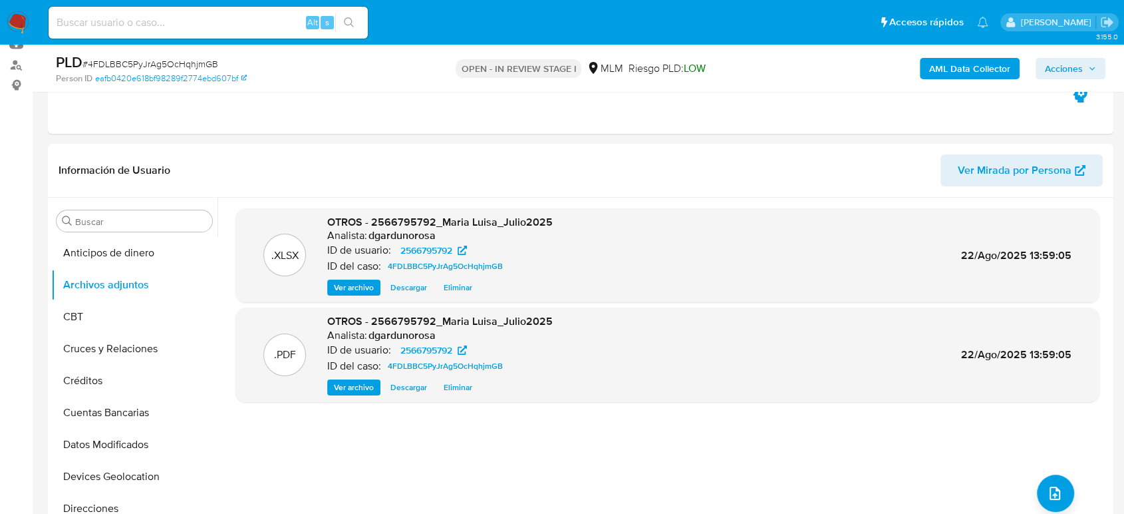
click at [1094, 75] on span "Acciones" at bounding box center [1070, 68] width 51 height 19
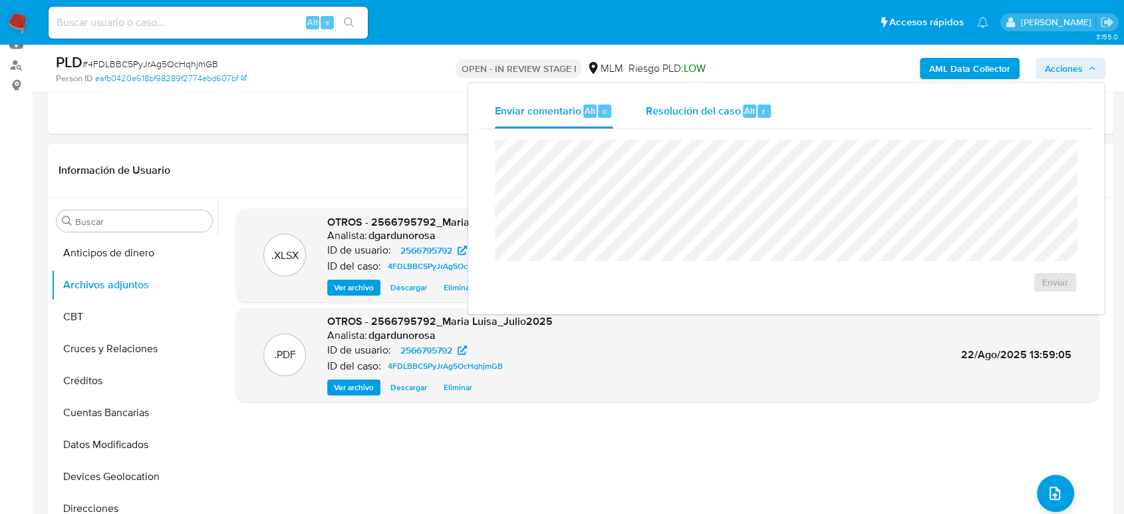
click at [675, 113] on span "Resolución del caso" at bounding box center [692, 109] width 95 height 15
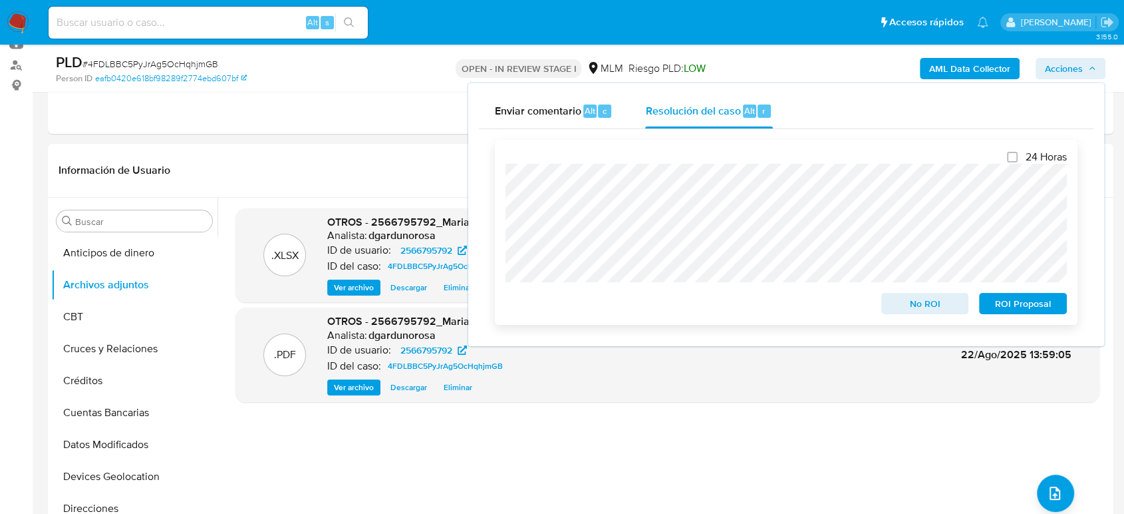
click at [1011, 308] on span "ROI Proposal" at bounding box center [1023, 303] width 69 height 19
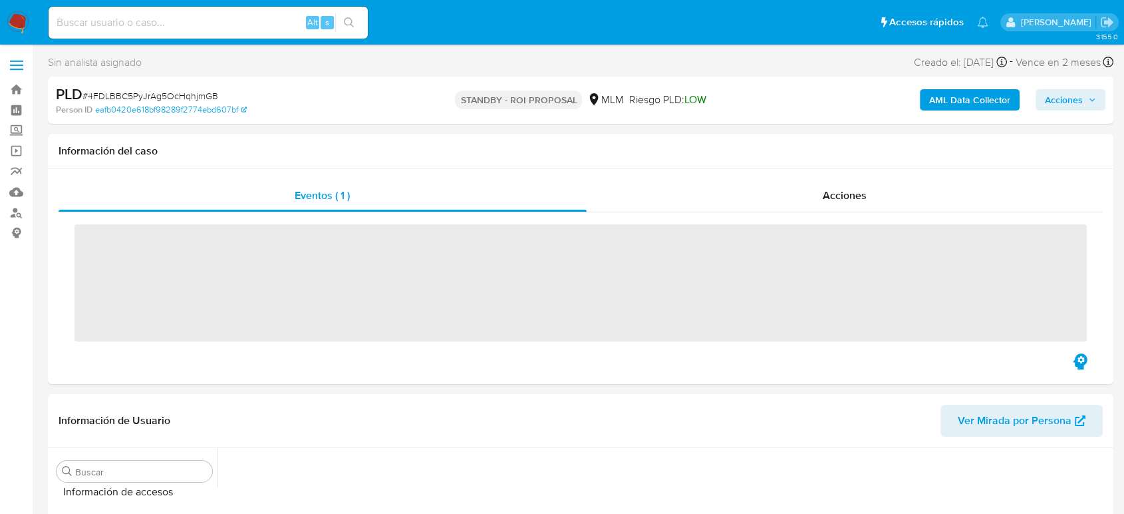
scroll to position [562, 0]
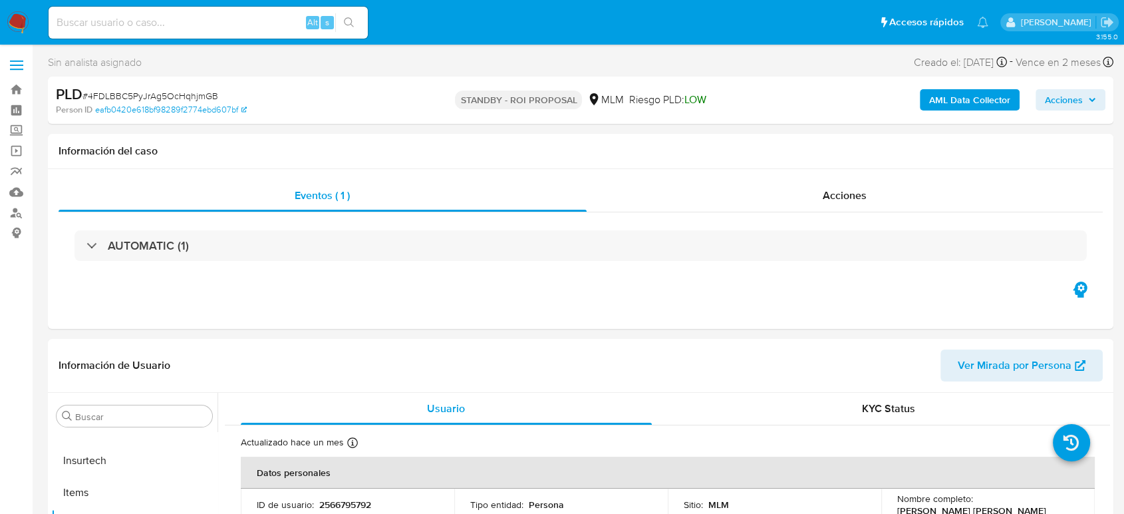
select select "10"
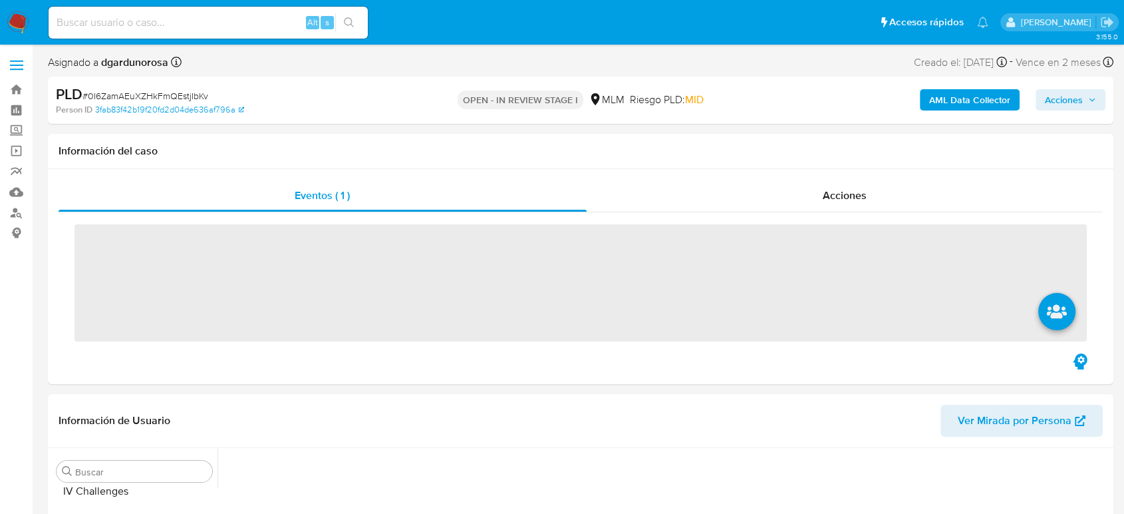
scroll to position [562, 0]
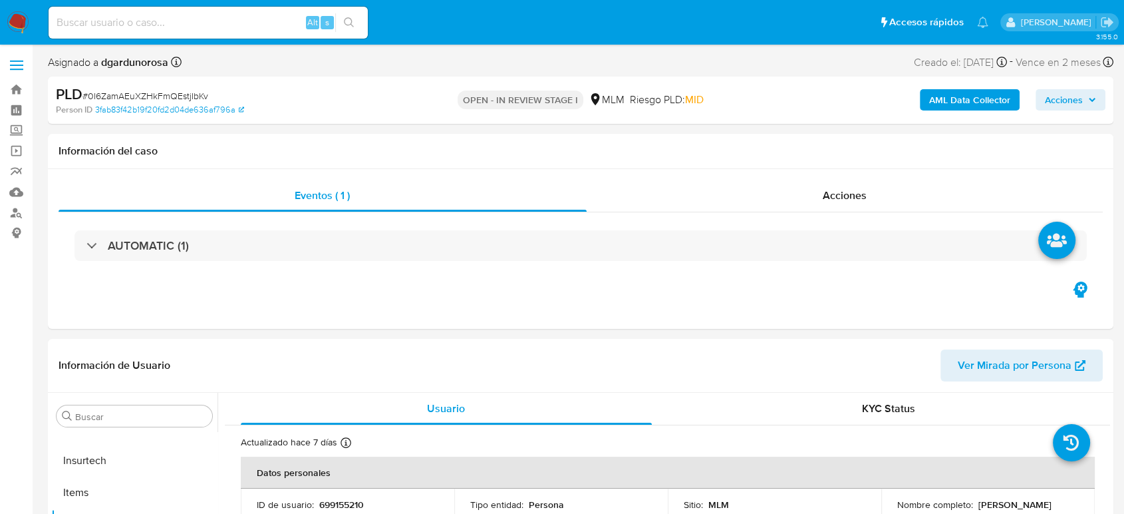
select select "10"
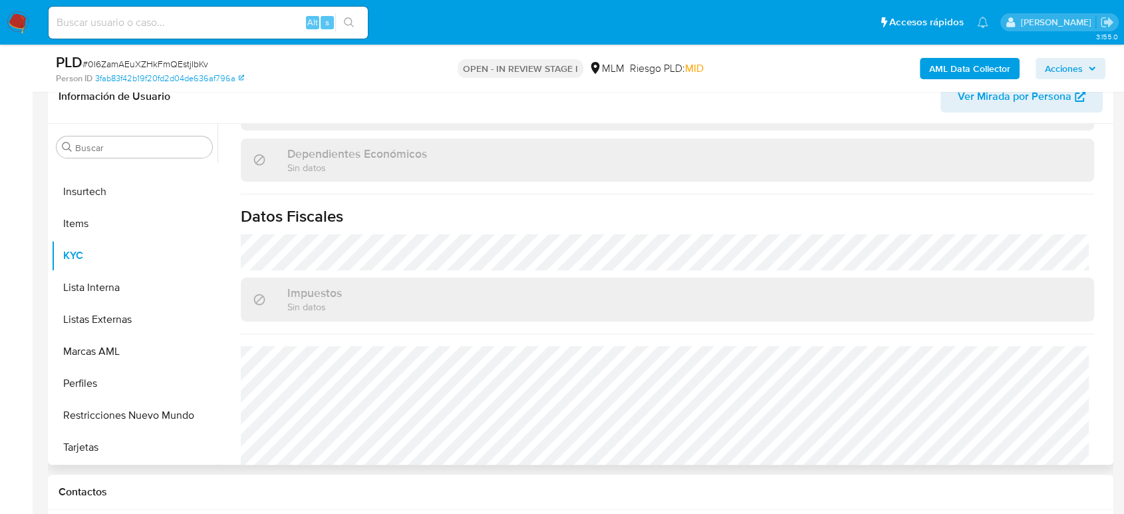
scroll to position [823, 0]
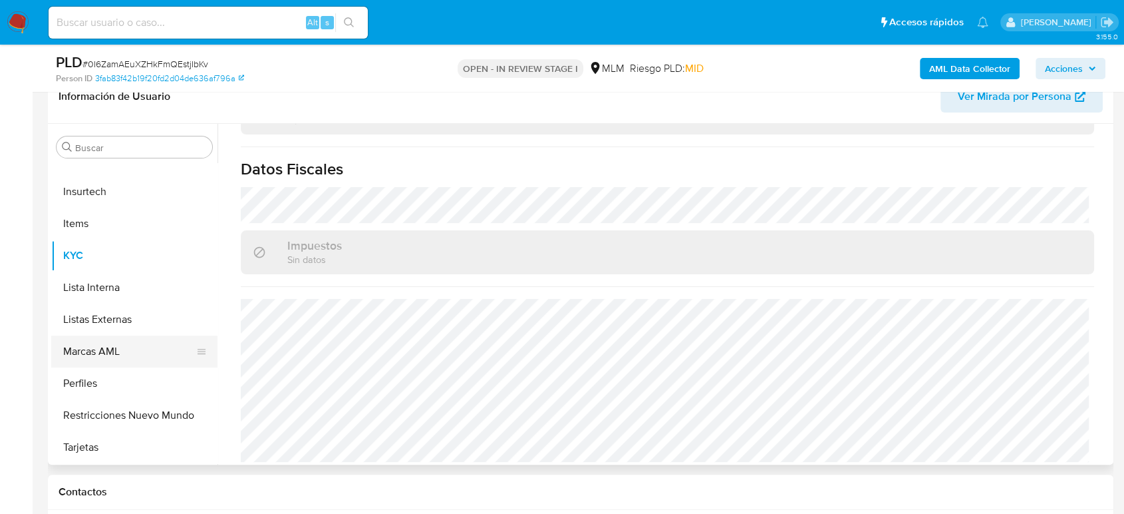
click at [110, 329] on button "Listas Externas" at bounding box center [134, 319] width 166 height 32
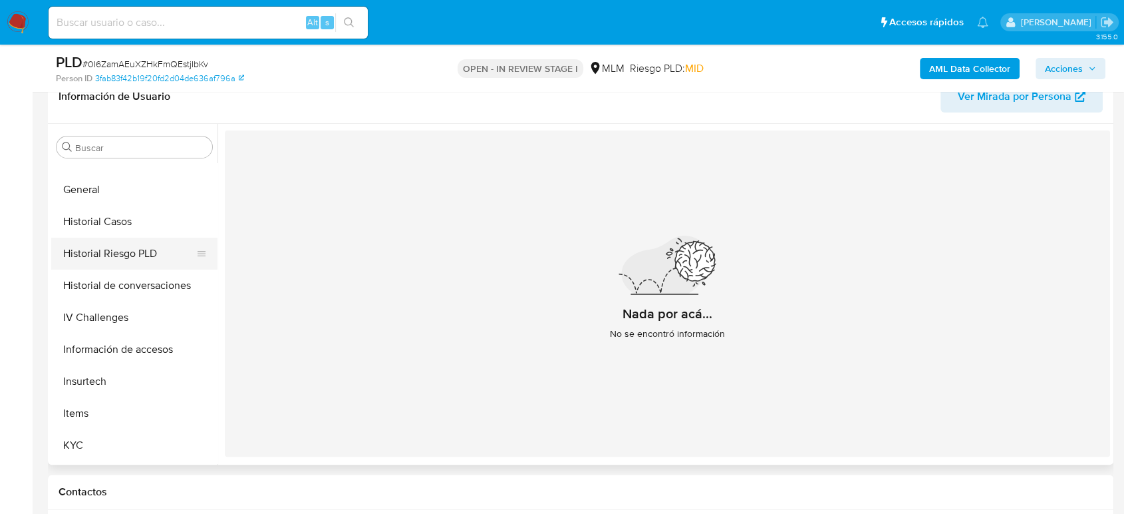
scroll to position [341, 0]
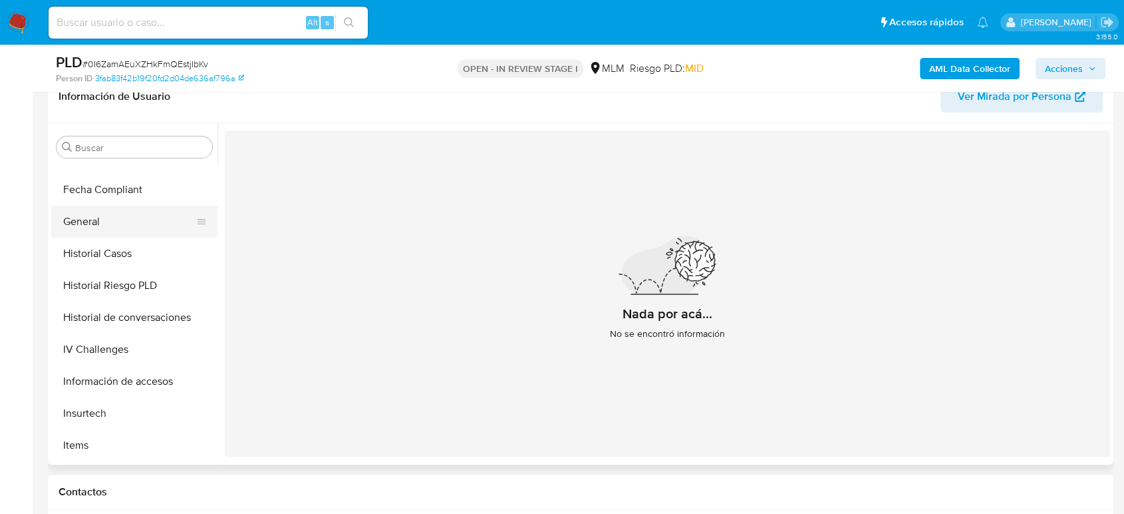
click at [105, 222] on button "General" at bounding box center [129, 222] width 156 height 32
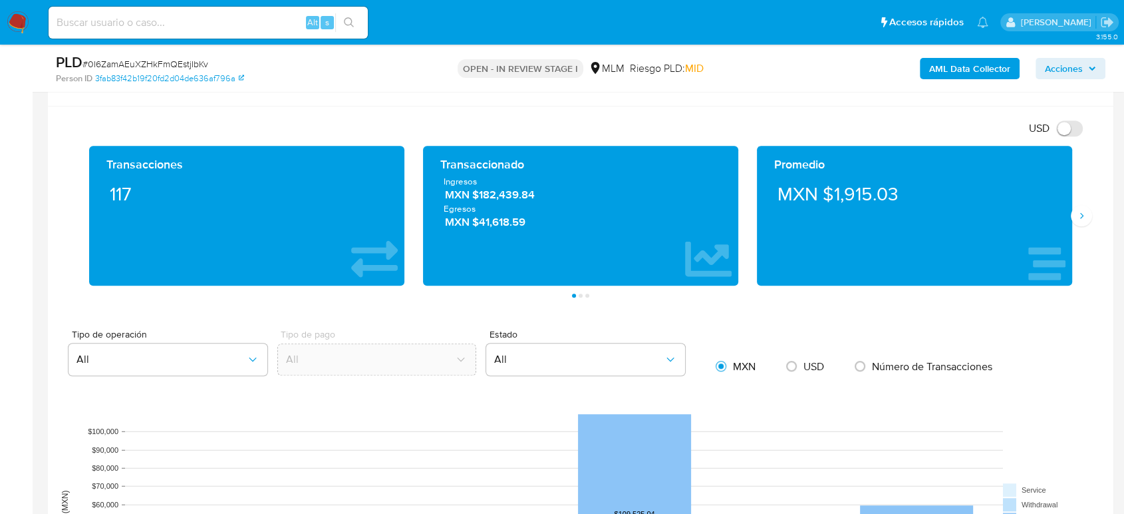
scroll to position [739, 0]
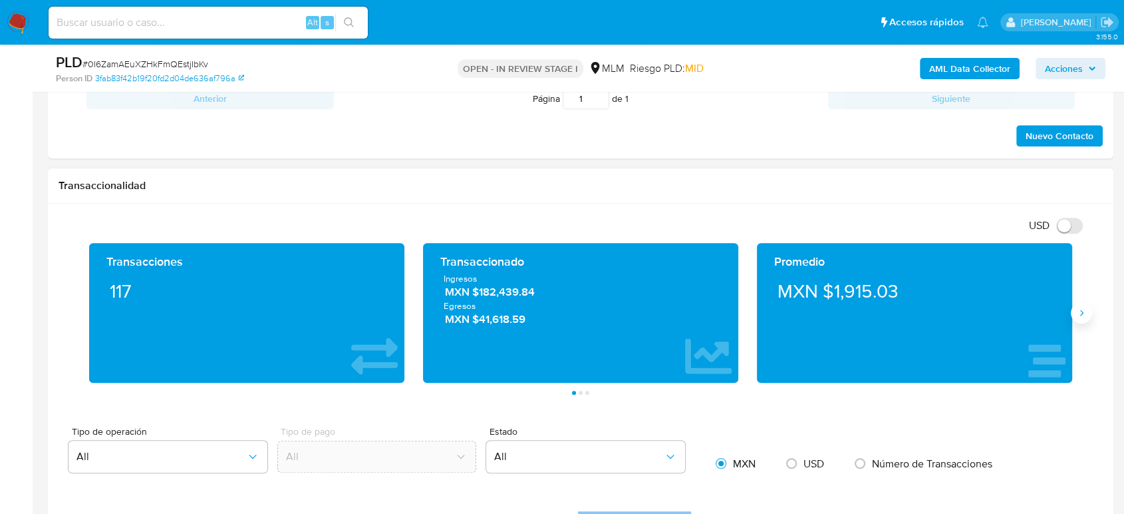
click at [1086, 305] on button "Siguiente" at bounding box center [1081, 312] width 21 height 21
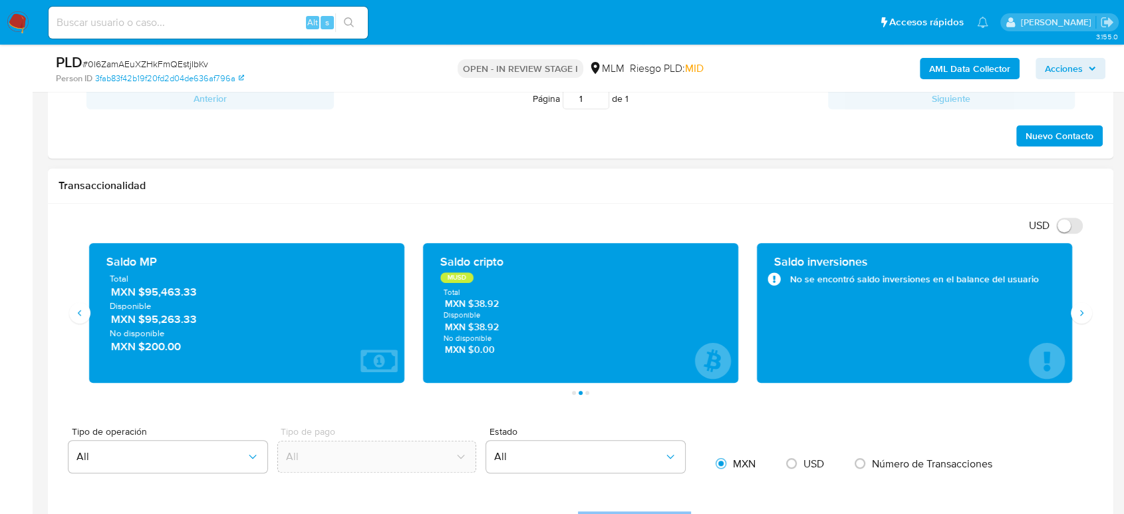
drag, startPoint x: 204, startPoint y: 297, endPoint x: 137, endPoint y: 297, distance: 67.2
click at [137, 297] on span "MXN $95,463.33" at bounding box center [247, 292] width 273 height 15
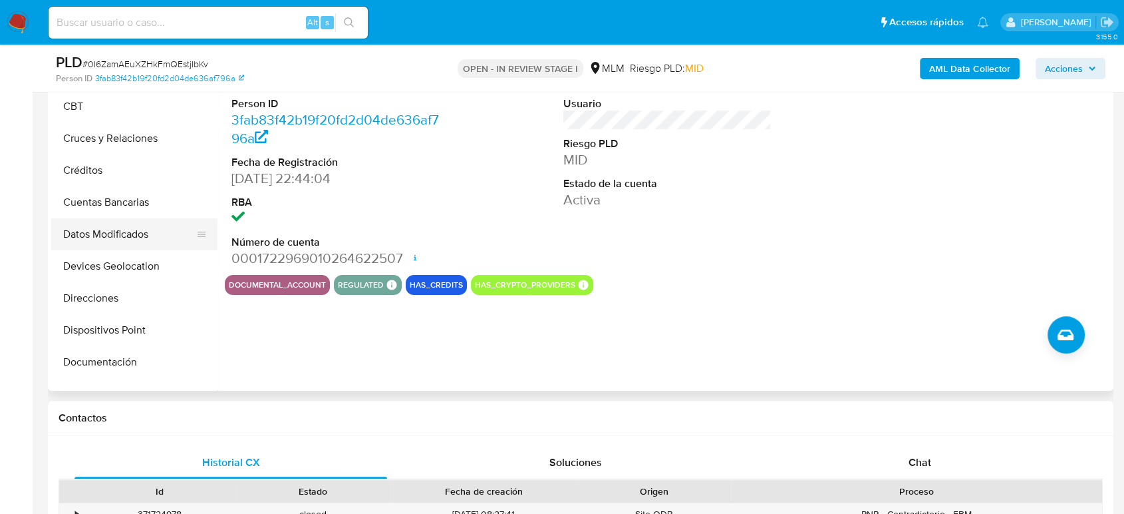
scroll to position [45, 0]
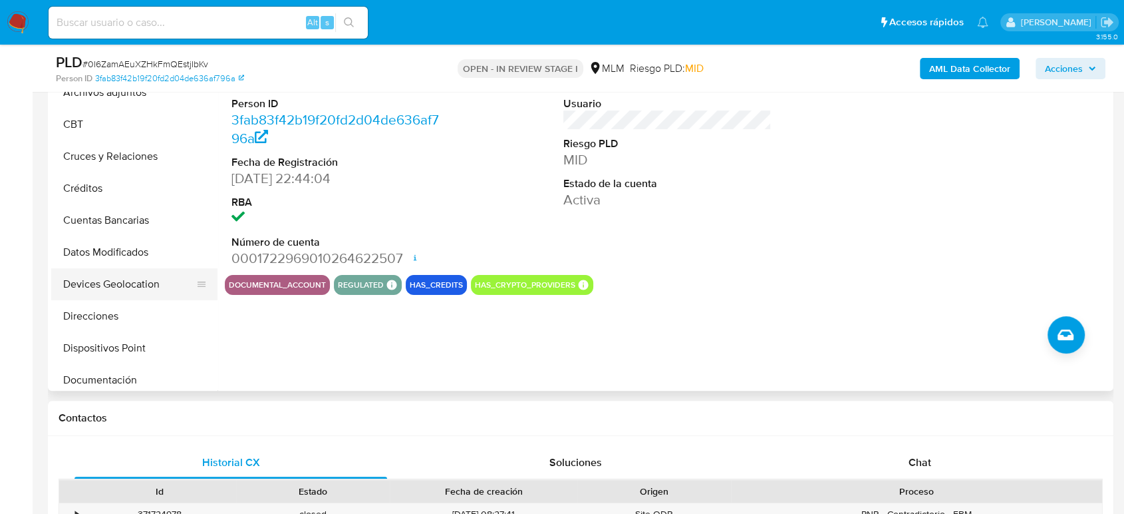
click at [111, 297] on button "Devices Geolocation" at bounding box center [129, 284] width 156 height 32
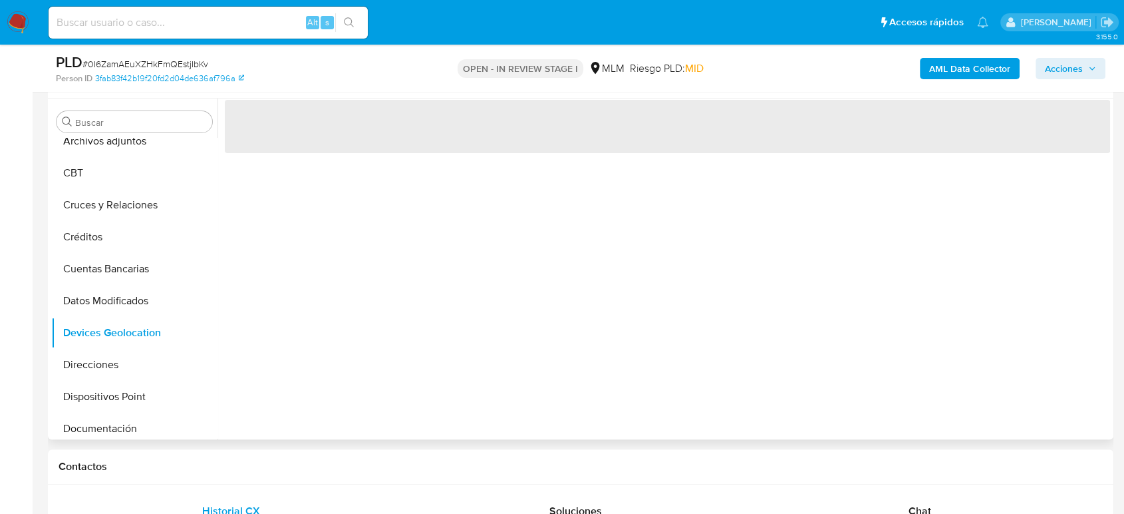
scroll to position [222, 0]
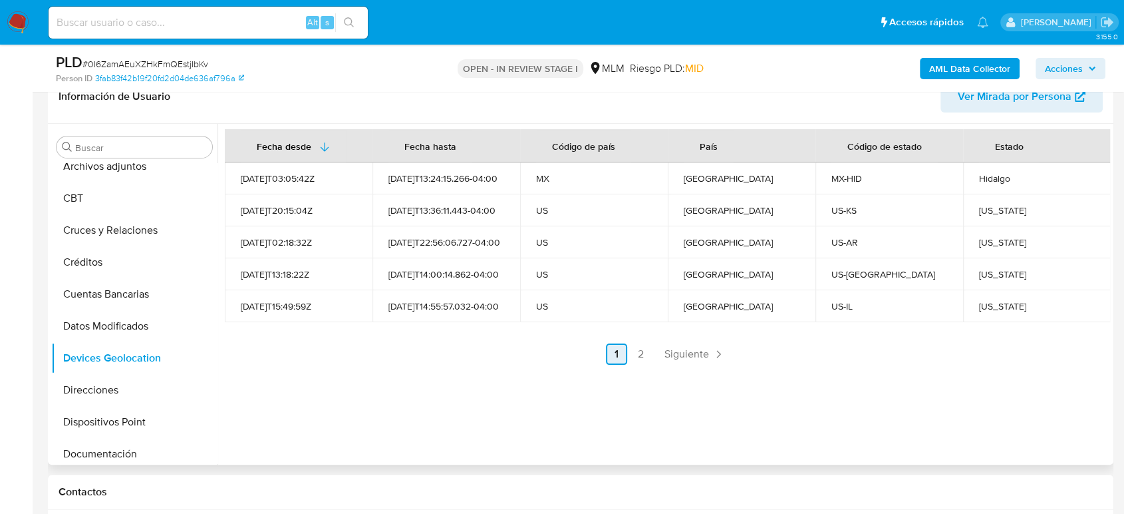
click at [685, 361] on link "Siguiente" at bounding box center [694, 353] width 71 height 21
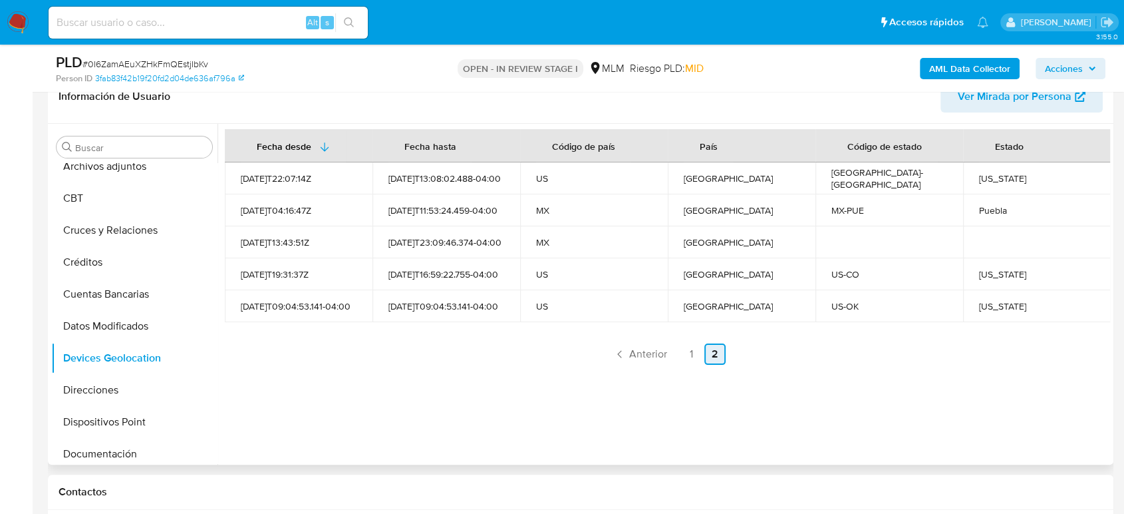
click at [642, 356] on span "Anterior" at bounding box center [648, 354] width 38 height 11
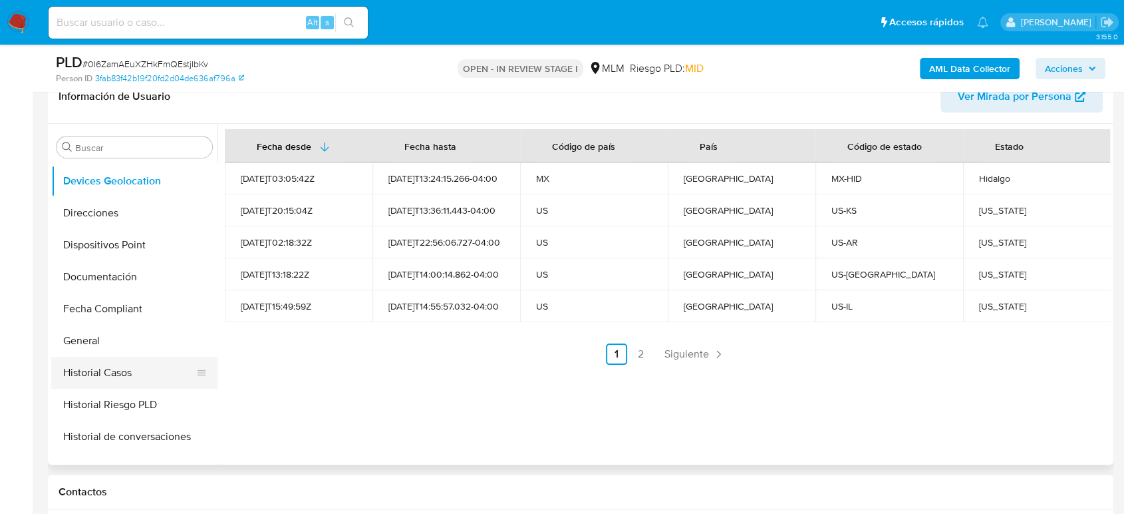
click at [110, 370] on button "Historial Casos" at bounding box center [129, 373] width 156 height 32
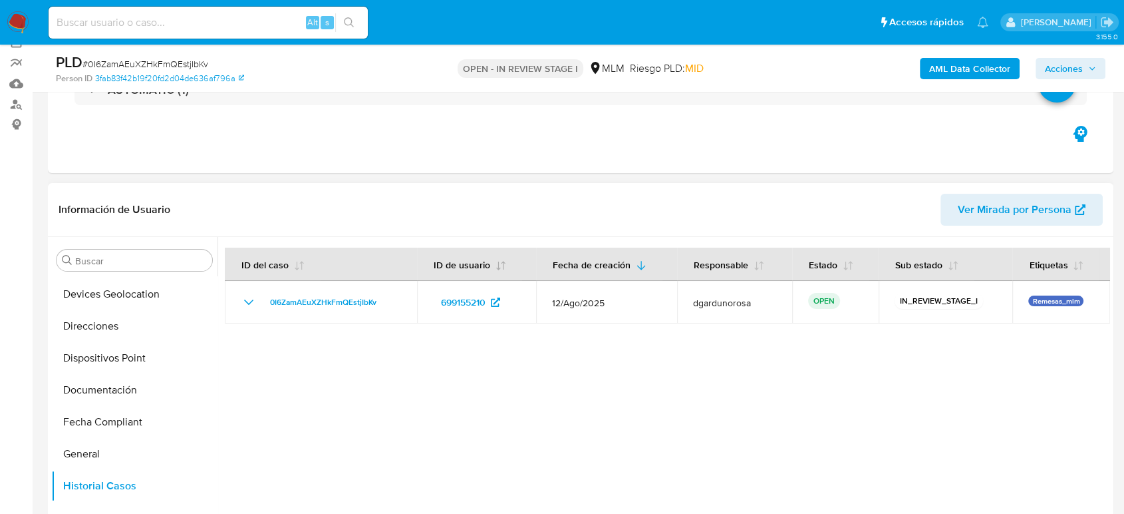
scroll to position [0, 0]
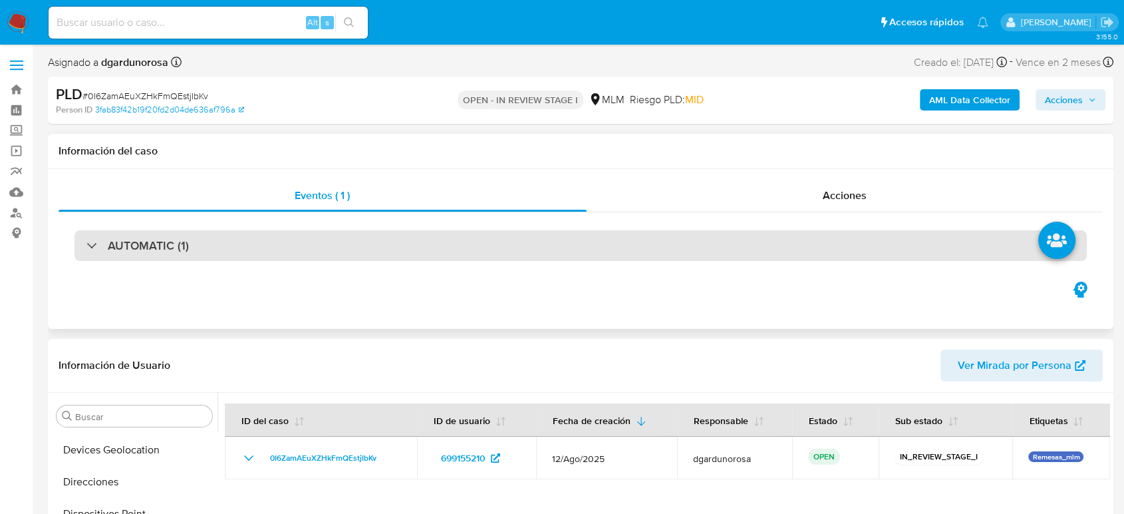
click at [279, 253] on div "AUTOMATIC (1)" at bounding box center [581, 245] width 1013 height 31
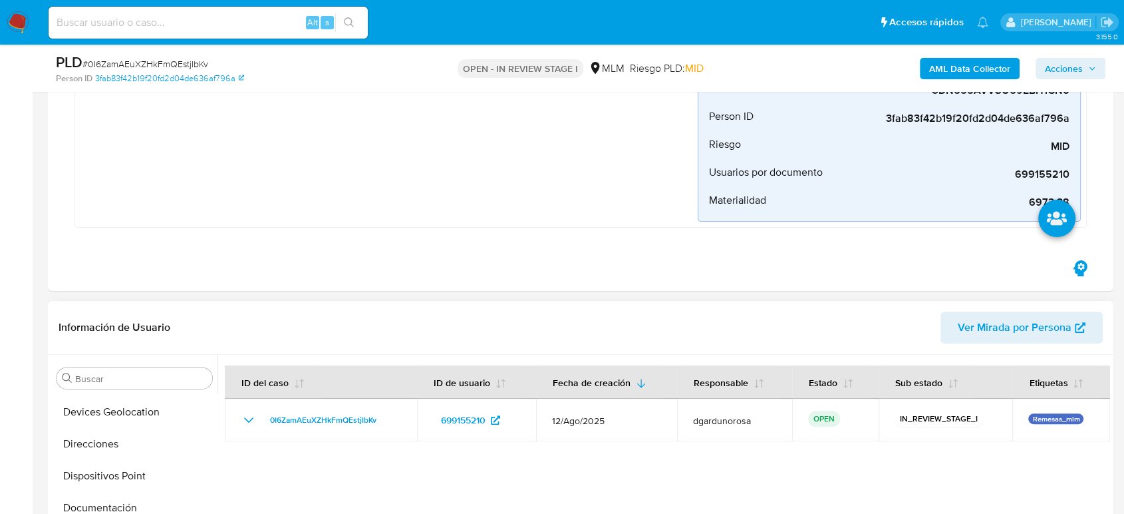
scroll to position [517, 0]
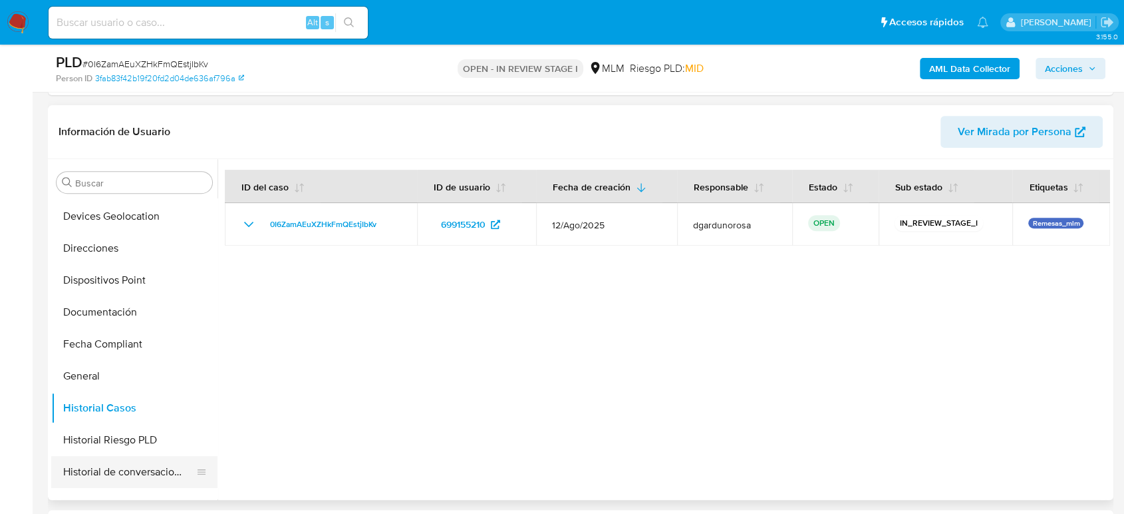
click at [133, 471] on button "Historial de conversaciones" at bounding box center [129, 472] width 156 height 32
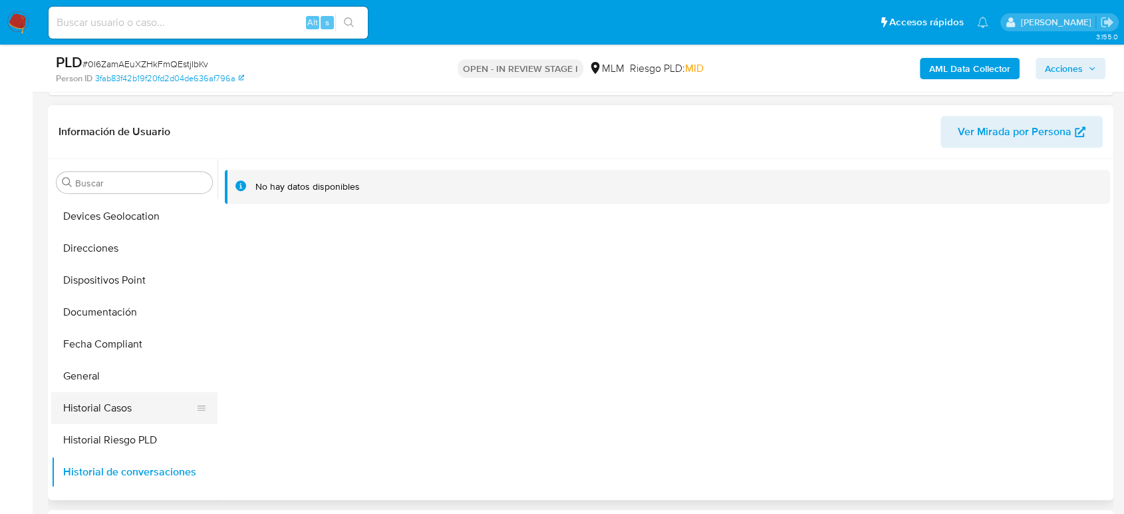
scroll to position [369, 0]
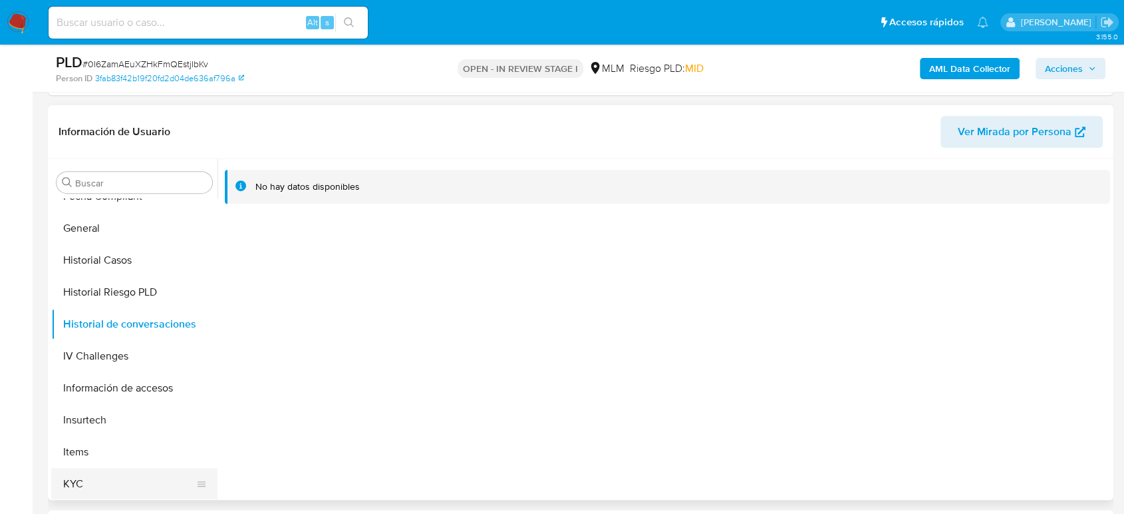
click at [85, 480] on button "KYC" at bounding box center [129, 484] width 156 height 32
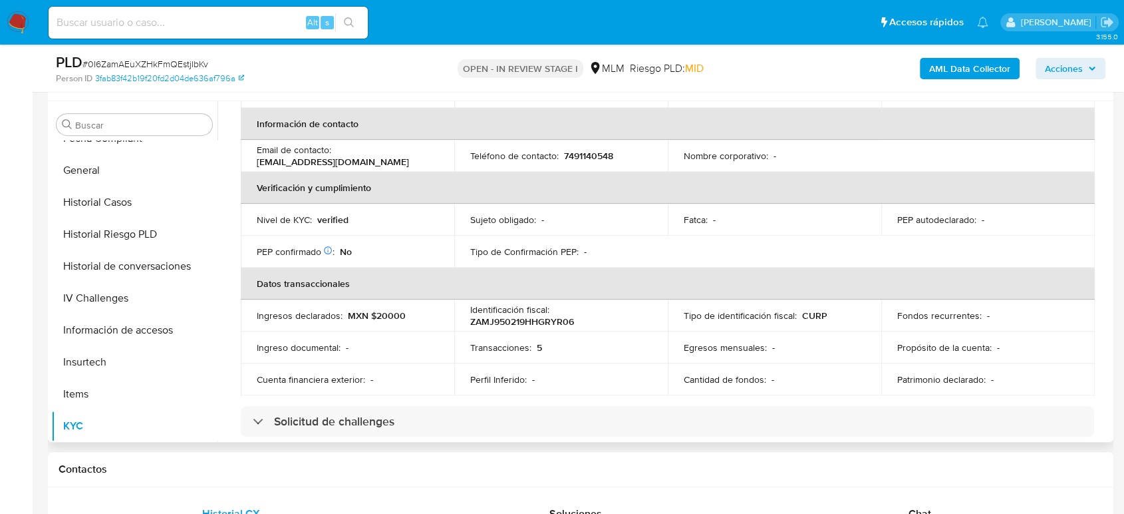
scroll to position [232, 0]
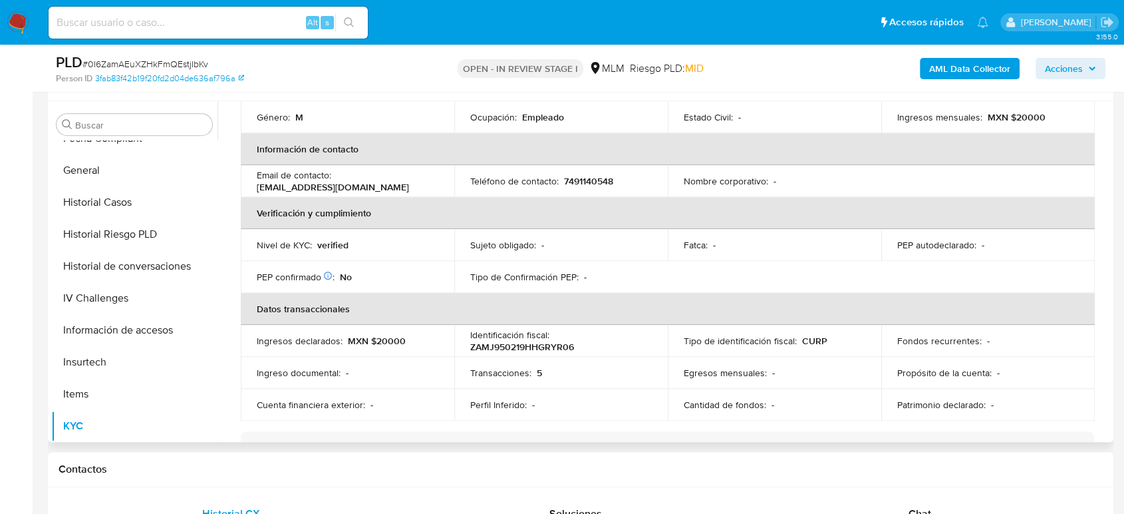
click at [592, 175] on p "7491140548" at bounding box center [588, 181] width 49 height 12
copy p "7491140548"
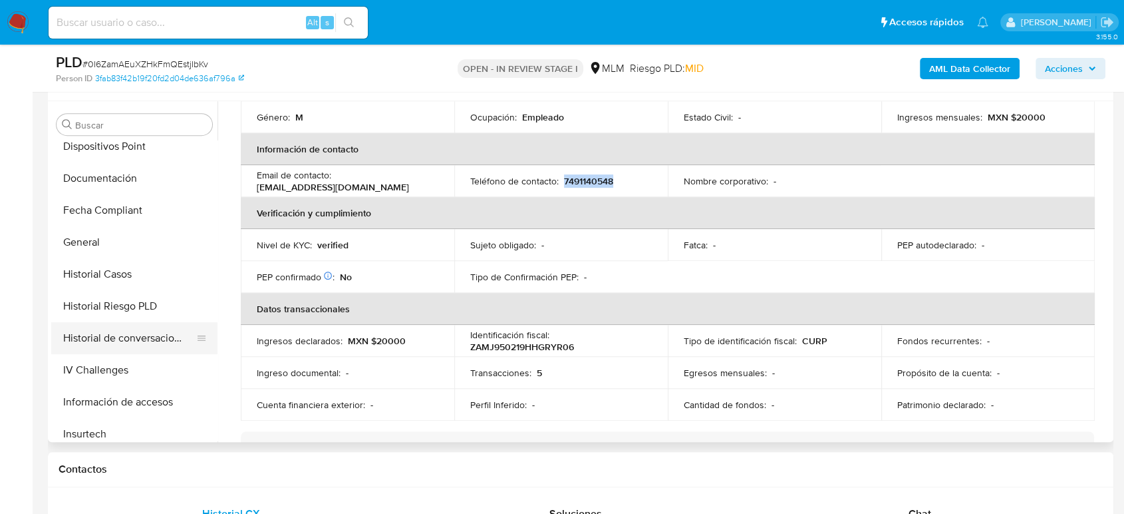
scroll to position [222, 0]
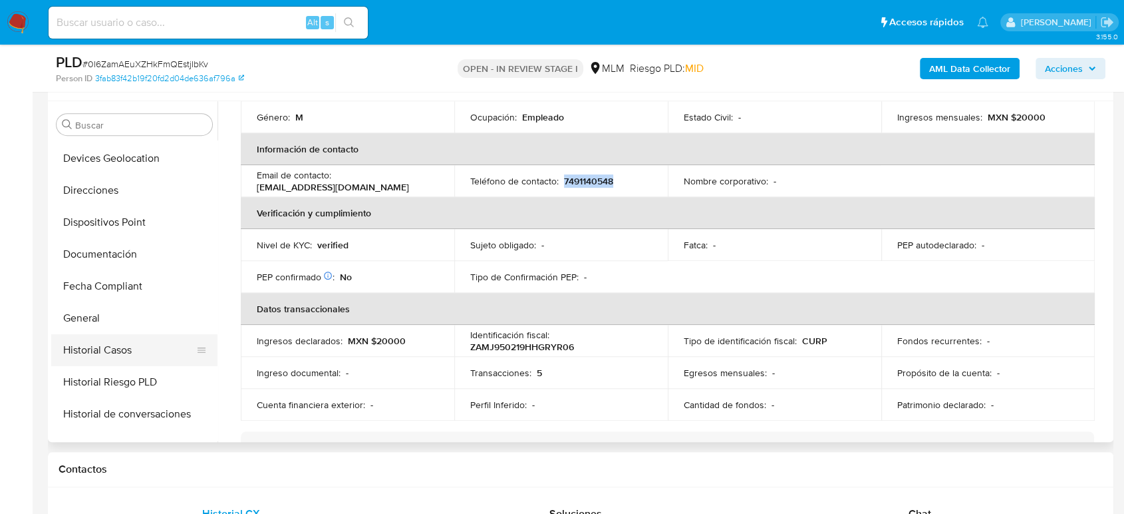
click at [110, 350] on button "Historial Casos" at bounding box center [129, 350] width 156 height 32
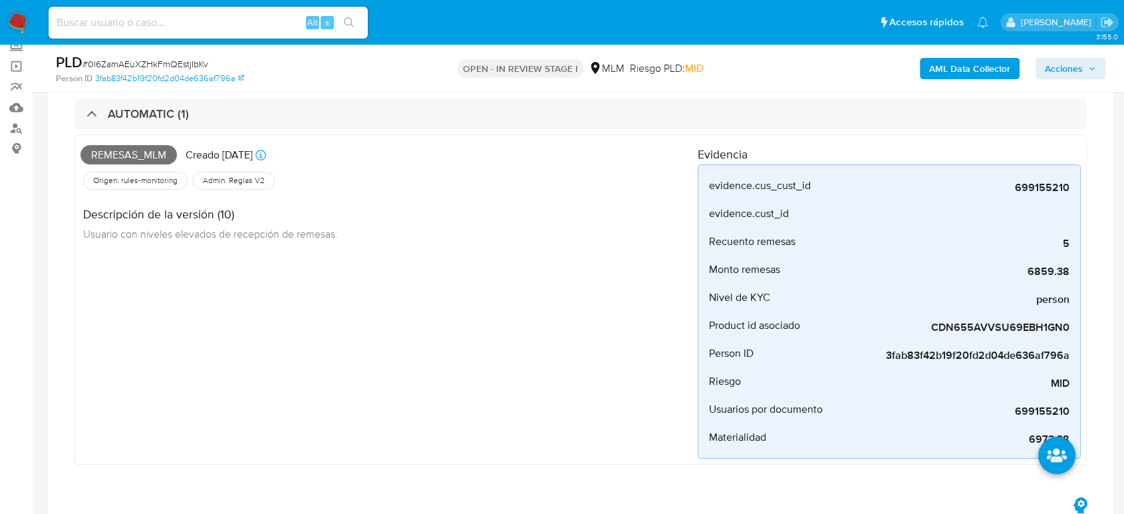
scroll to position [148, 0]
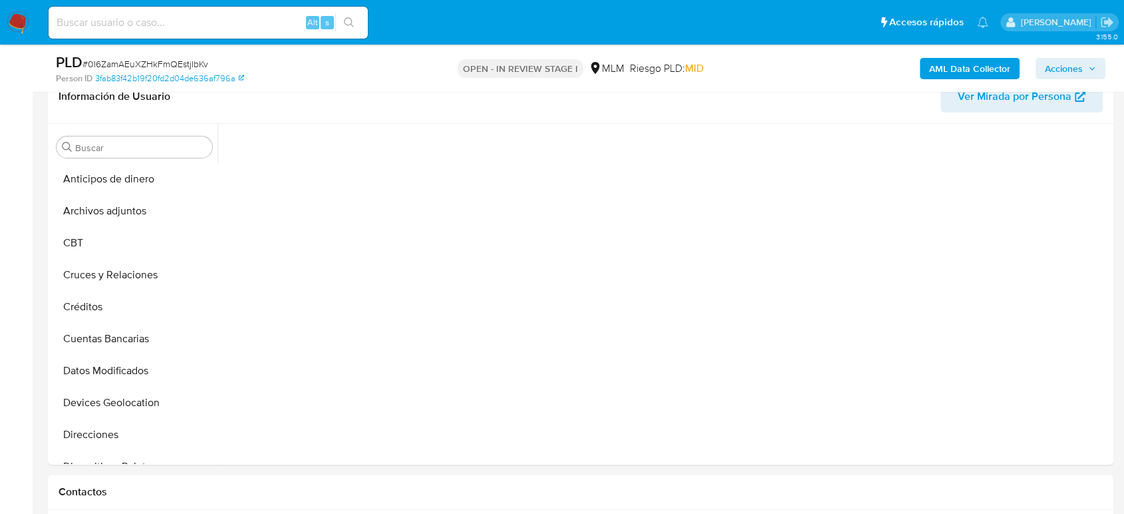
scroll to position [562, 0]
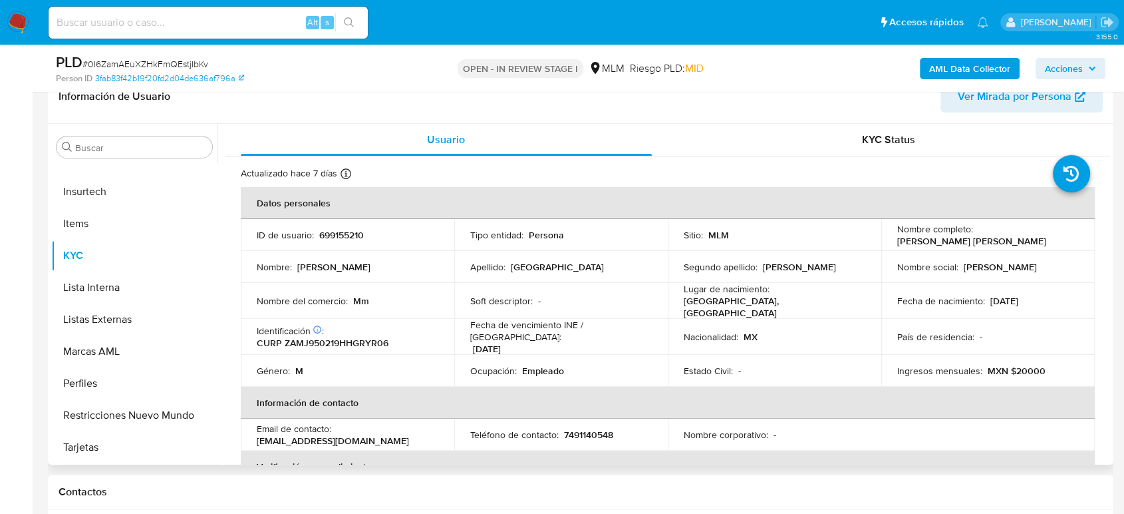
select select "10"
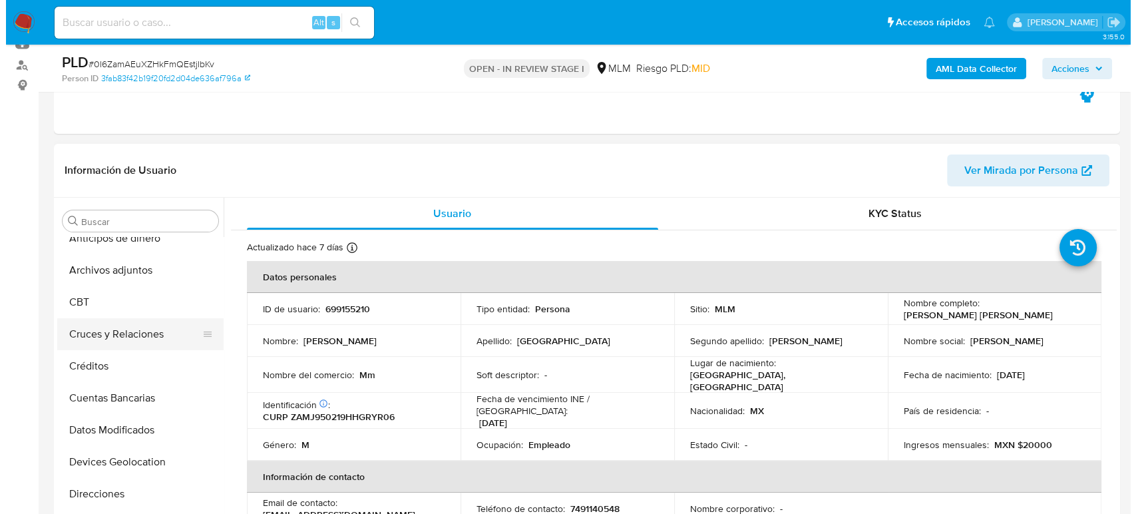
scroll to position [0, 0]
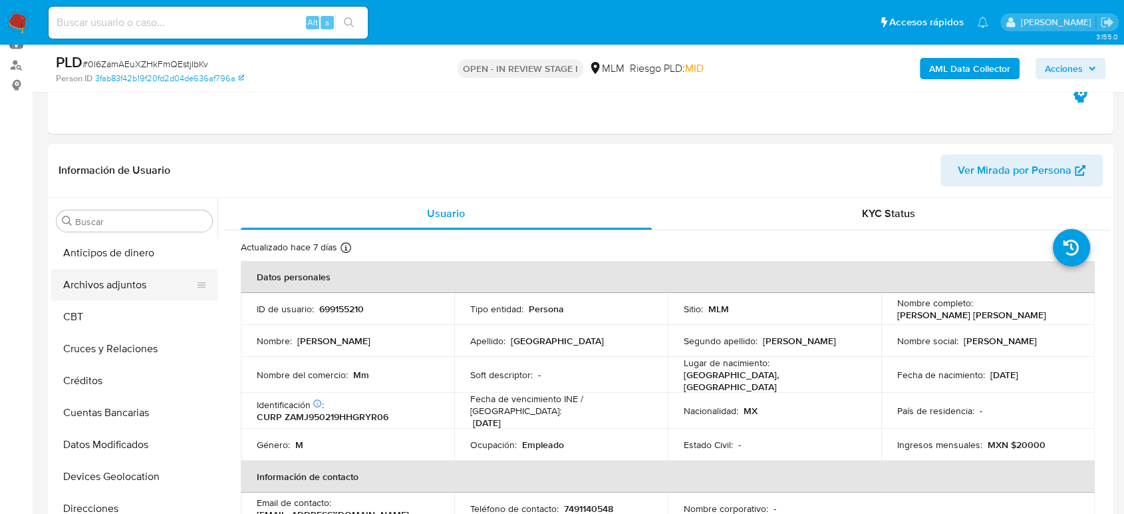
click at [110, 281] on button "Archivos adjuntos" at bounding box center [129, 285] width 156 height 32
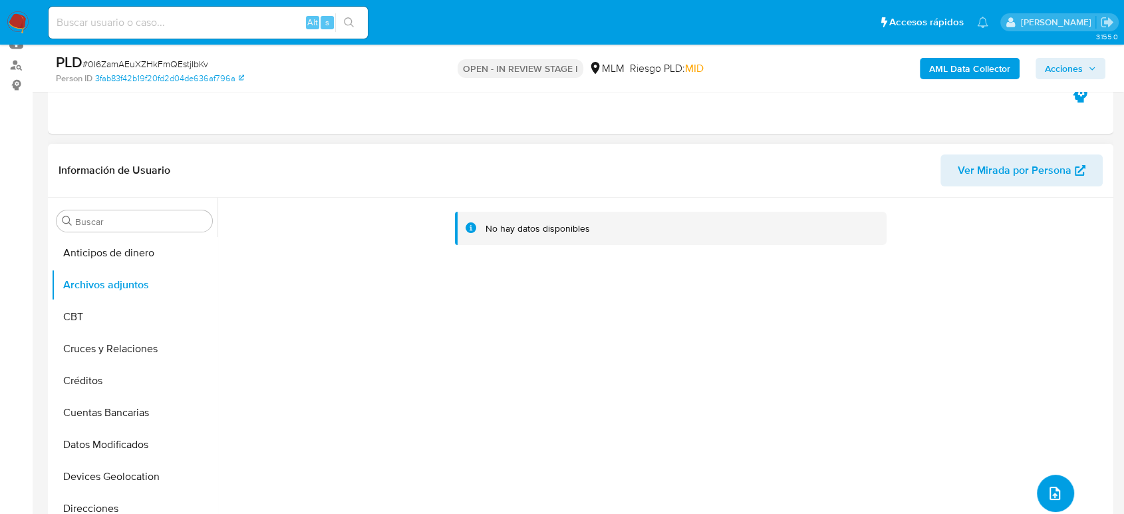
click at [1053, 494] on icon "upload-file" at bounding box center [1055, 493] width 16 height 16
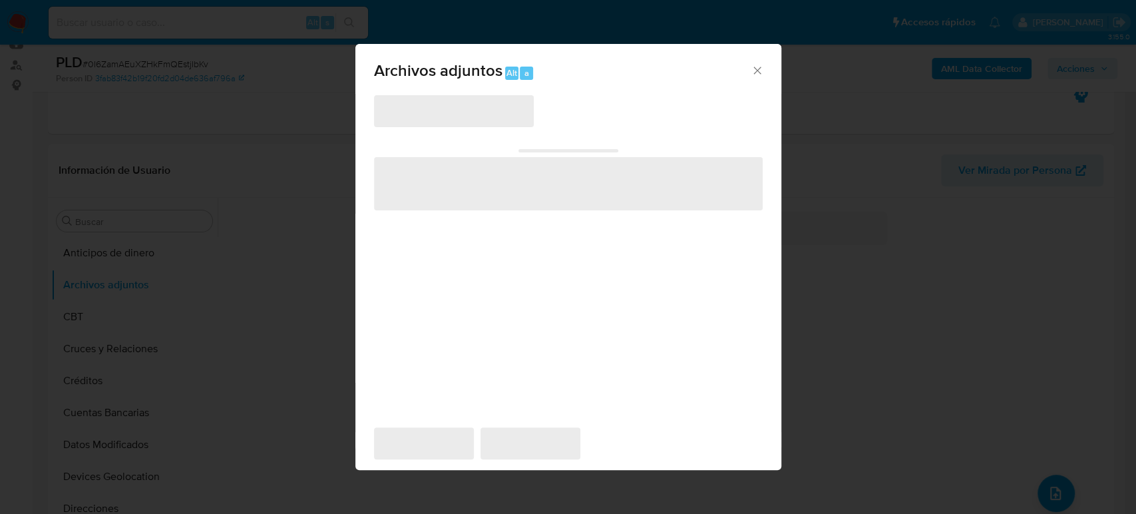
click at [458, 118] on span "‌" at bounding box center [454, 111] width 160 height 32
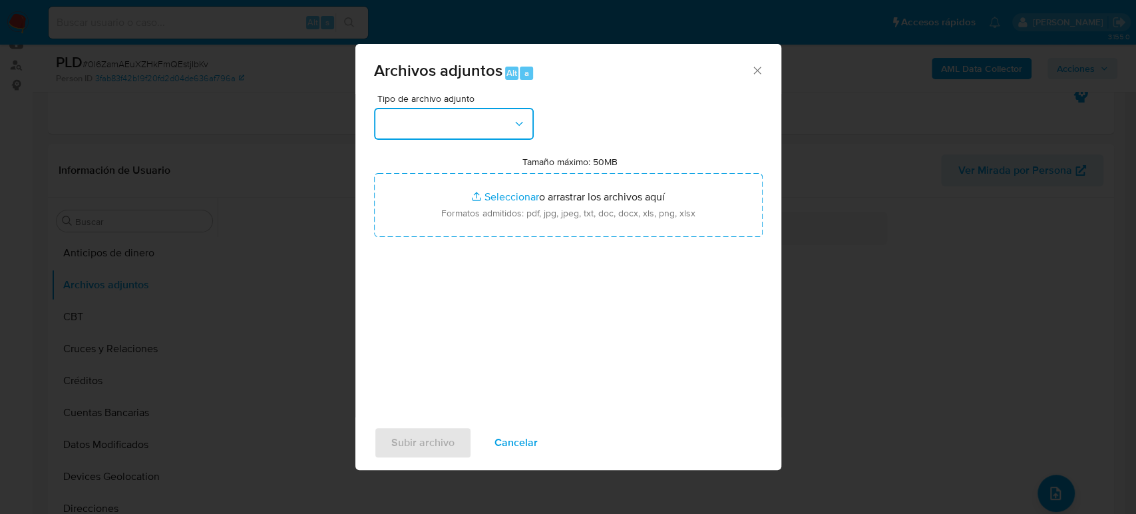
click at [469, 136] on button "button" at bounding box center [454, 124] width 160 height 32
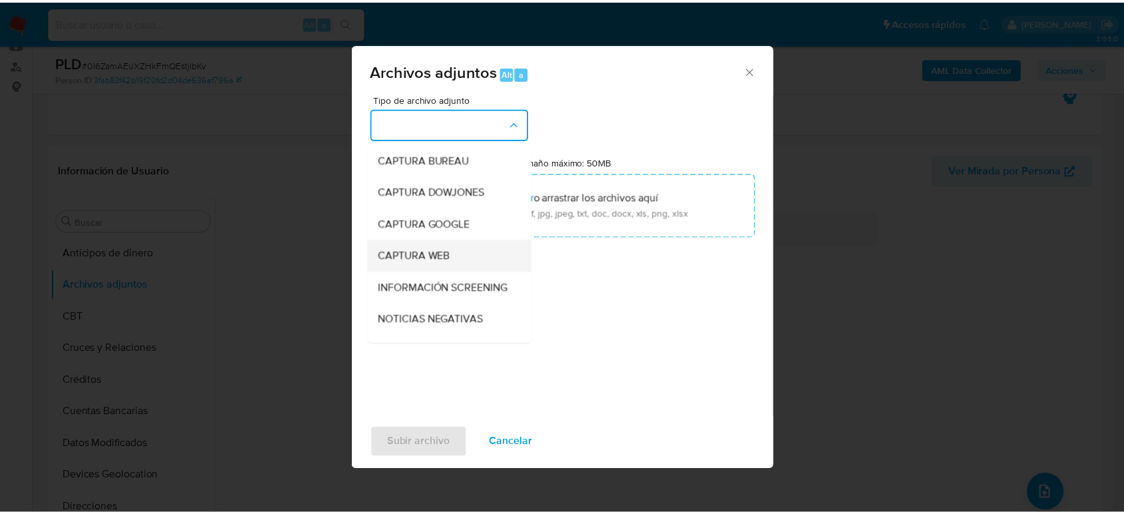
scroll to position [74, 0]
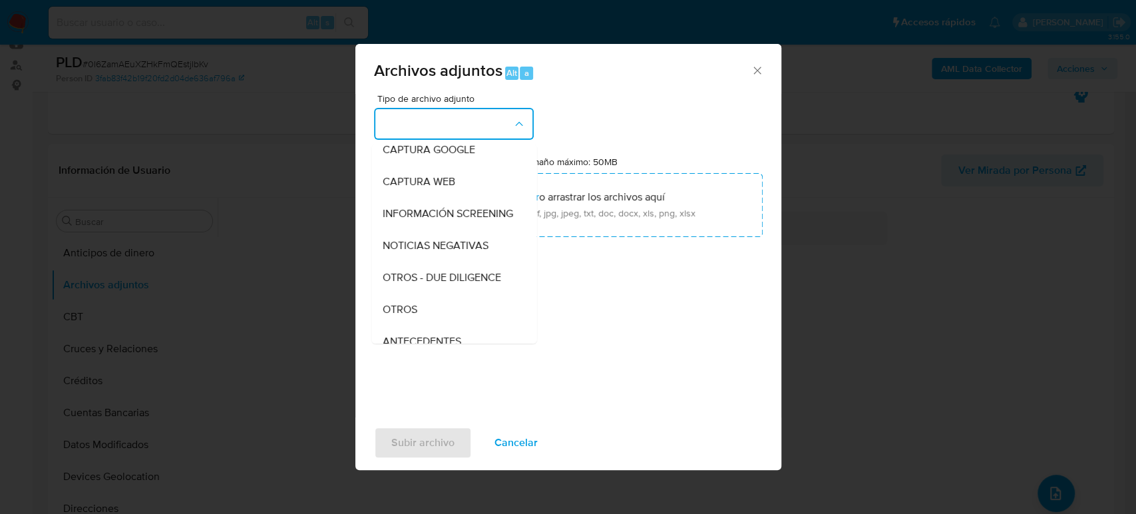
click at [430, 316] on div "OTROS" at bounding box center [450, 309] width 136 height 32
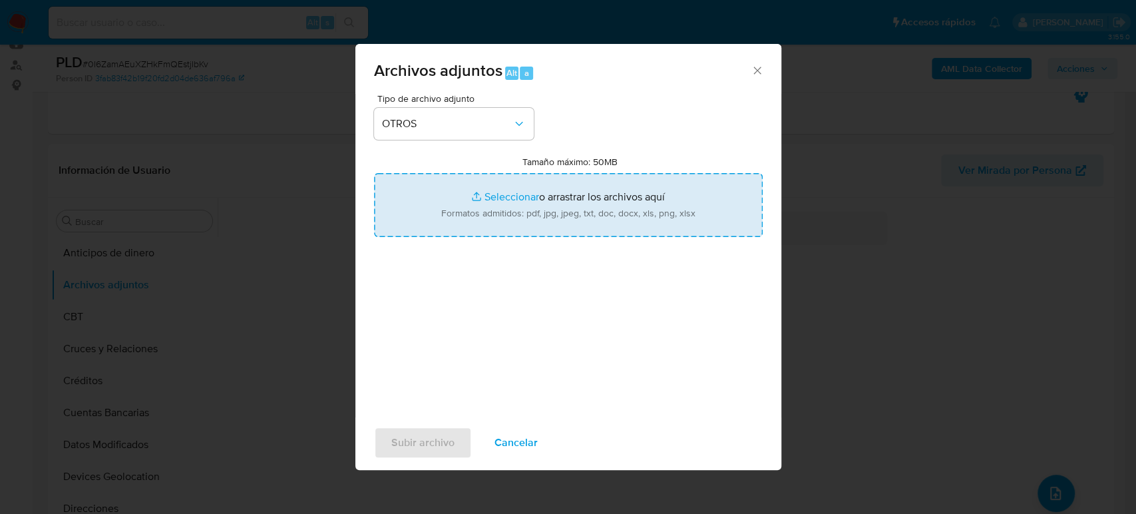
type input "C:\fakepath\699155210_Jorge Zaragoza_Julio2025.pdf"
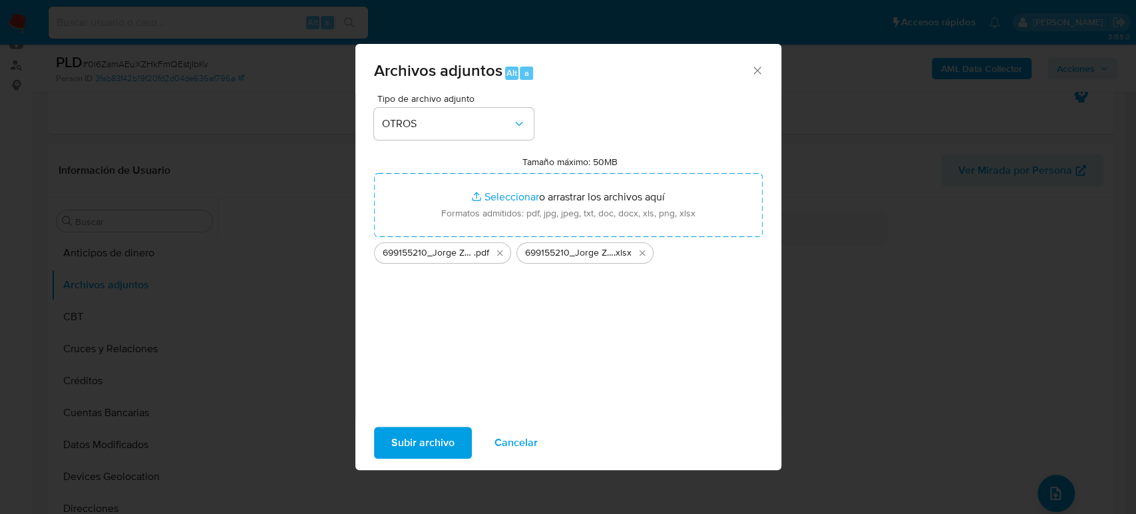
click at [436, 440] on span "Subir archivo" at bounding box center [422, 442] width 63 height 29
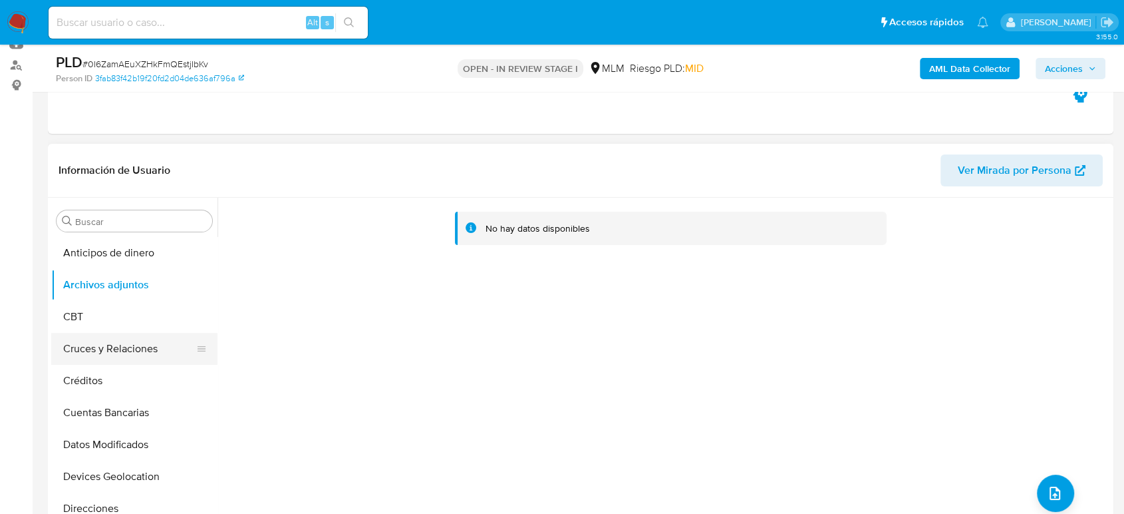
click at [91, 357] on button "Cruces y Relaciones" at bounding box center [129, 349] width 156 height 32
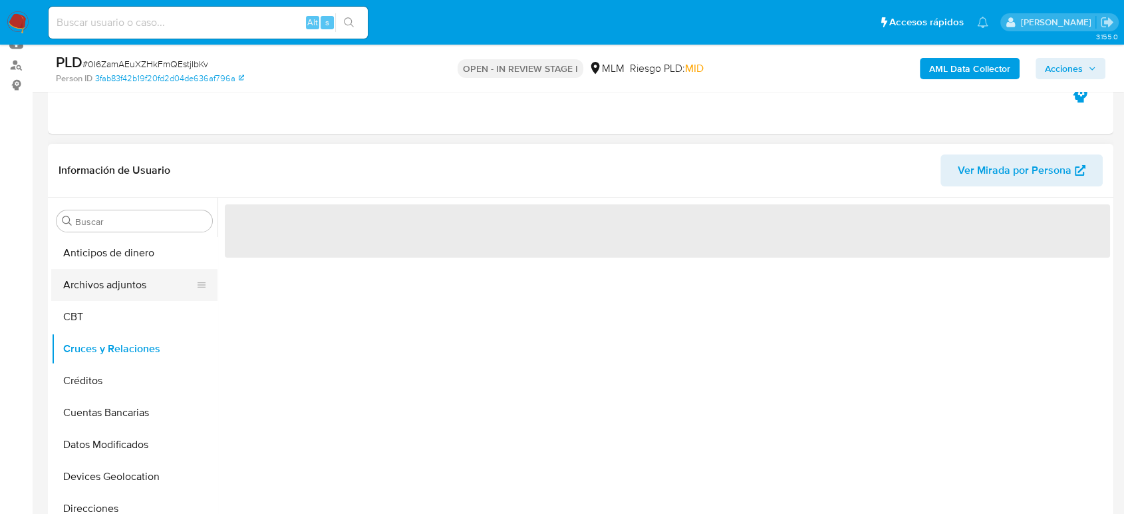
click at [103, 290] on button "Archivos adjuntos" at bounding box center [129, 285] width 156 height 32
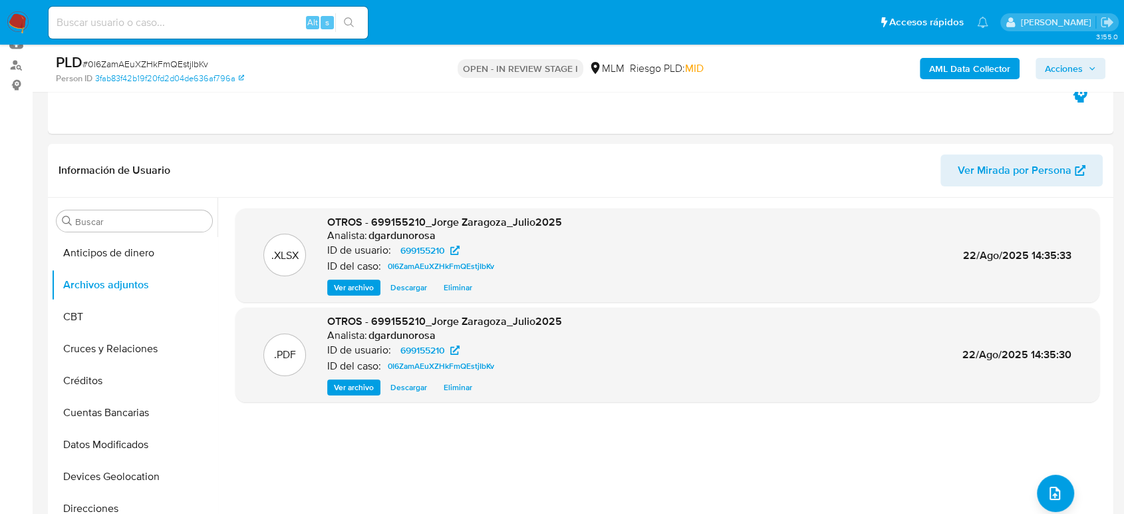
click at [1093, 70] on icon "button" at bounding box center [1093, 69] width 8 height 8
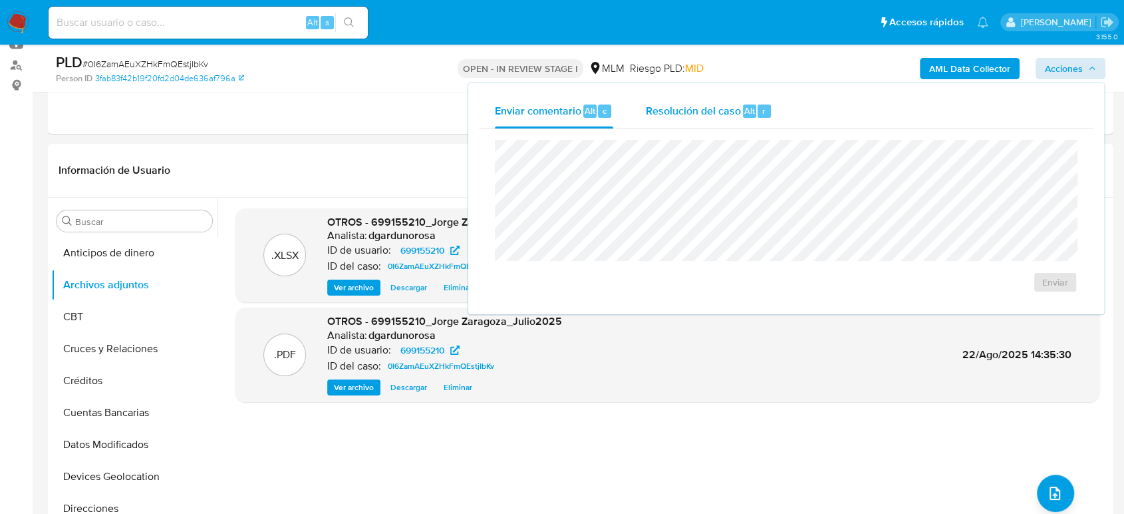
click at [711, 101] on div "Resolución del caso Alt r" at bounding box center [708, 111] width 127 height 35
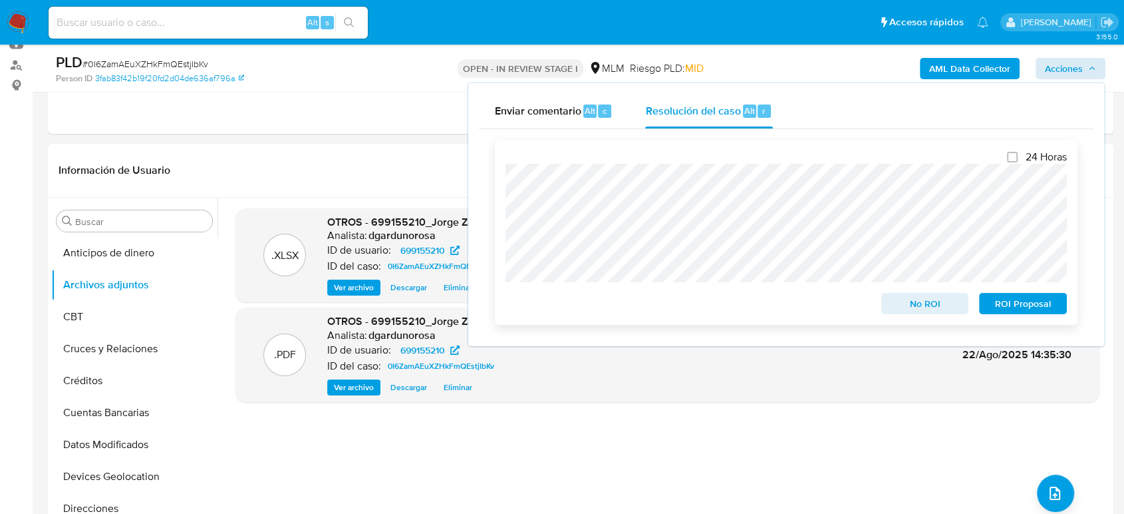
click at [925, 297] on span "No ROI" at bounding box center [925, 303] width 69 height 19
